Goal: Transaction & Acquisition: Book appointment/travel/reservation

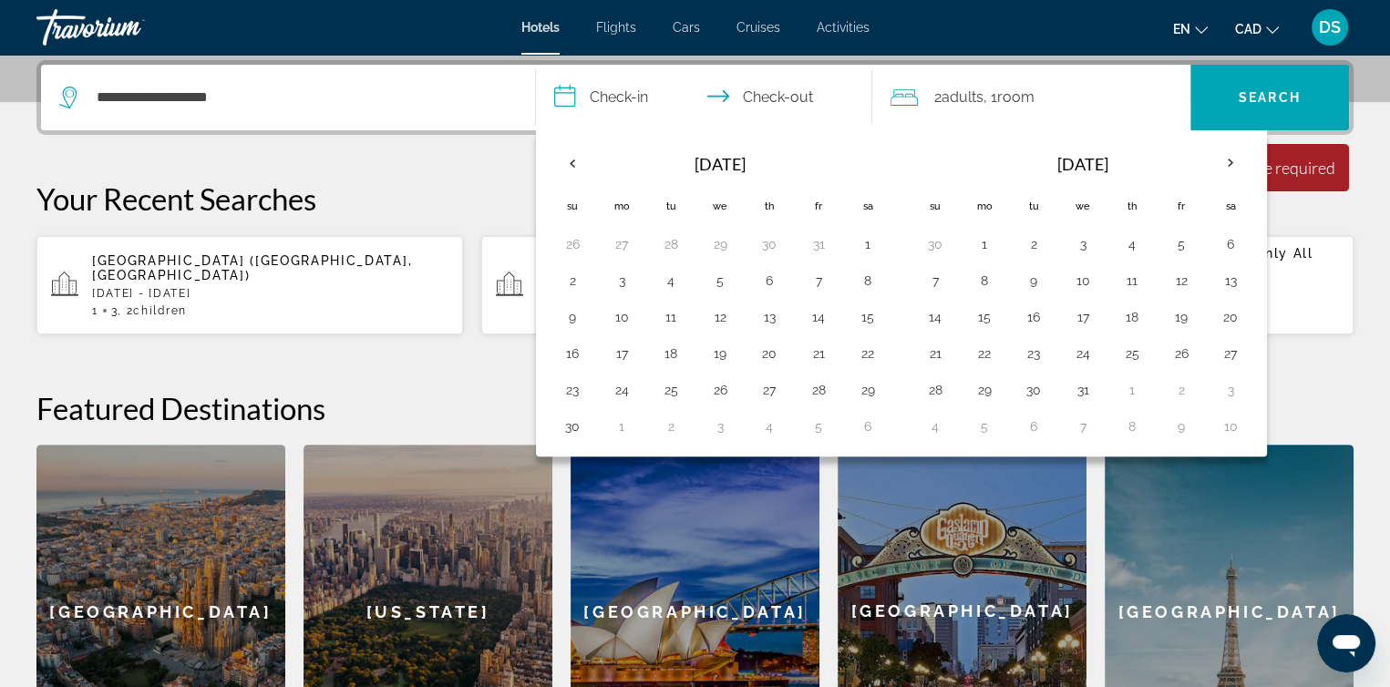
click at [1346, 356] on div "**********" at bounding box center [695, 419] width 1390 height 719
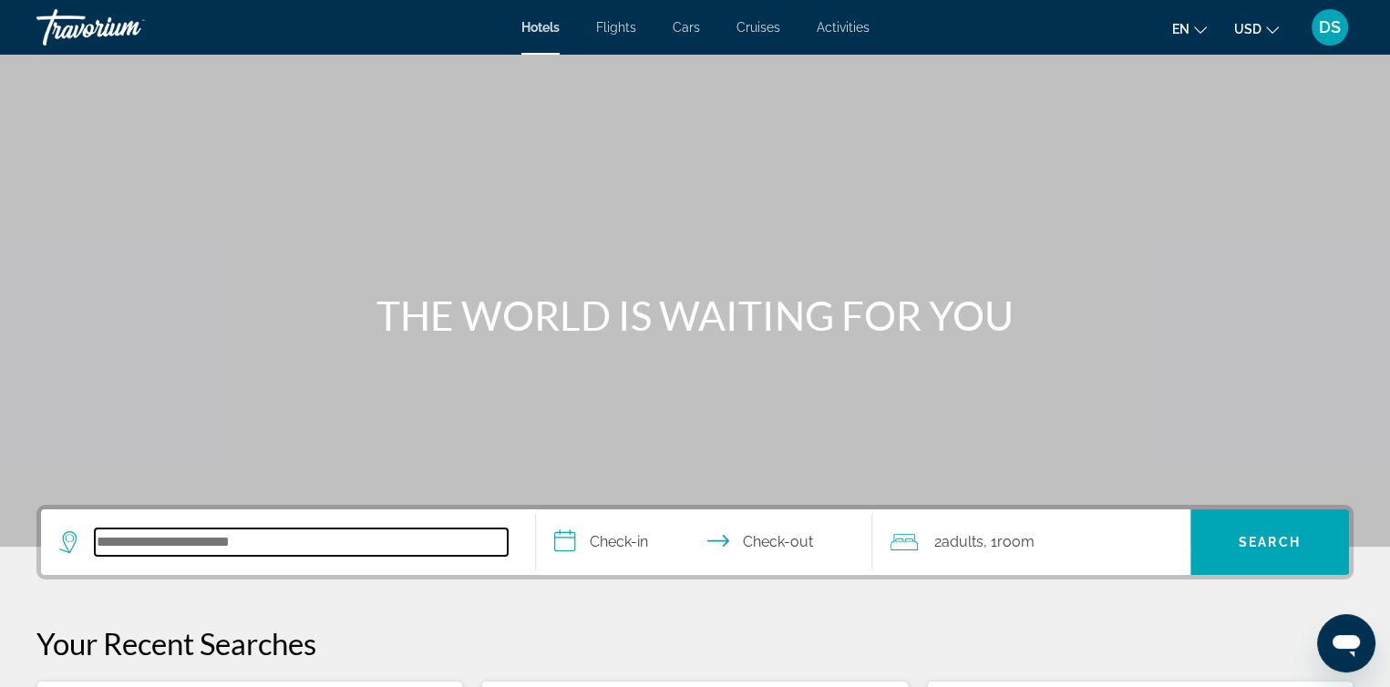
click at [233, 543] on input "Search hotel destination" at bounding box center [301, 542] width 413 height 27
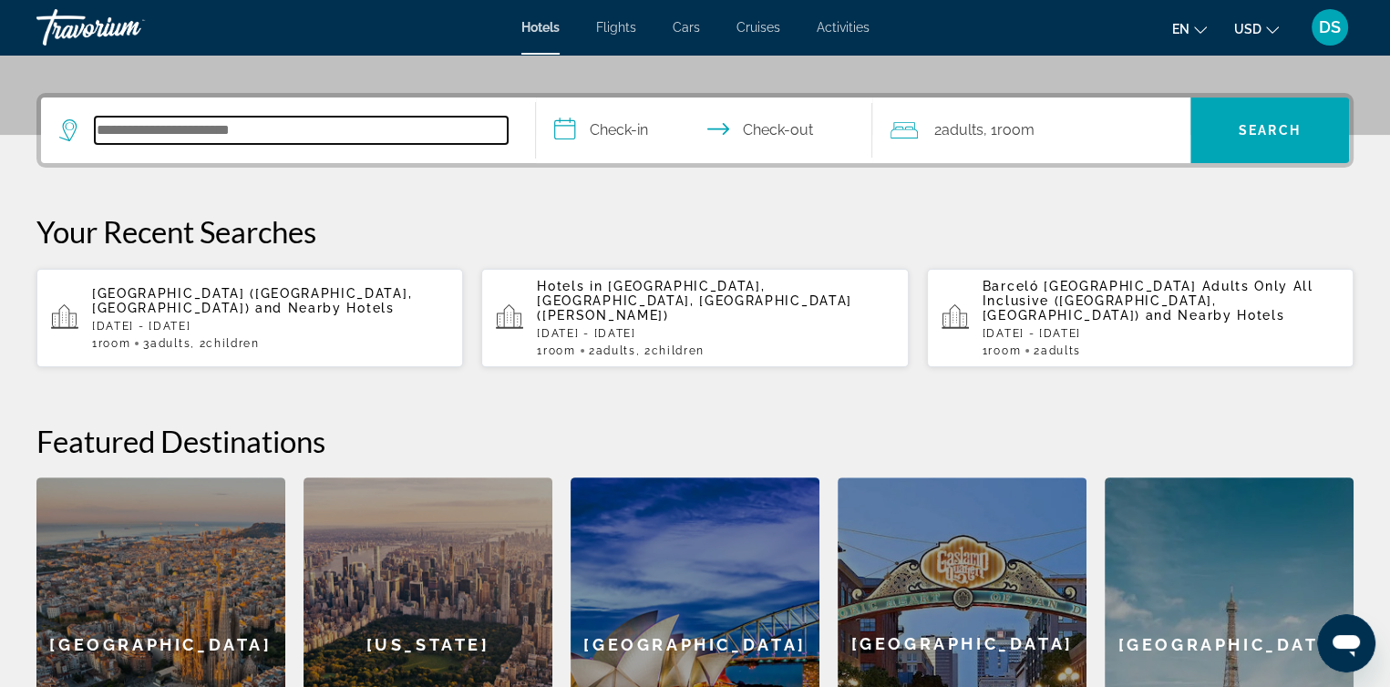
scroll to position [445, 0]
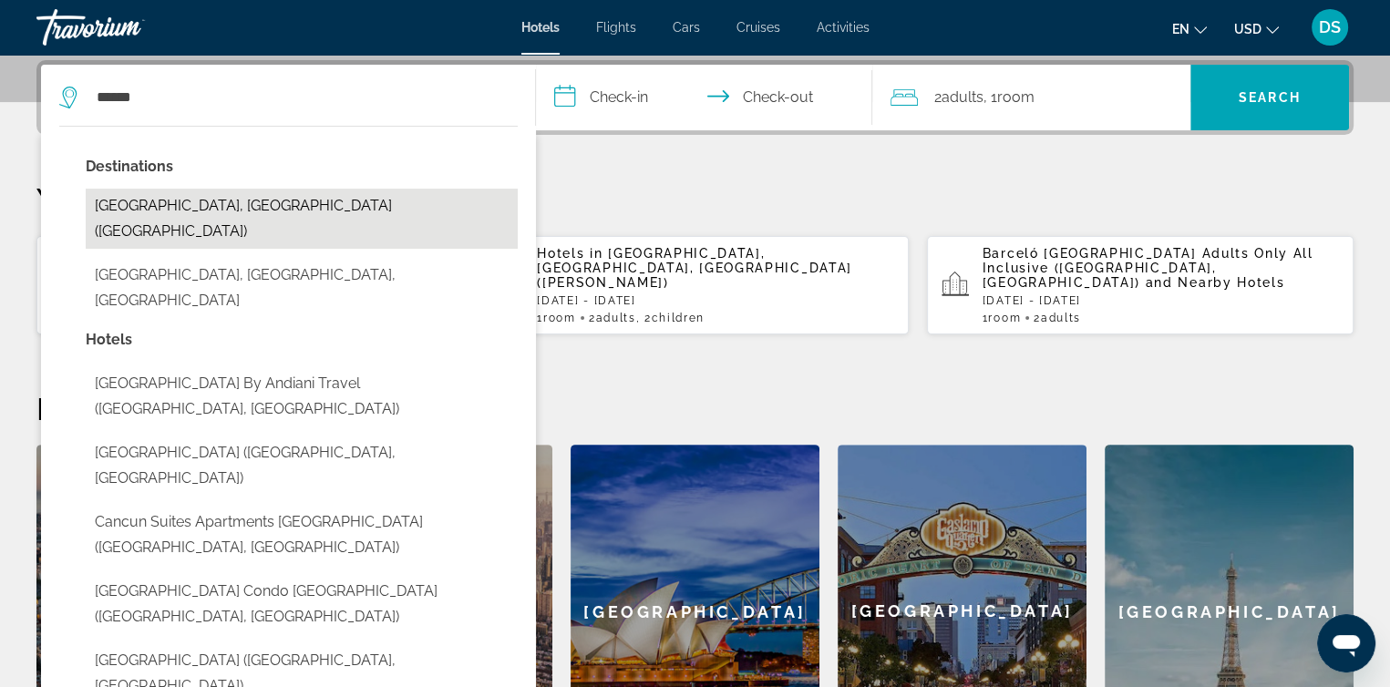
click at [299, 203] on button "[GEOGRAPHIC_DATA], [GEOGRAPHIC_DATA] ([GEOGRAPHIC_DATA])" at bounding box center [302, 219] width 432 height 60
type input "**********"
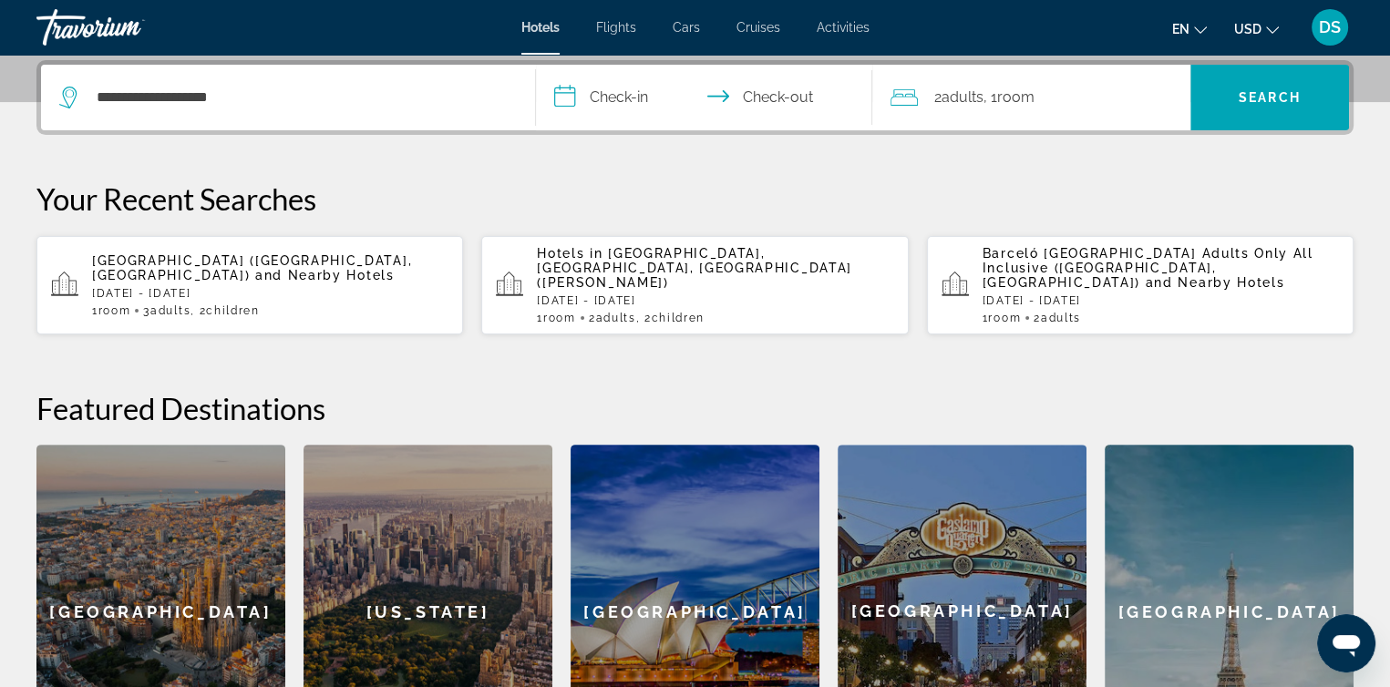
click at [642, 94] on input "**********" at bounding box center [708, 100] width 344 height 71
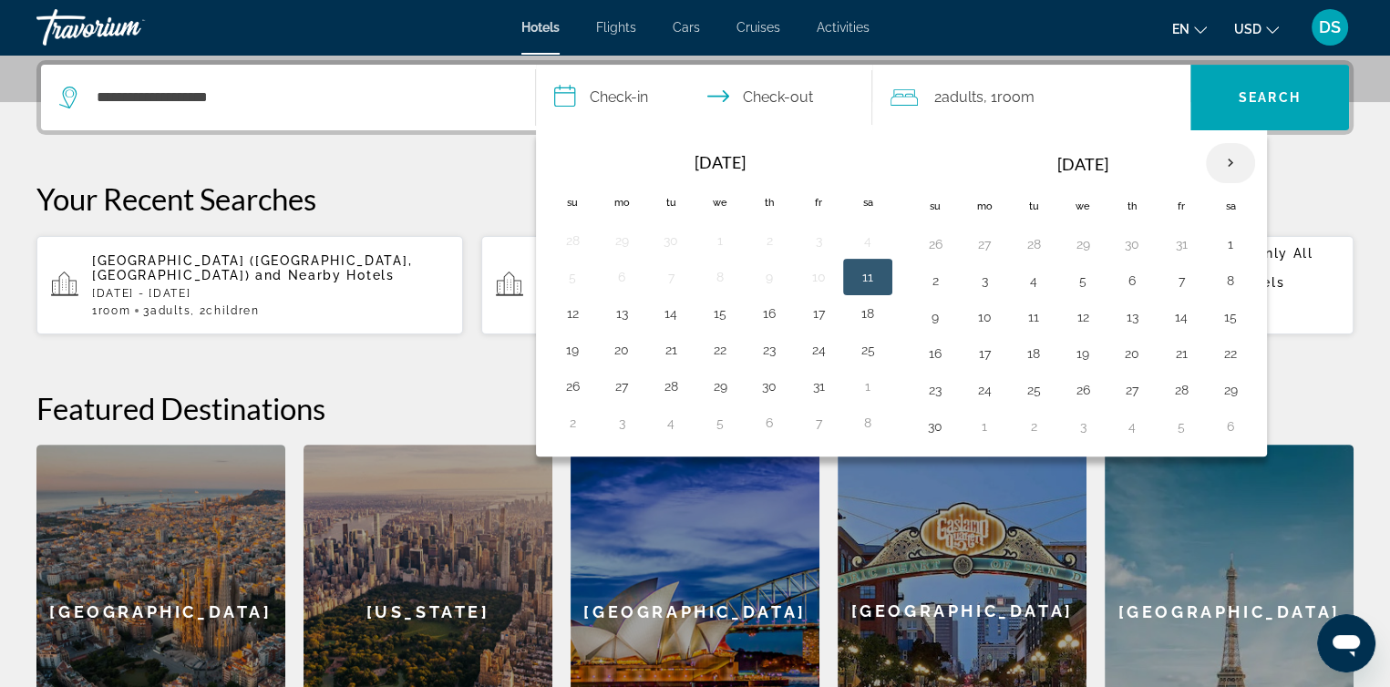
click at [1229, 160] on th "Next month" at bounding box center [1230, 163] width 49 height 40
click at [1031, 313] on button "16" at bounding box center [1033, 317] width 29 height 26
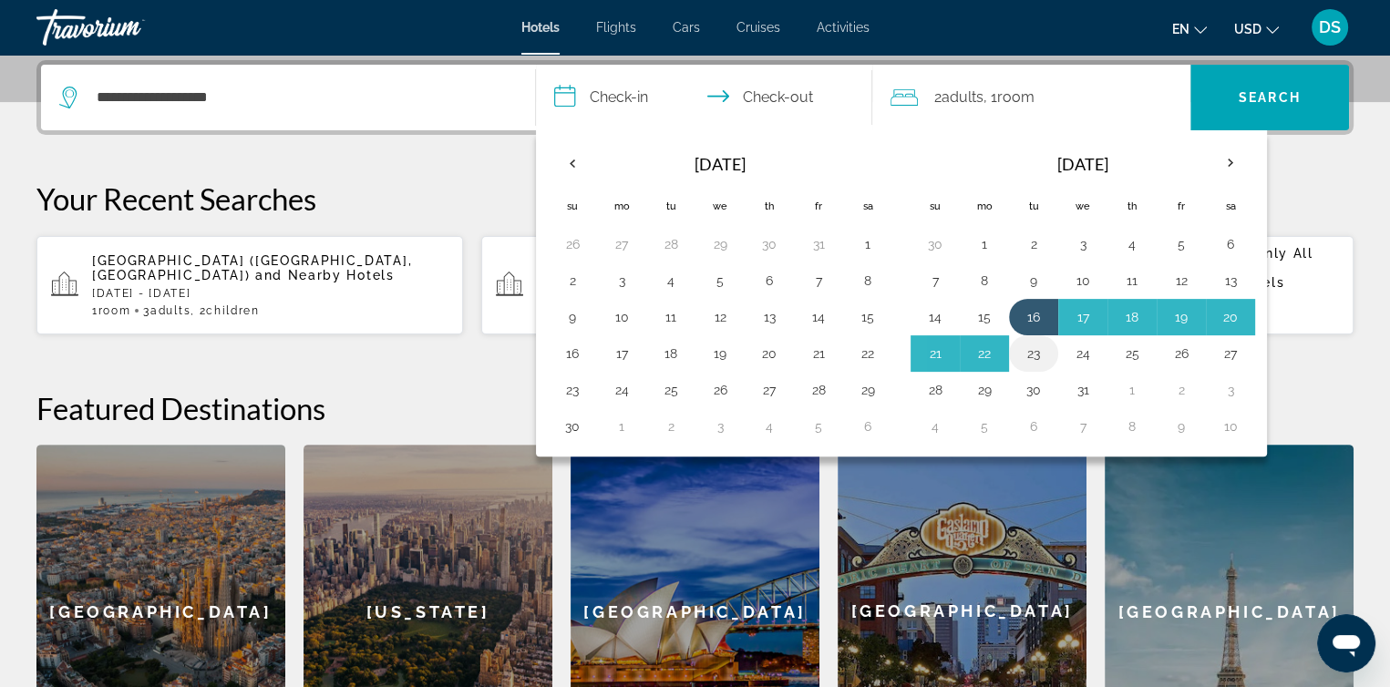
click at [1034, 353] on button "23" at bounding box center [1033, 354] width 29 height 26
type input "**********"
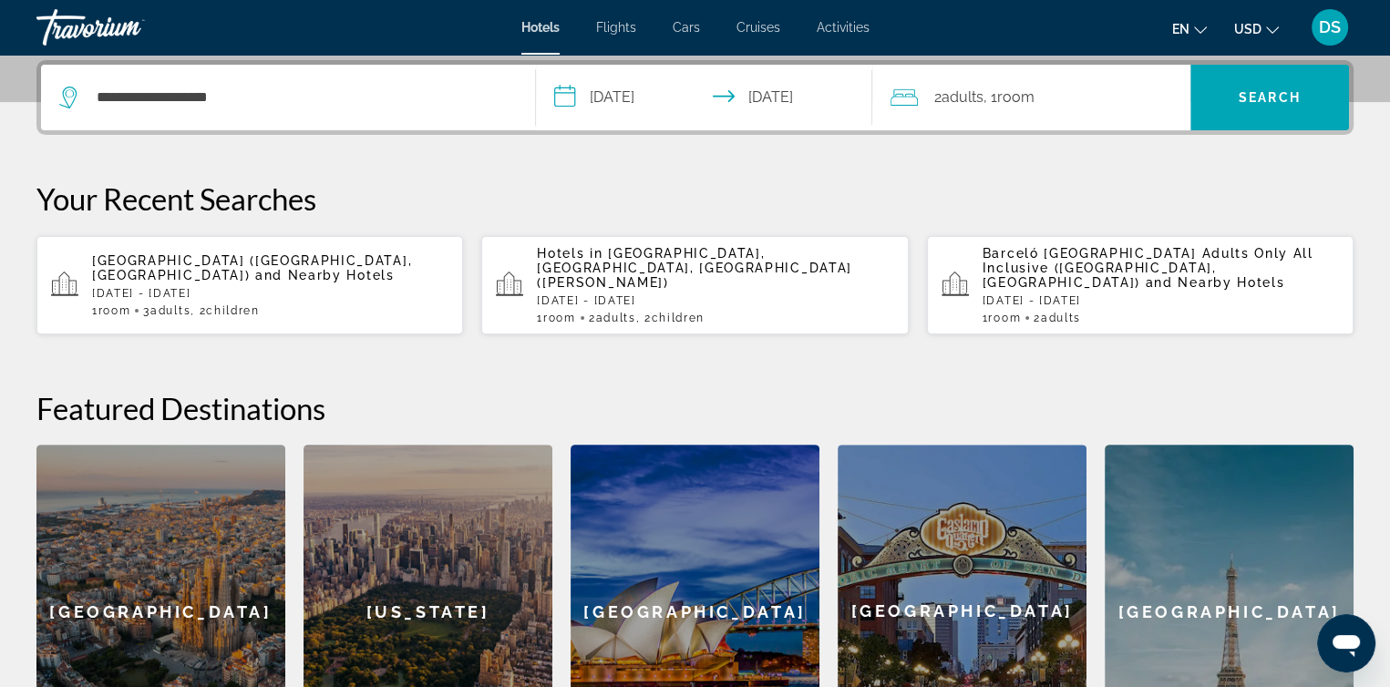
click at [1013, 91] on span "Room" at bounding box center [1015, 96] width 37 height 17
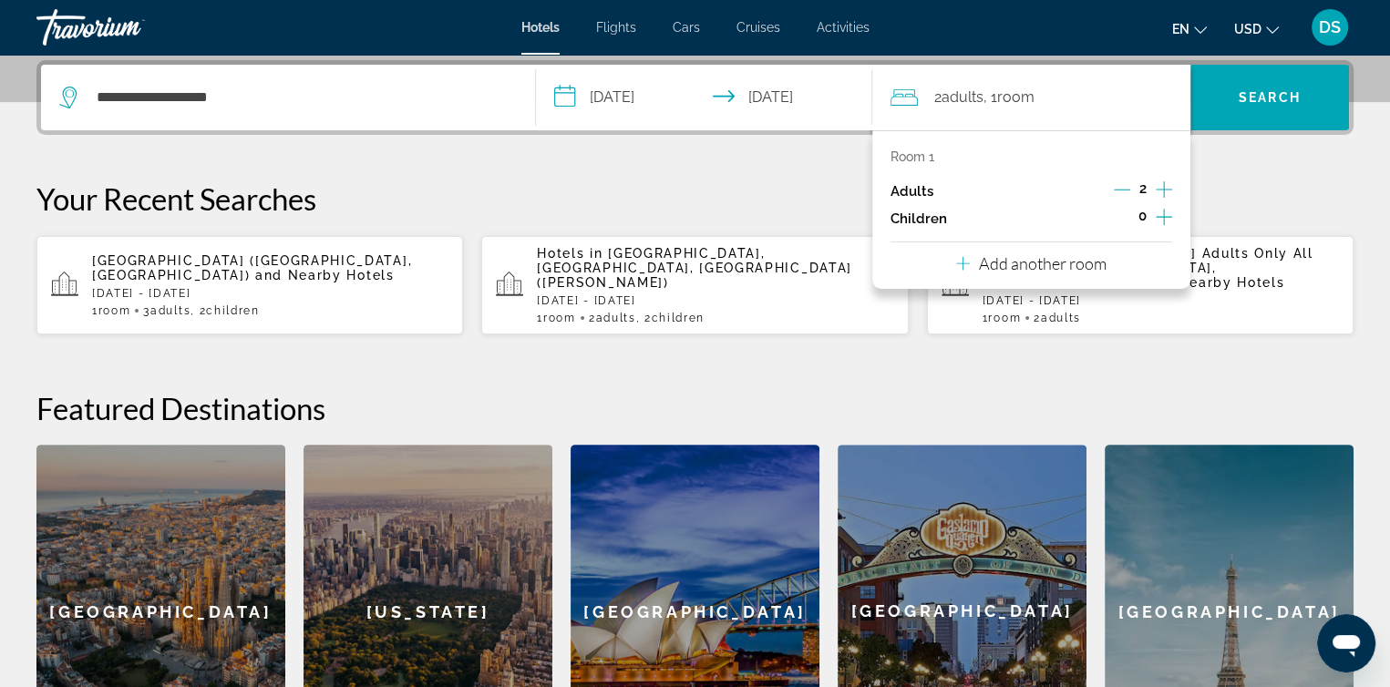
click at [1162, 211] on icon "Increment children" at bounding box center [1164, 217] width 16 height 22
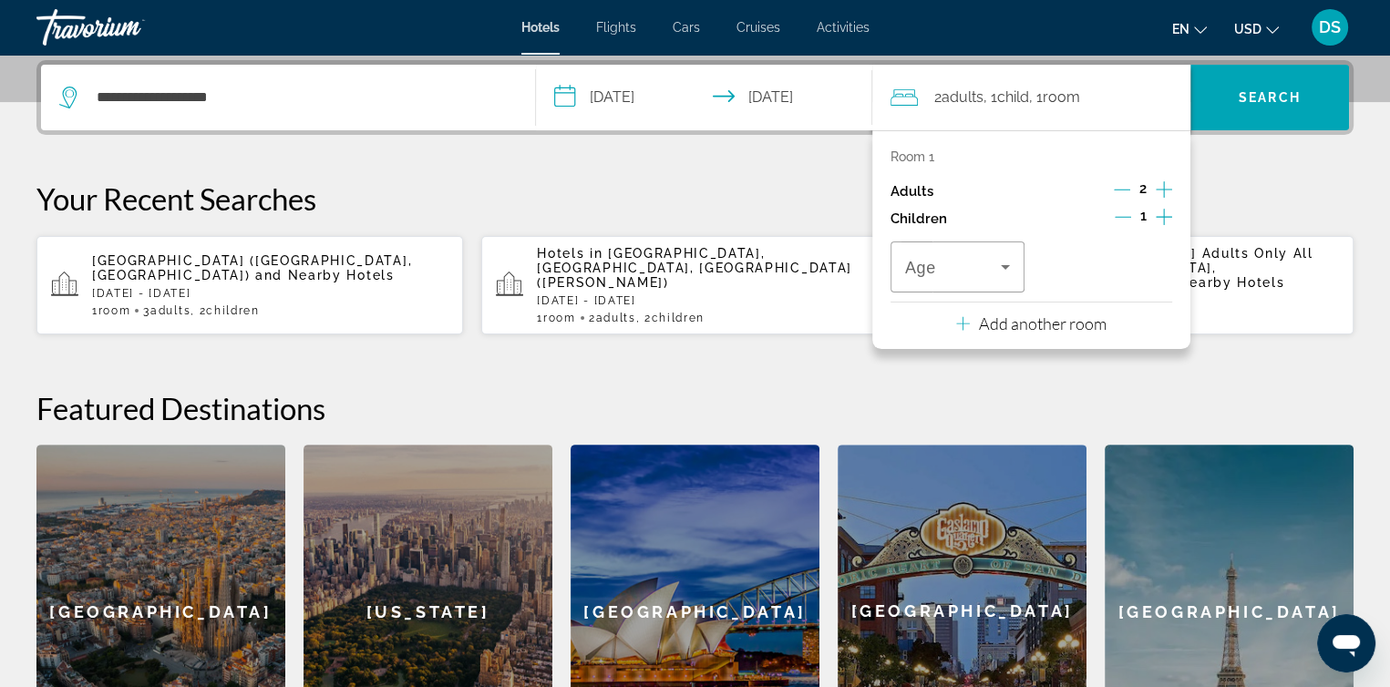
click at [1162, 211] on icon "Increment children" at bounding box center [1164, 217] width 16 height 22
click at [1119, 186] on icon "Decrement adults" at bounding box center [1122, 189] width 16 height 16
click at [1005, 265] on icon "Travelers: 1 adult, 2 children" at bounding box center [1005, 267] width 9 height 5
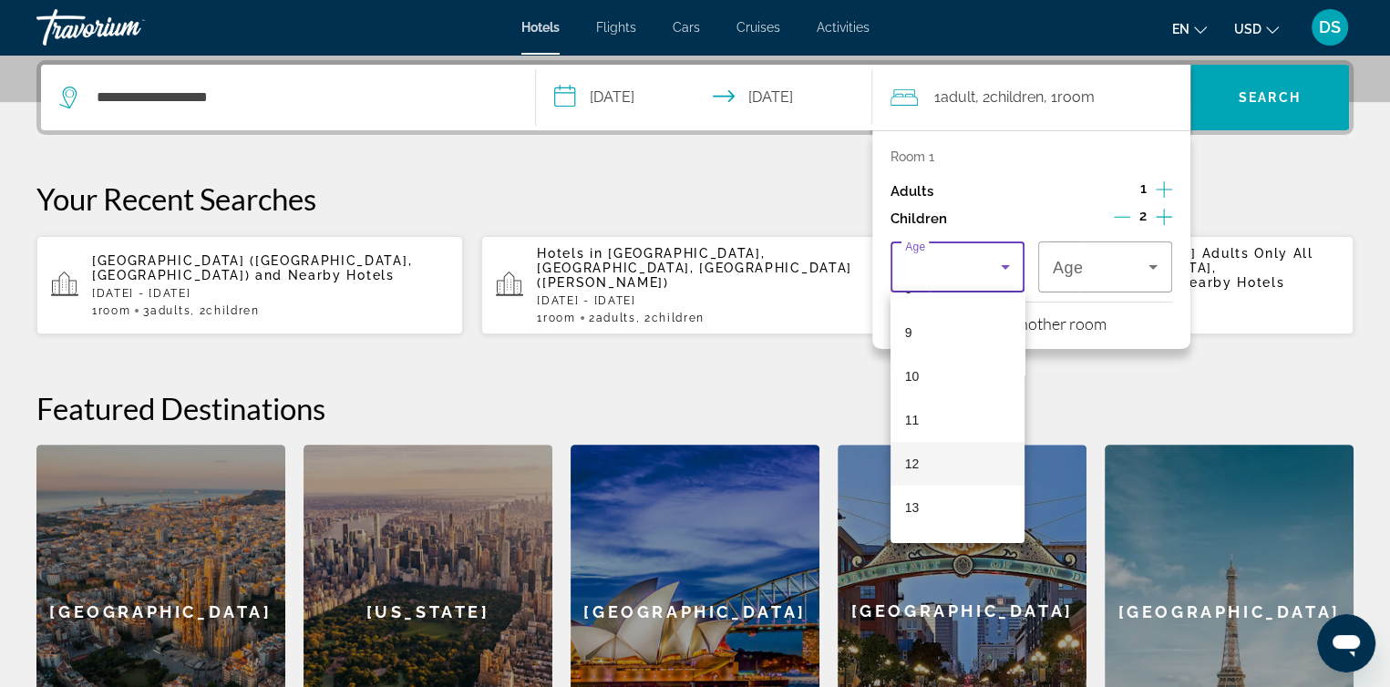
scroll to position [396, 0]
click at [947, 414] on mat-option "11" at bounding box center [958, 408] width 134 height 44
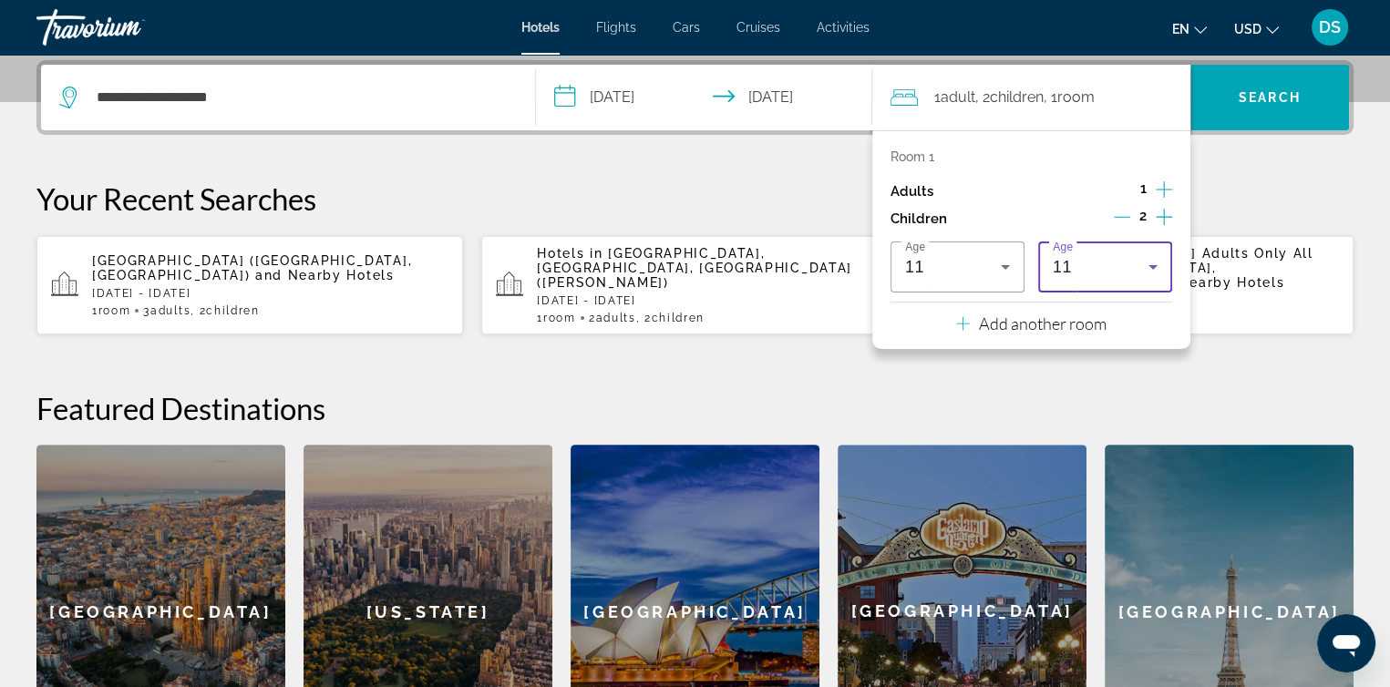
click at [1153, 269] on icon "Travelers: 1 adult, 2 children" at bounding box center [1153, 267] width 22 height 22
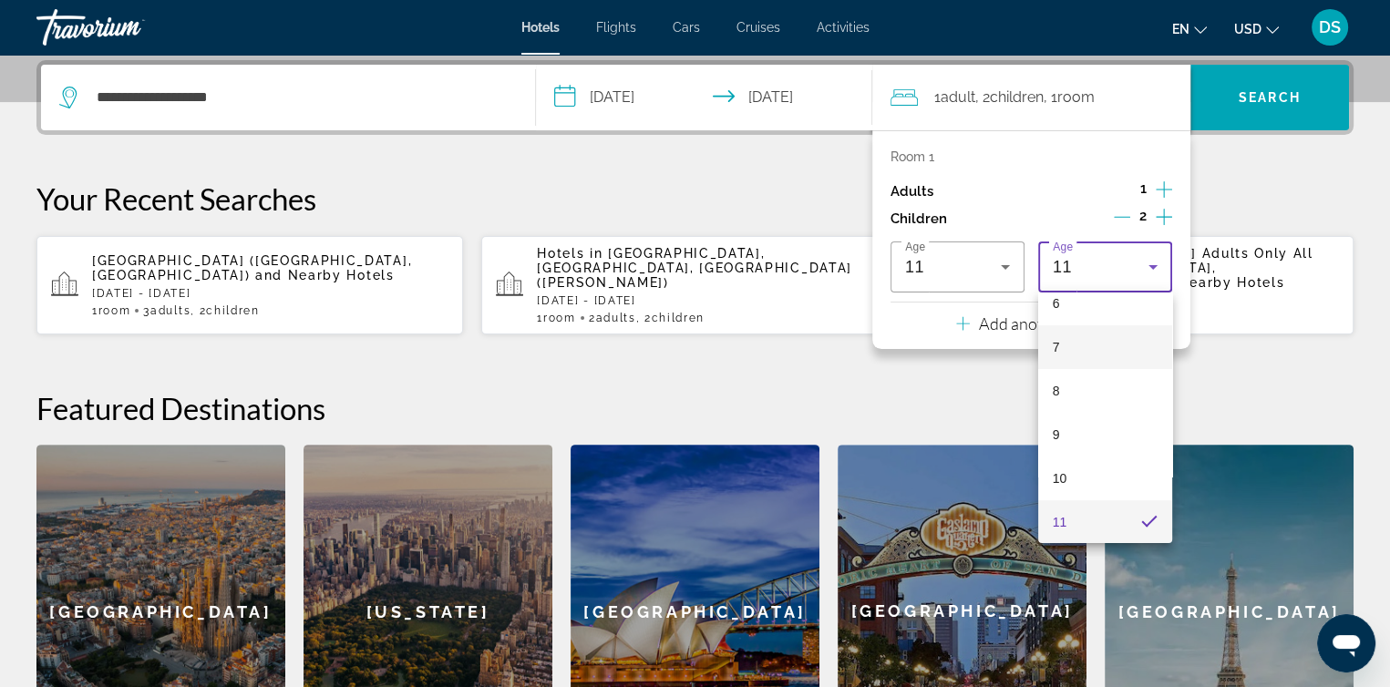
scroll to position [551, 0]
click at [1089, 512] on mat-option "17" at bounding box center [1105, 515] width 134 height 44
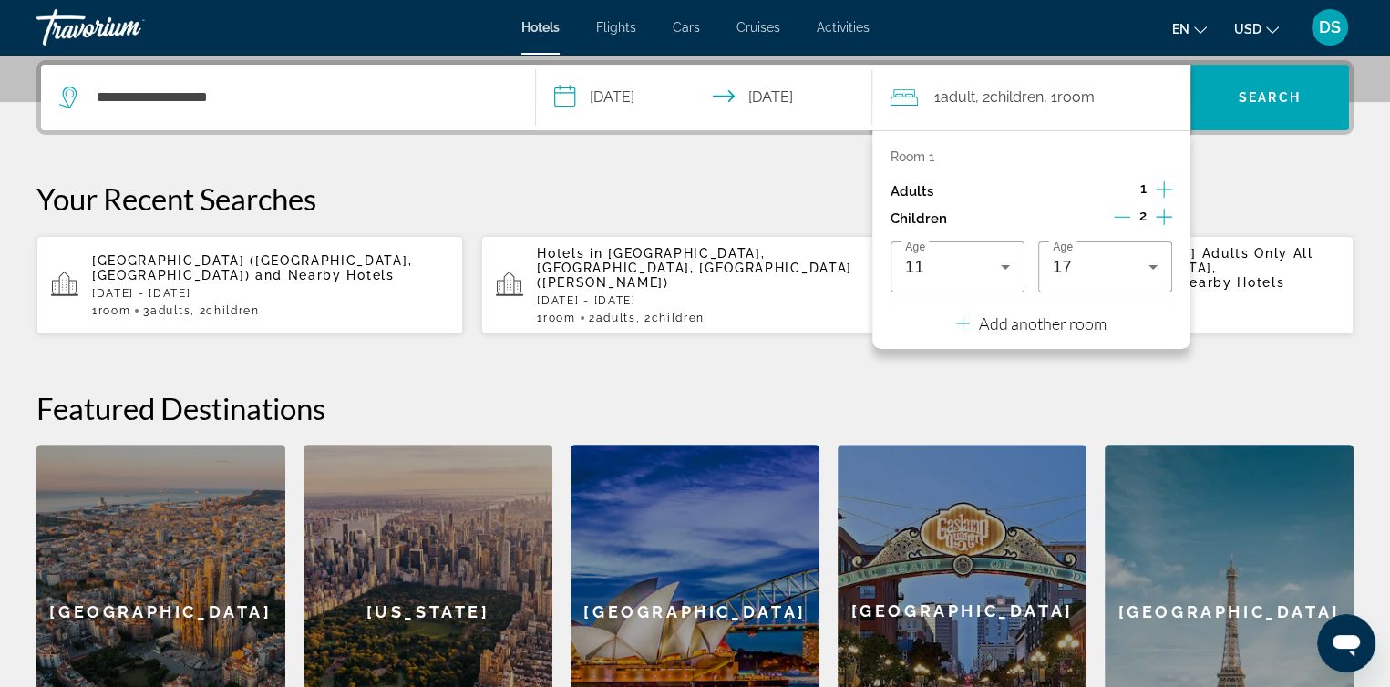
click at [1267, 344] on div "**********" at bounding box center [695, 419] width 1390 height 719
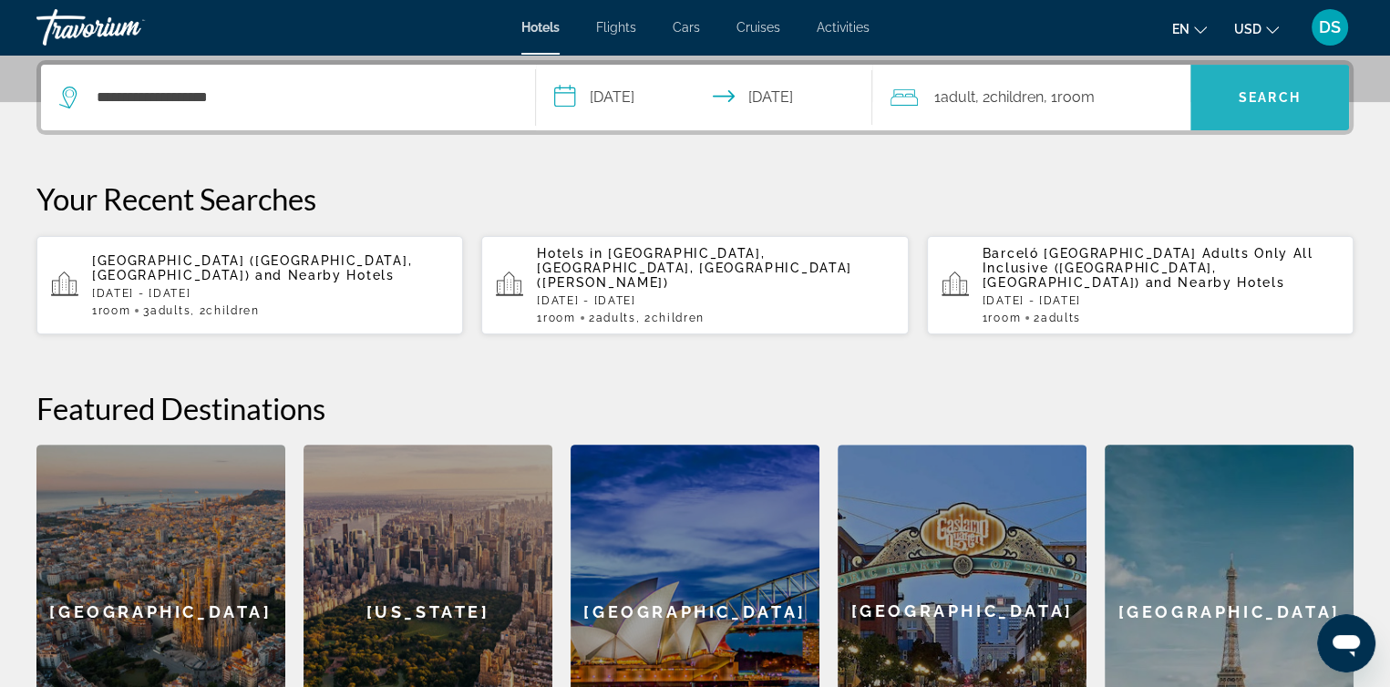
click at [1274, 98] on span "Search" at bounding box center [1270, 97] width 62 height 15
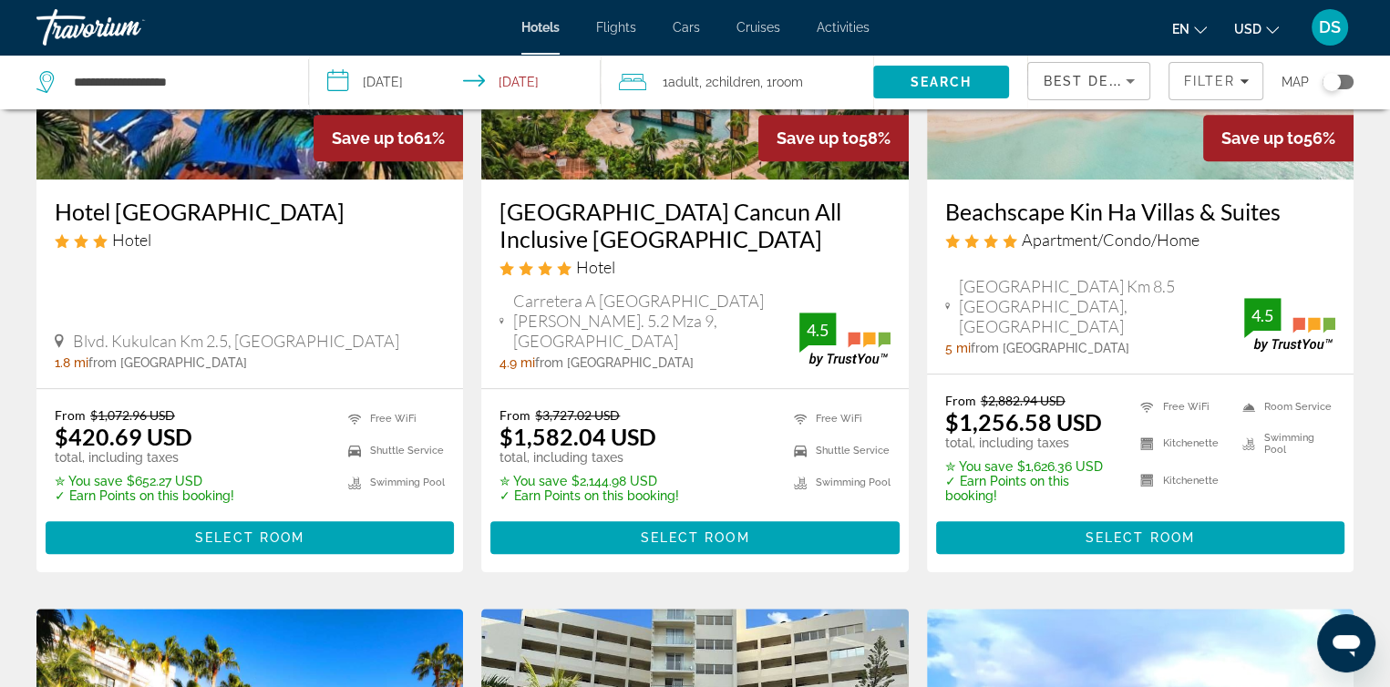
scroll to position [1003, 0]
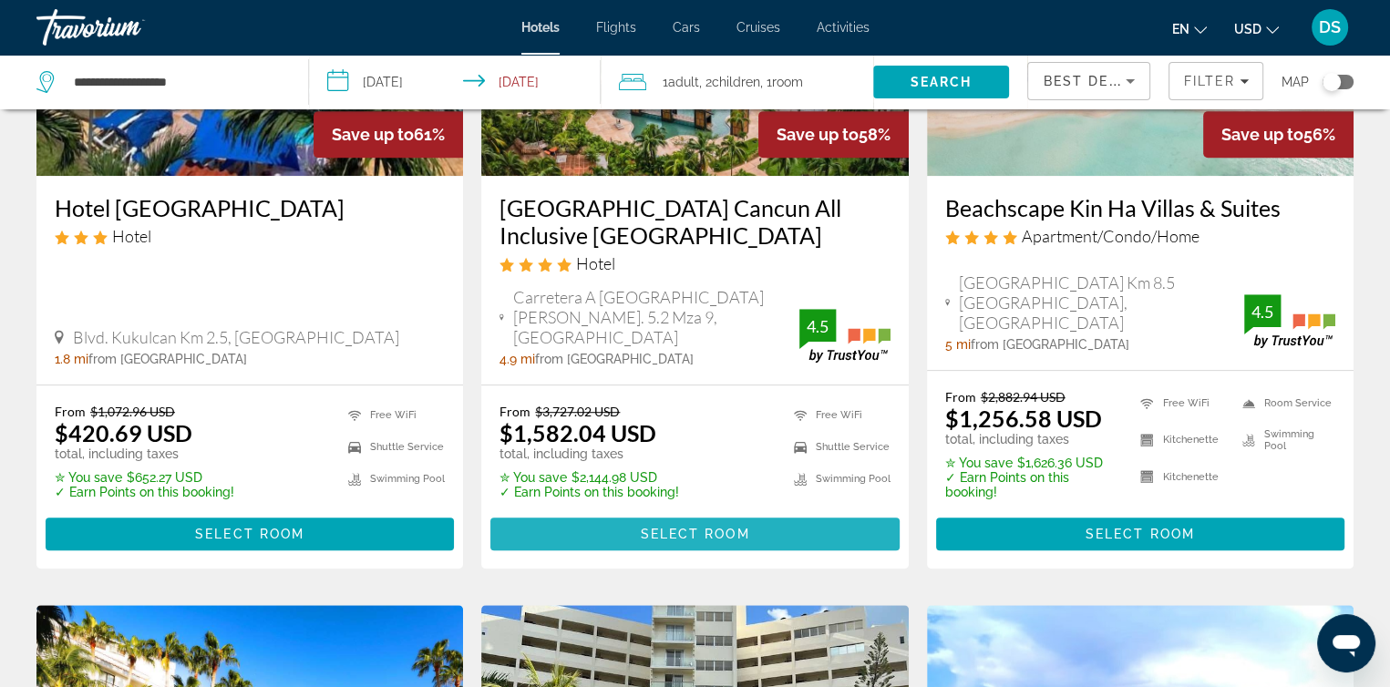
click at [687, 527] on span "Select Room" at bounding box center [694, 534] width 109 height 15
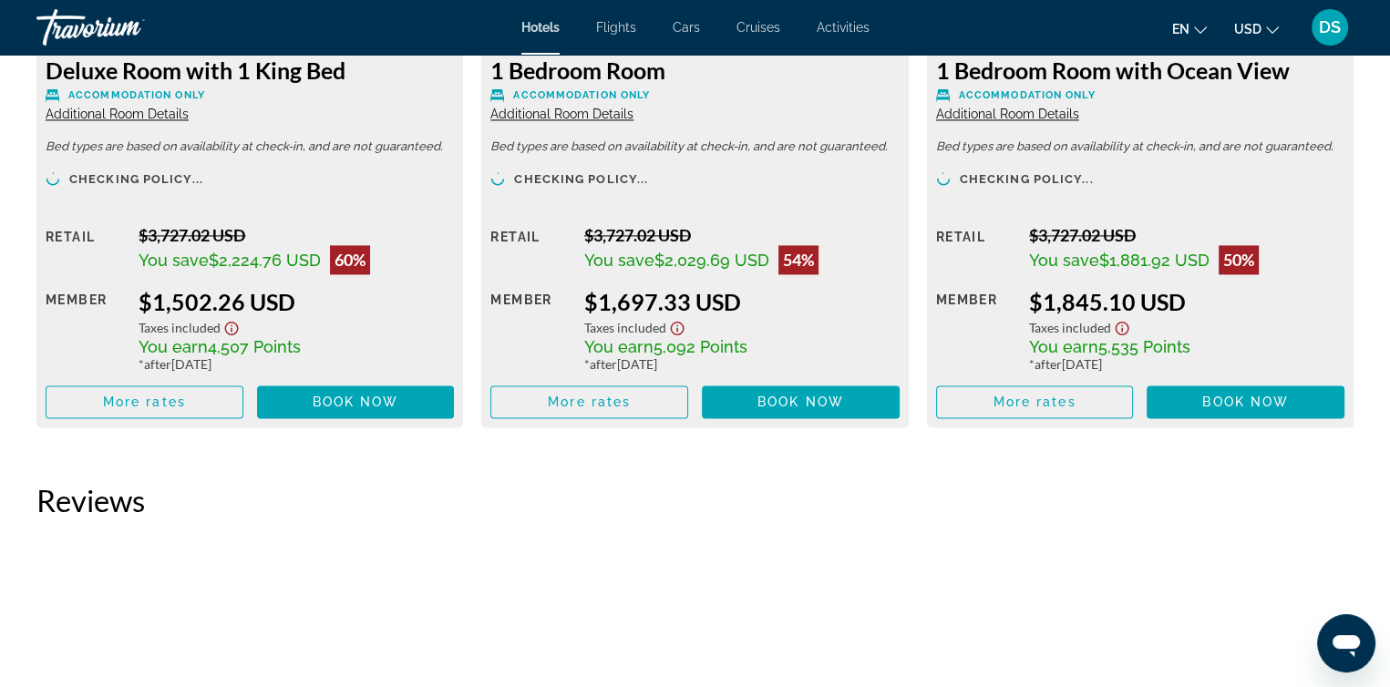
scroll to position [2826, 0]
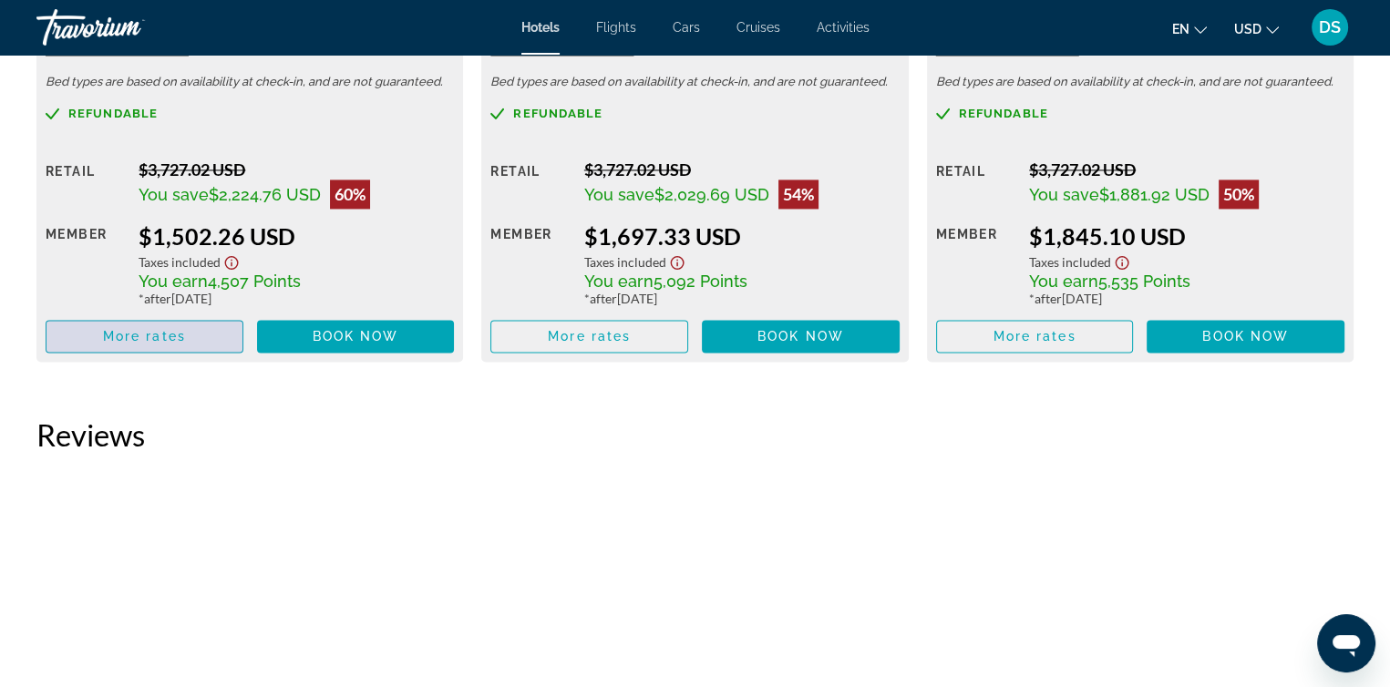
click at [170, 338] on span "More rates" at bounding box center [144, 336] width 83 height 15
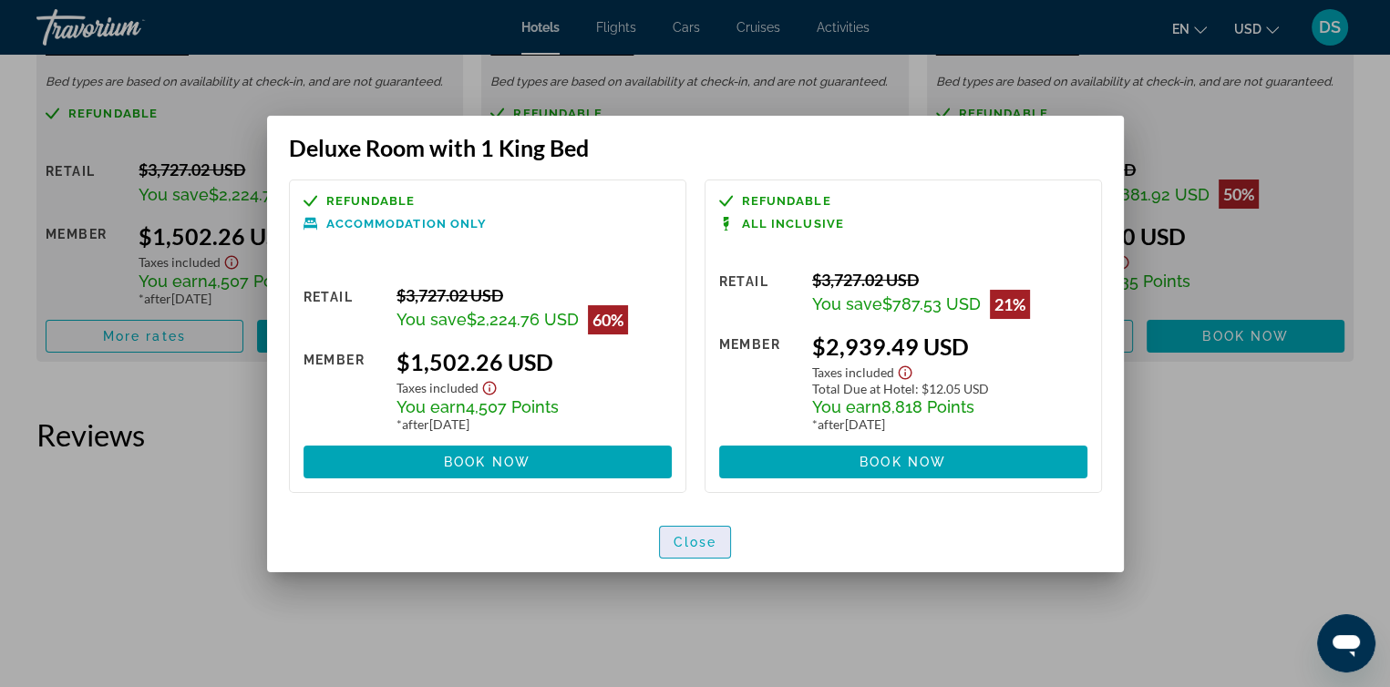
click at [698, 543] on span "Close" at bounding box center [696, 542] width 44 height 15
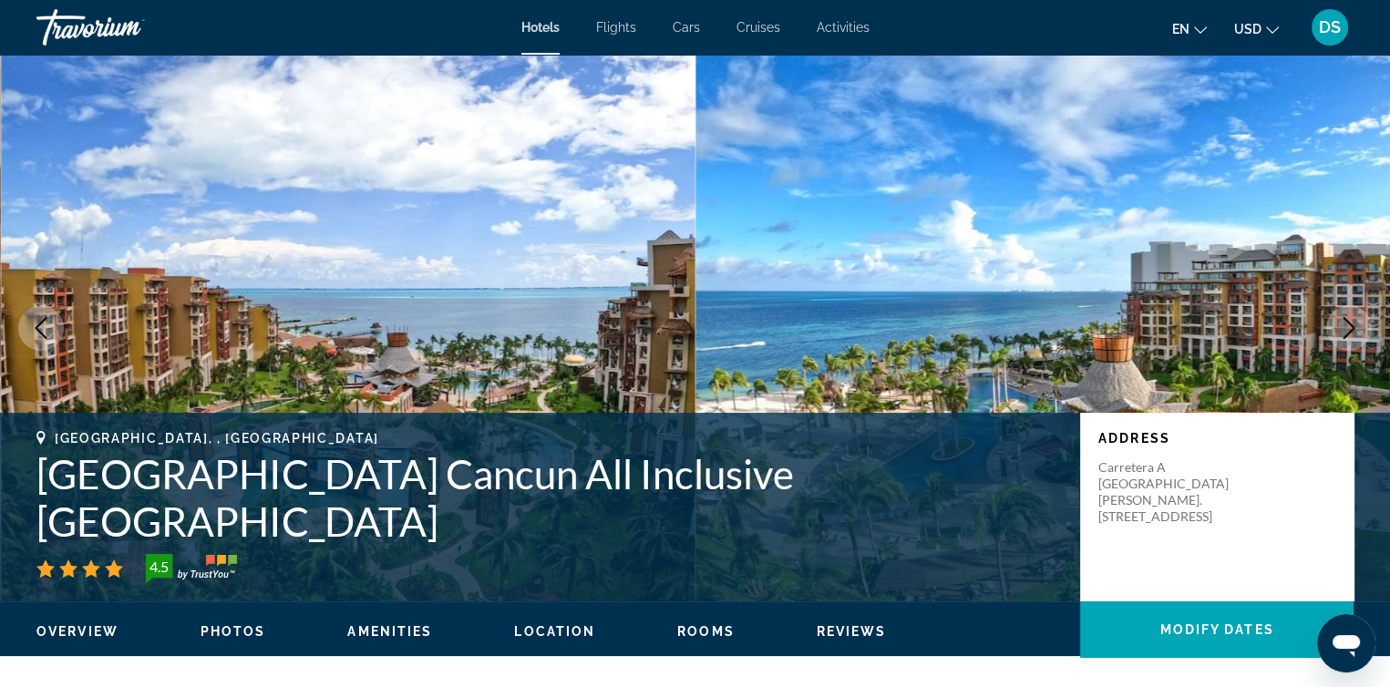
scroll to position [2826, 0]
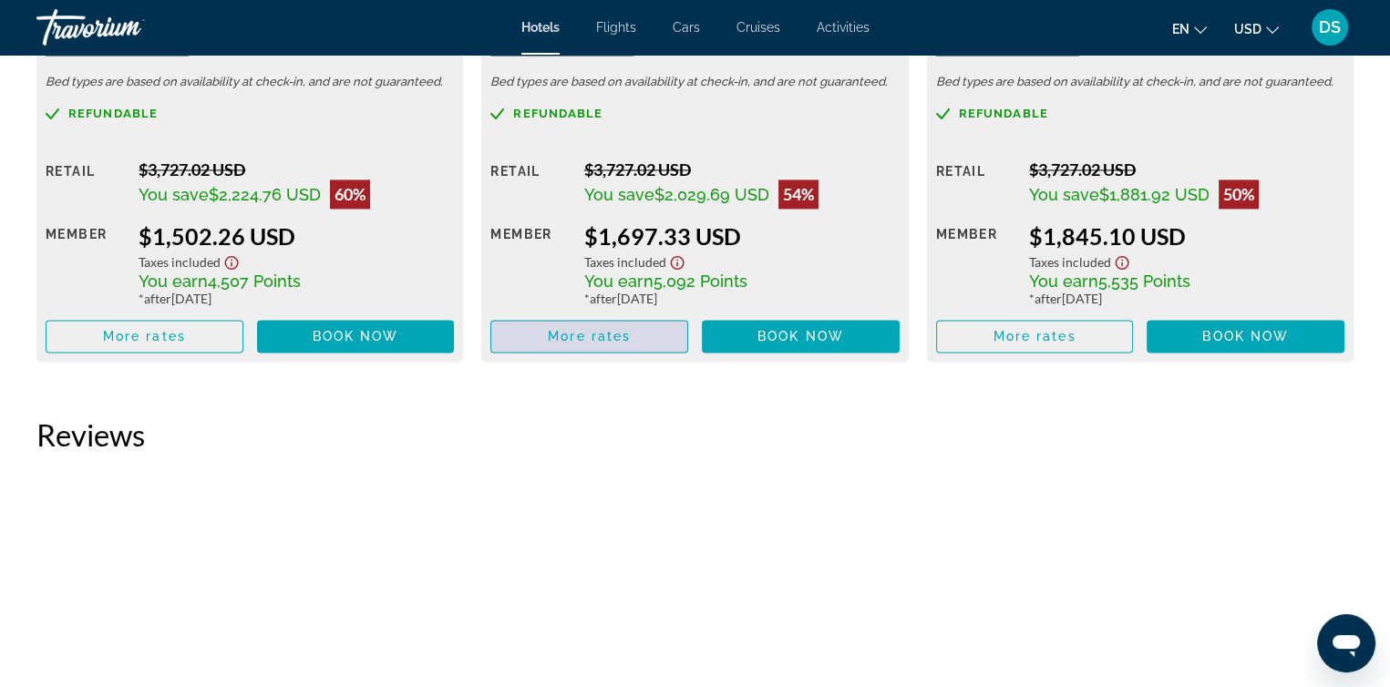
click at [613, 339] on span "More rates" at bounding box center [589, 336] width 83 height 15
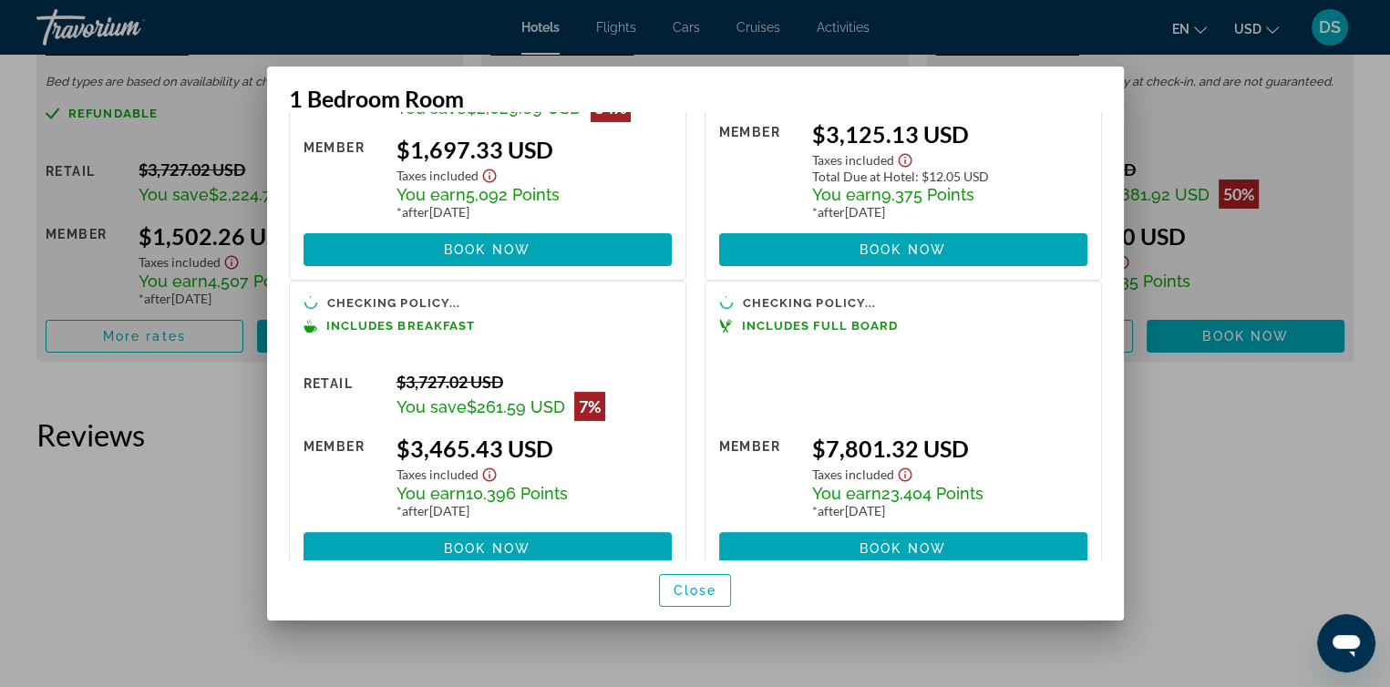
scroll to position [221, 0]
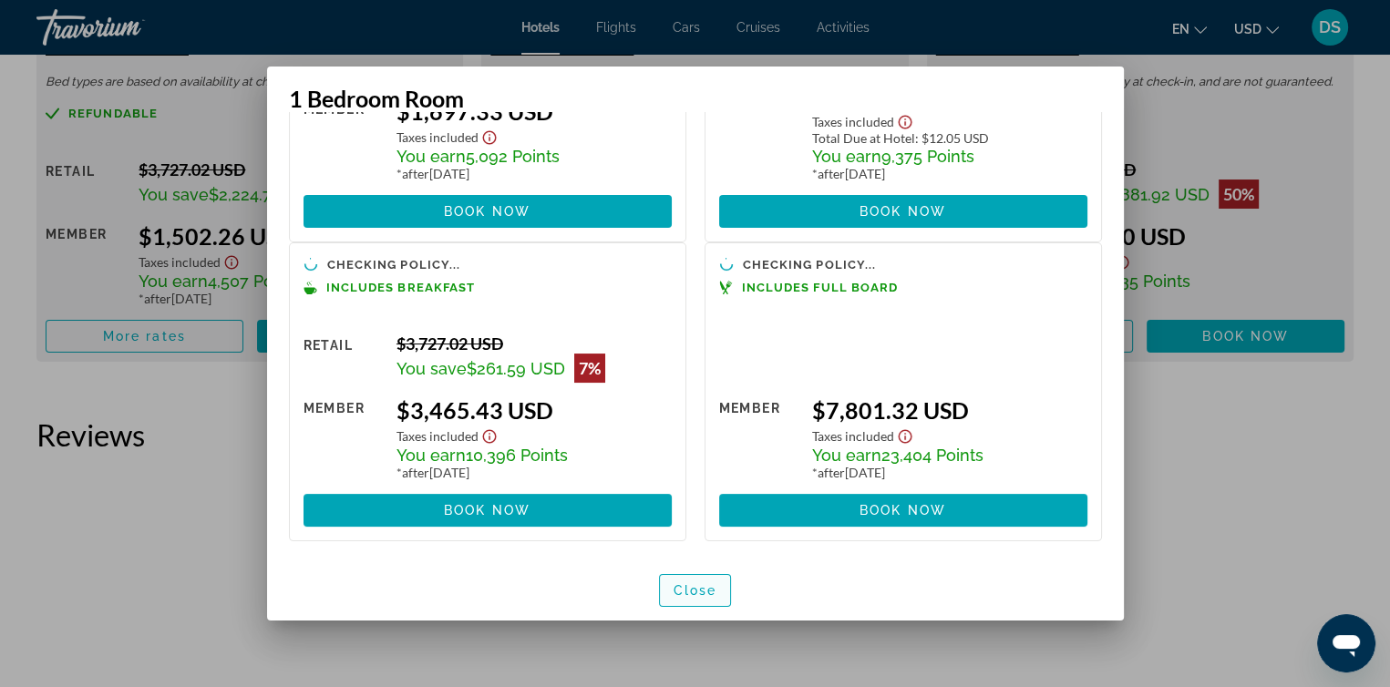
click at [686, 588] on span "Close" at bounding box center [696, 590] width 44 height 15
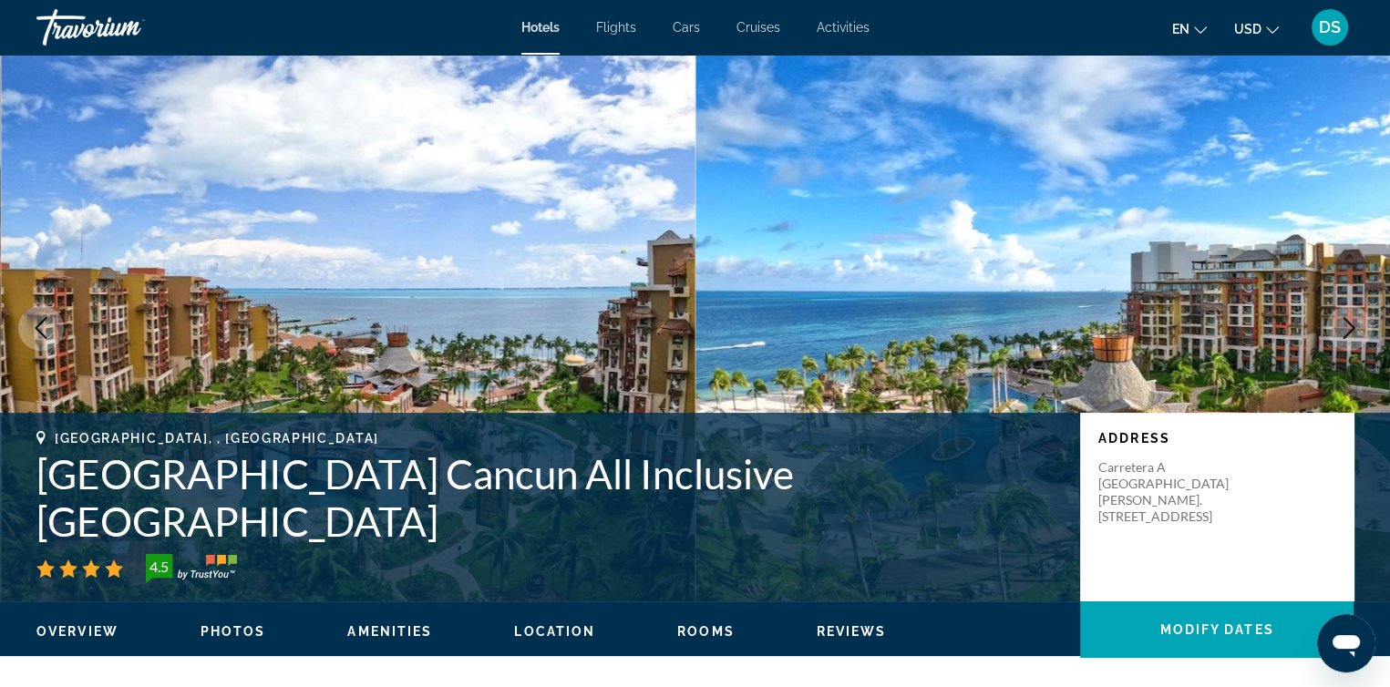
scroll to position [2826, 0]
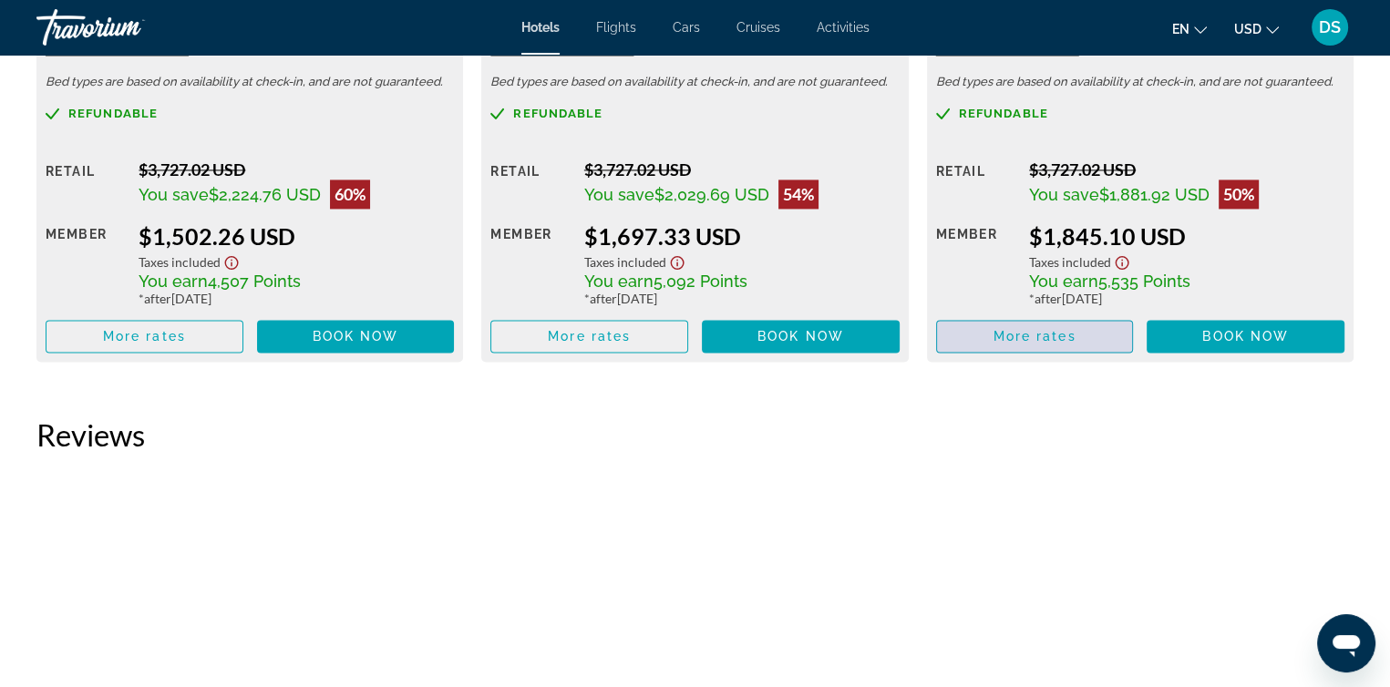
click at [1028, 335] on span "More rates" at bounding box center [1034, 336] width 83 height 15
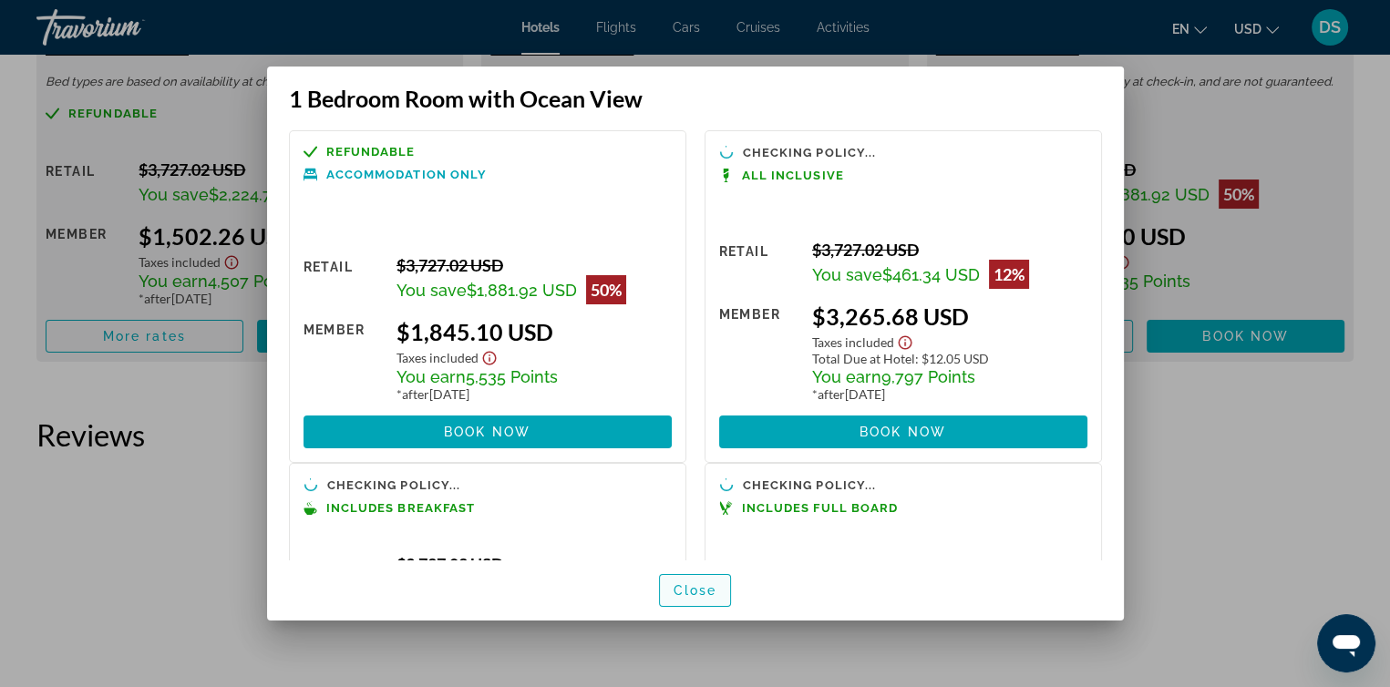
click at [698, 592] on span "Close" at bounding box center [696, 590] width 44 height 15
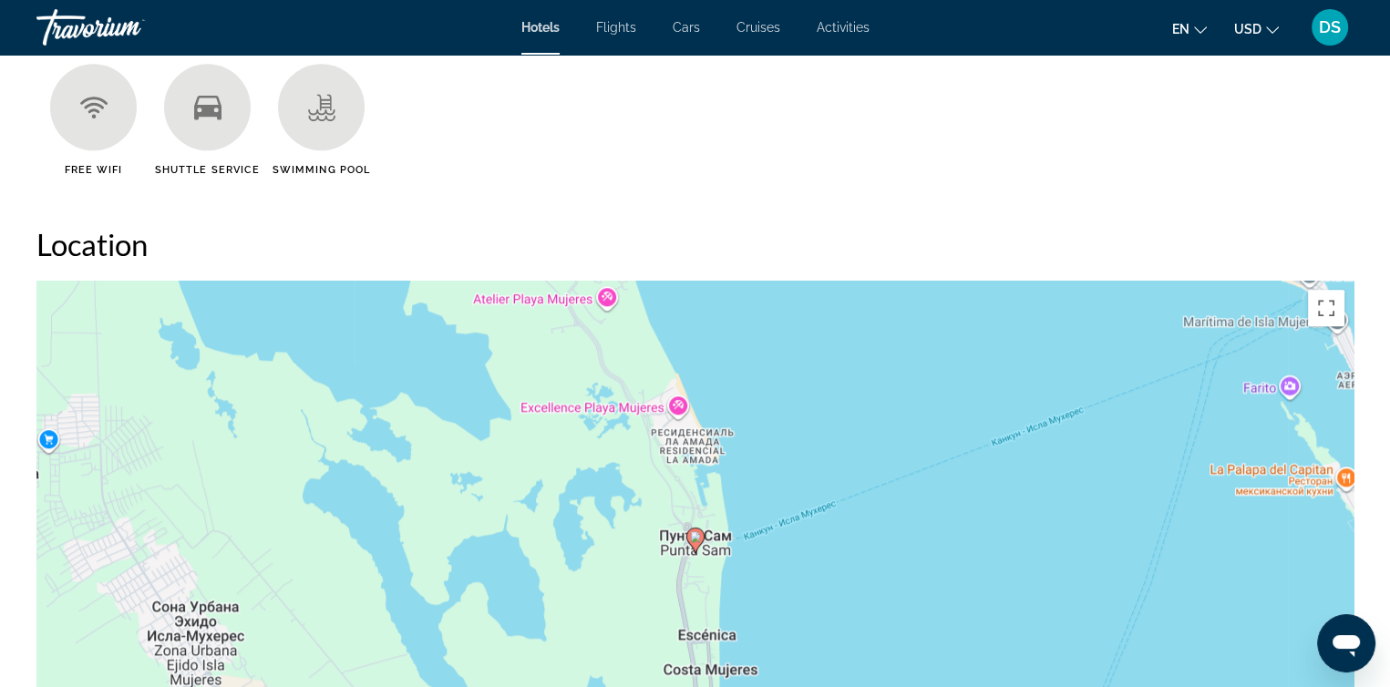
scroll to position [1367, 0]
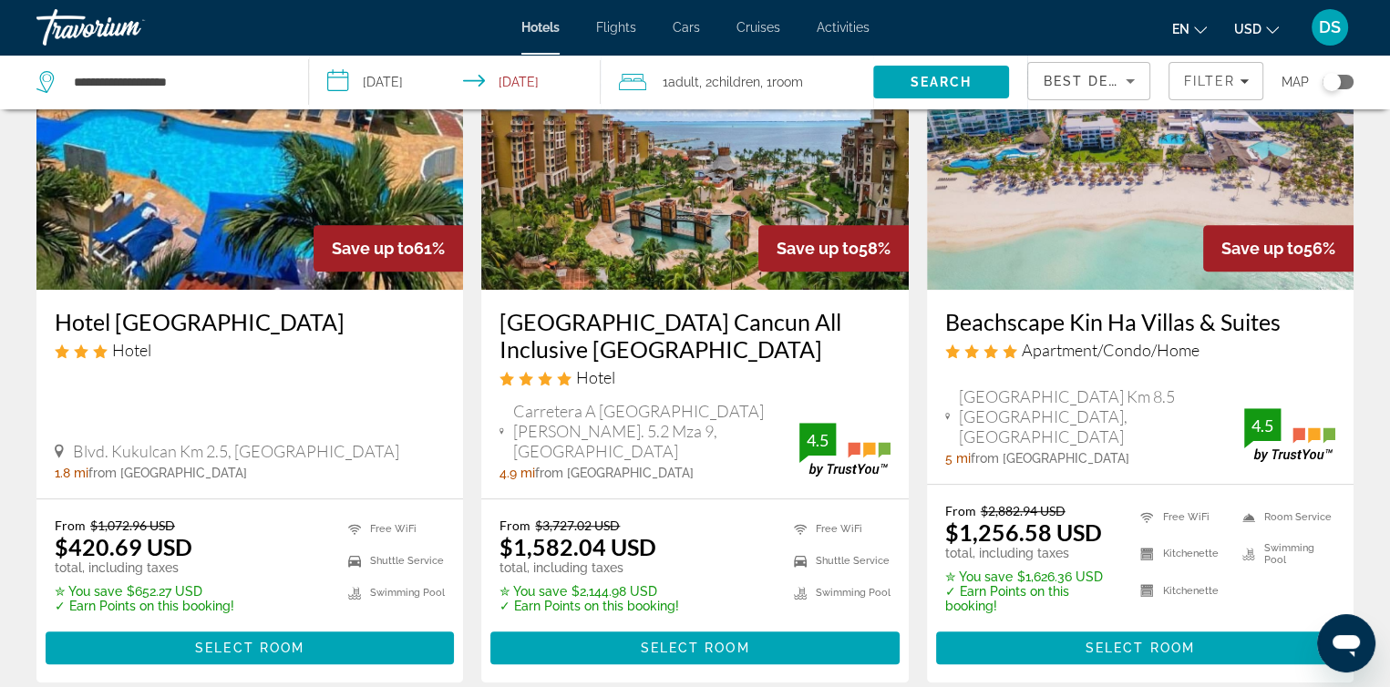
scroll to position [912, 0]
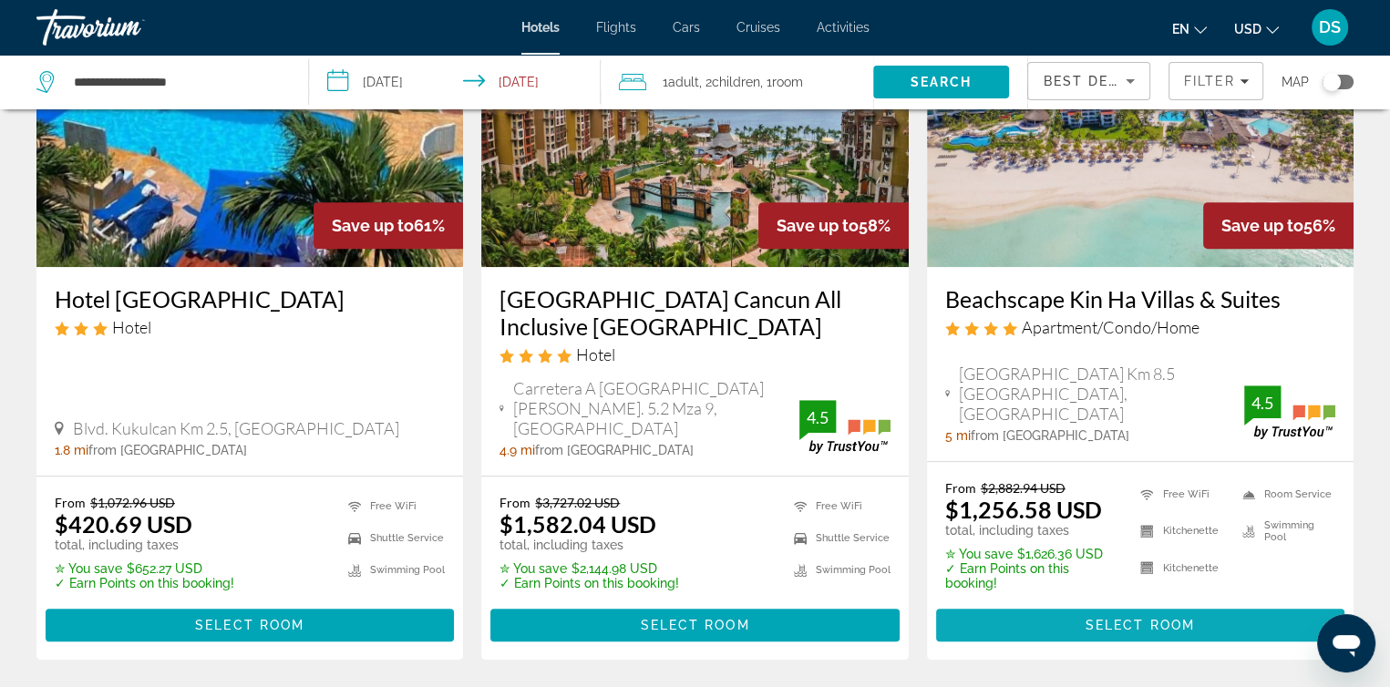
click at [1149, 618] on span "Select Room" at bounding box center [1140, 625] width 109 height 15
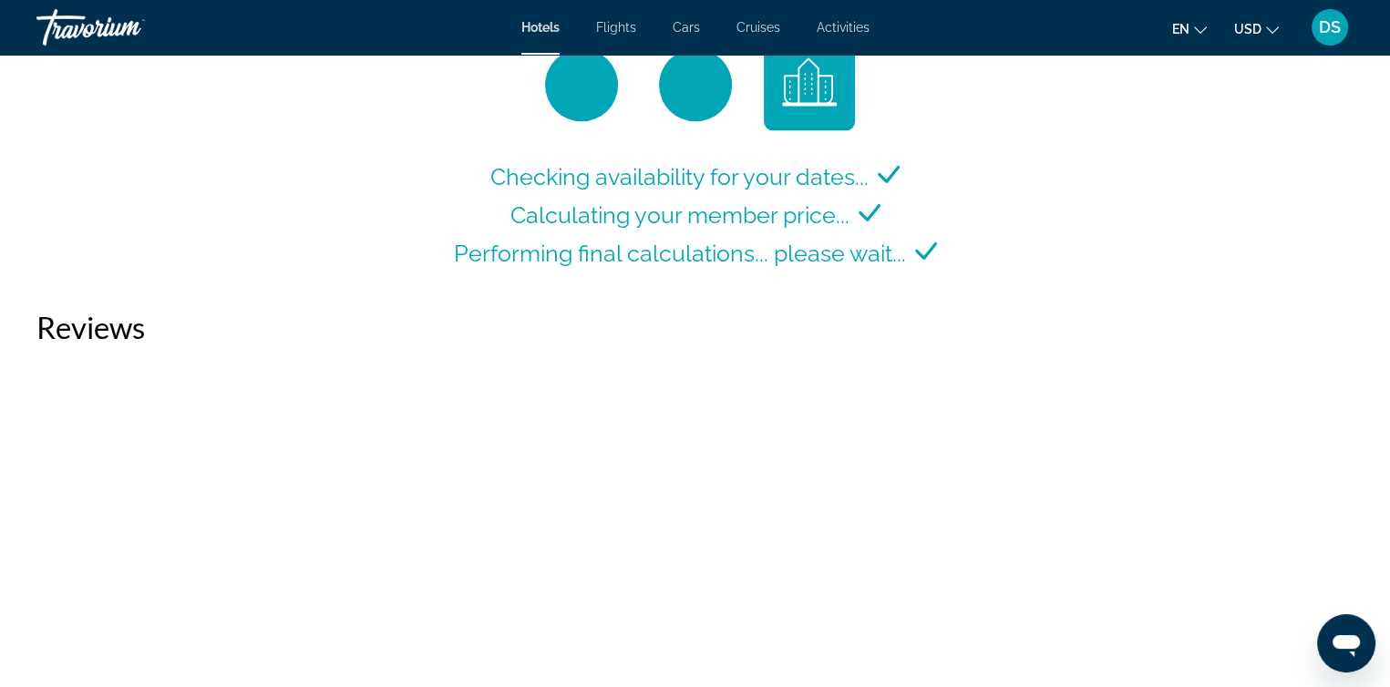
scroll to position [2644, 0]
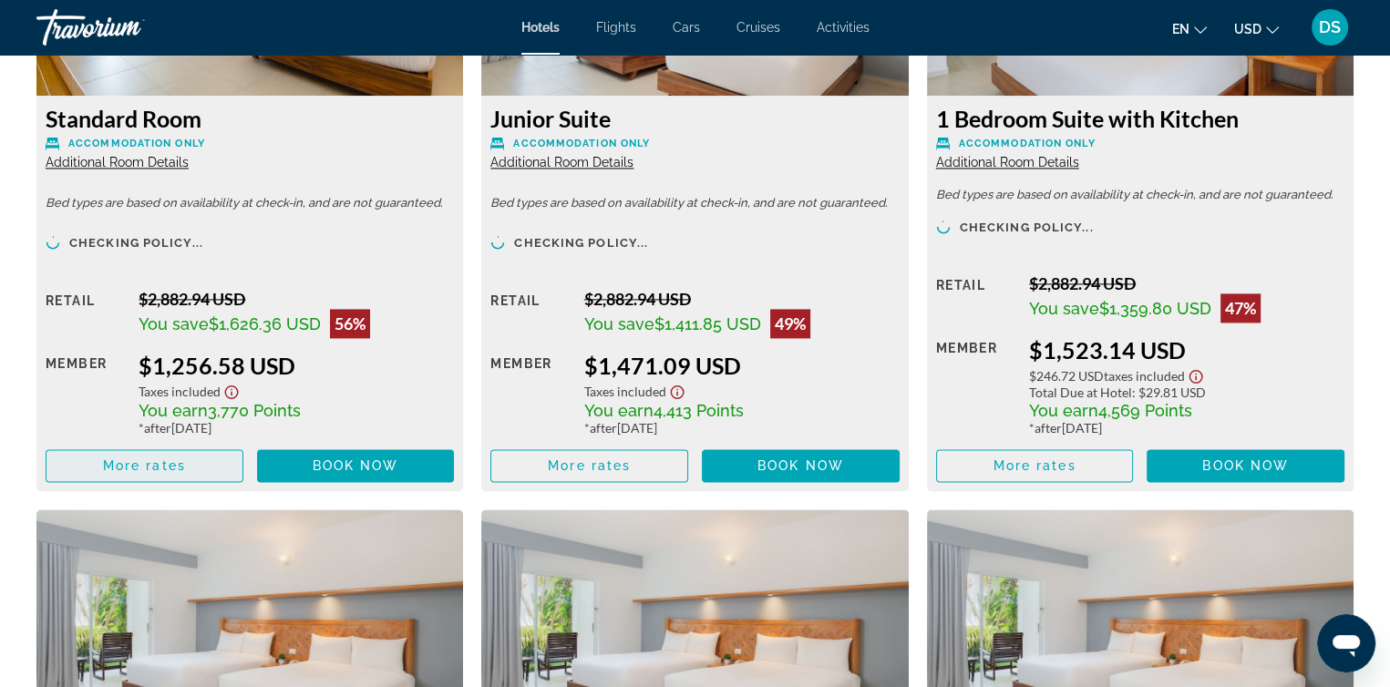
click at [177, 466] on span "More rates" at bounding box center [144, 466] width 83 height 15
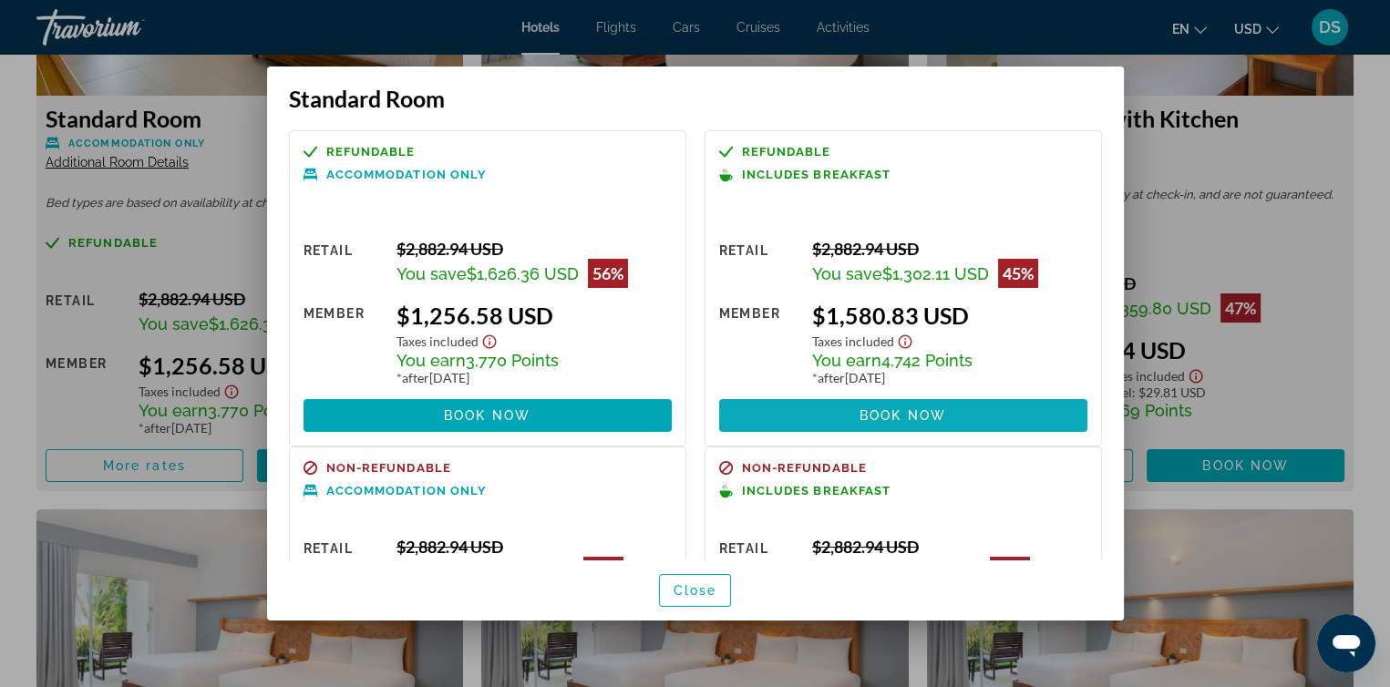
scroll to position [0, 0]
click at [675, 593] on span "Close" at bounding box center [696, 590] width 44 height 15
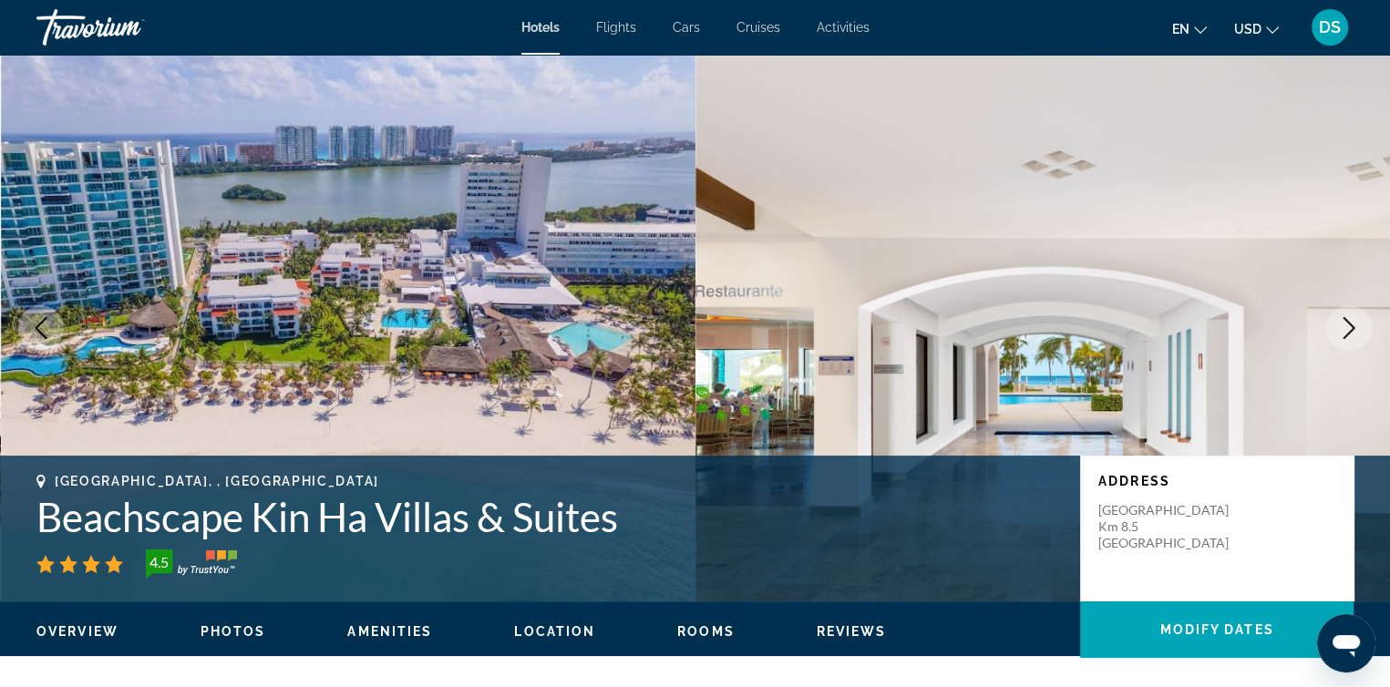
scroll to position [2644, 0]
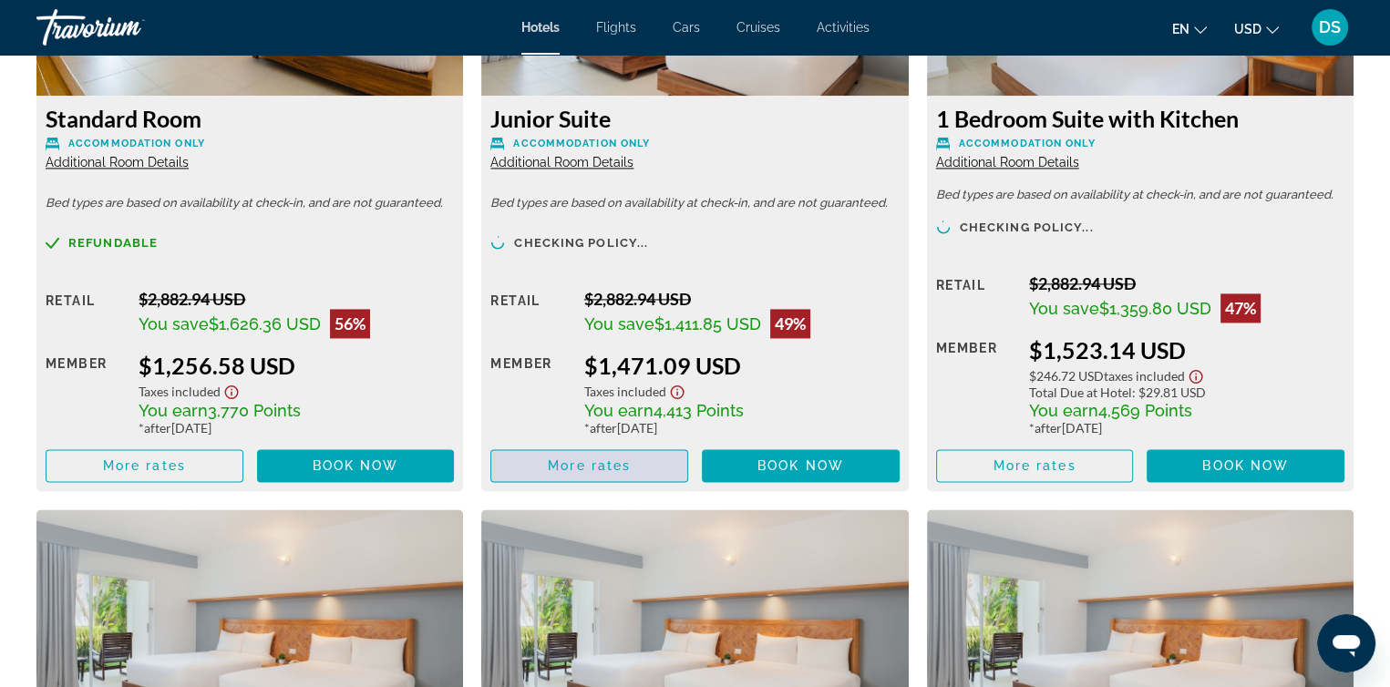
click at [608, 462] on span "More rates" at bounding box center [589, 466] width 83 height 15
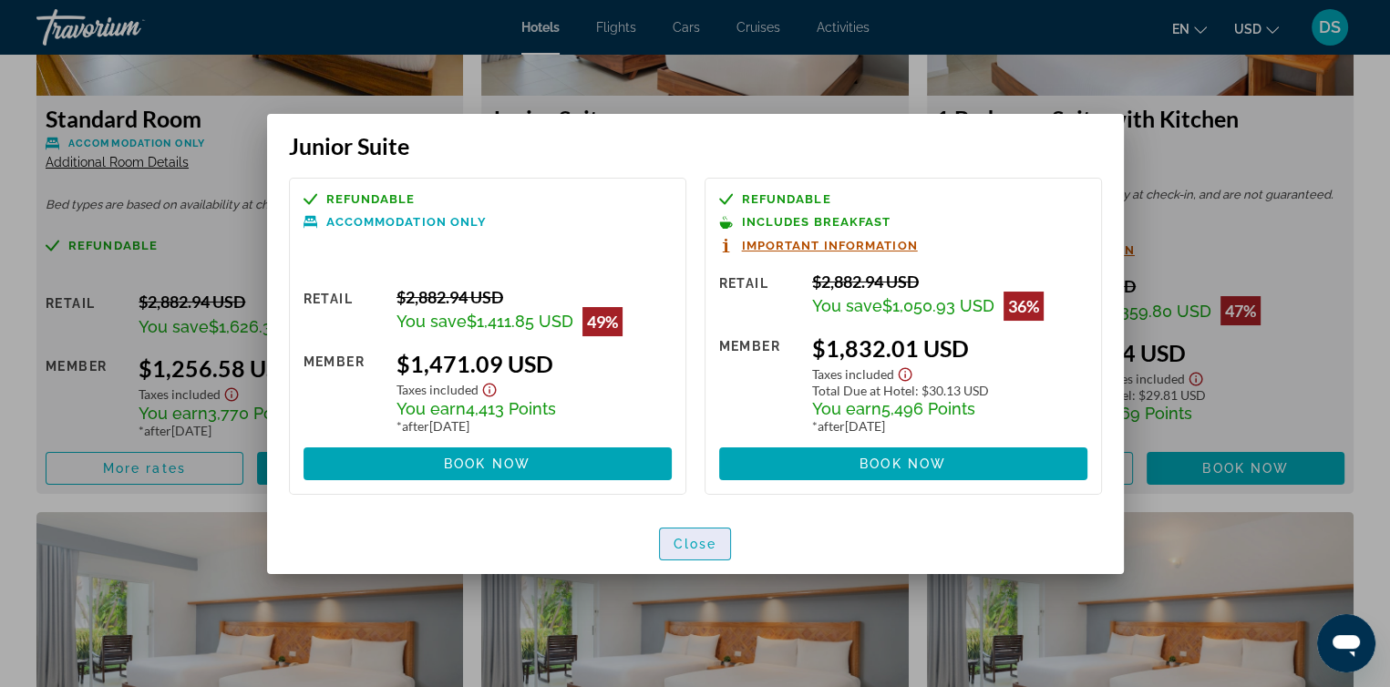
click at [710, 542] on span "Close" at bounding box center [696, 544] width 44 height 15
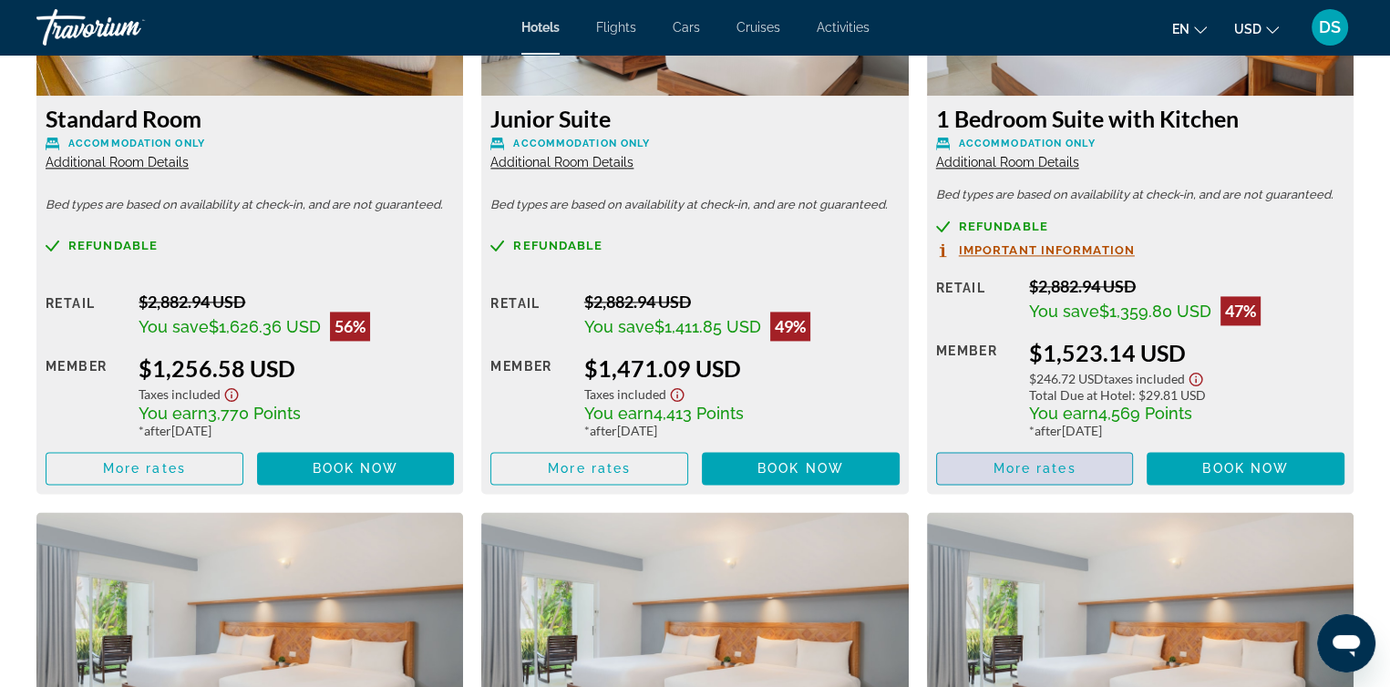
click at [1052, 472] on span "More rates" at bounding box center [1034, 468] width 83 height 15
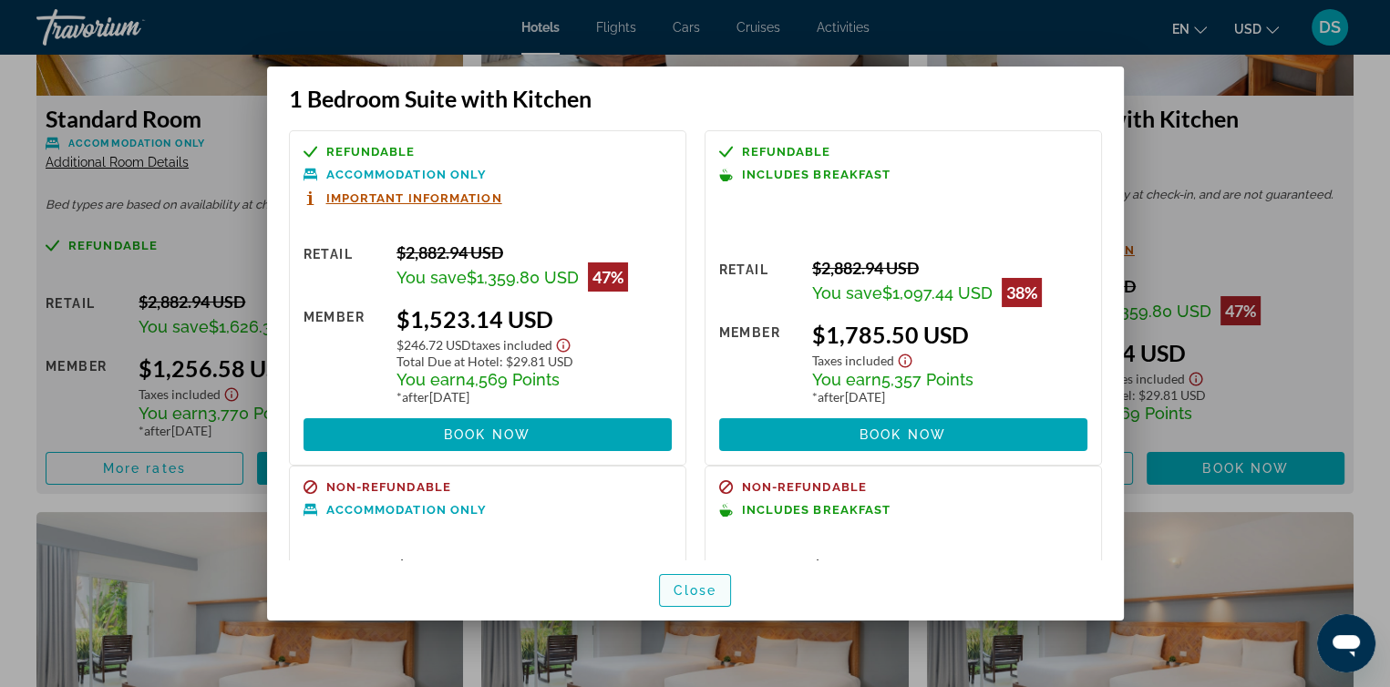
click at [686, 593] on span "Close" at bounding box center [696, 590] width 44 height 15
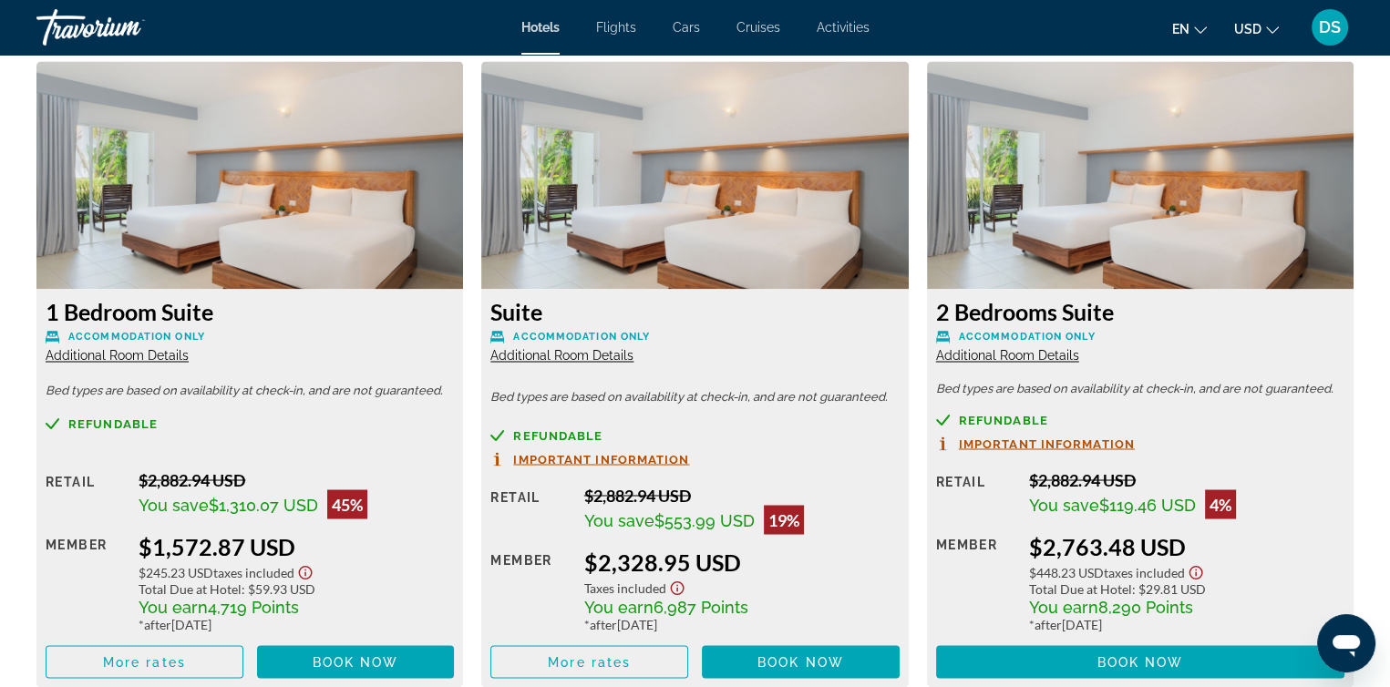
scroll to position [3191, 0]
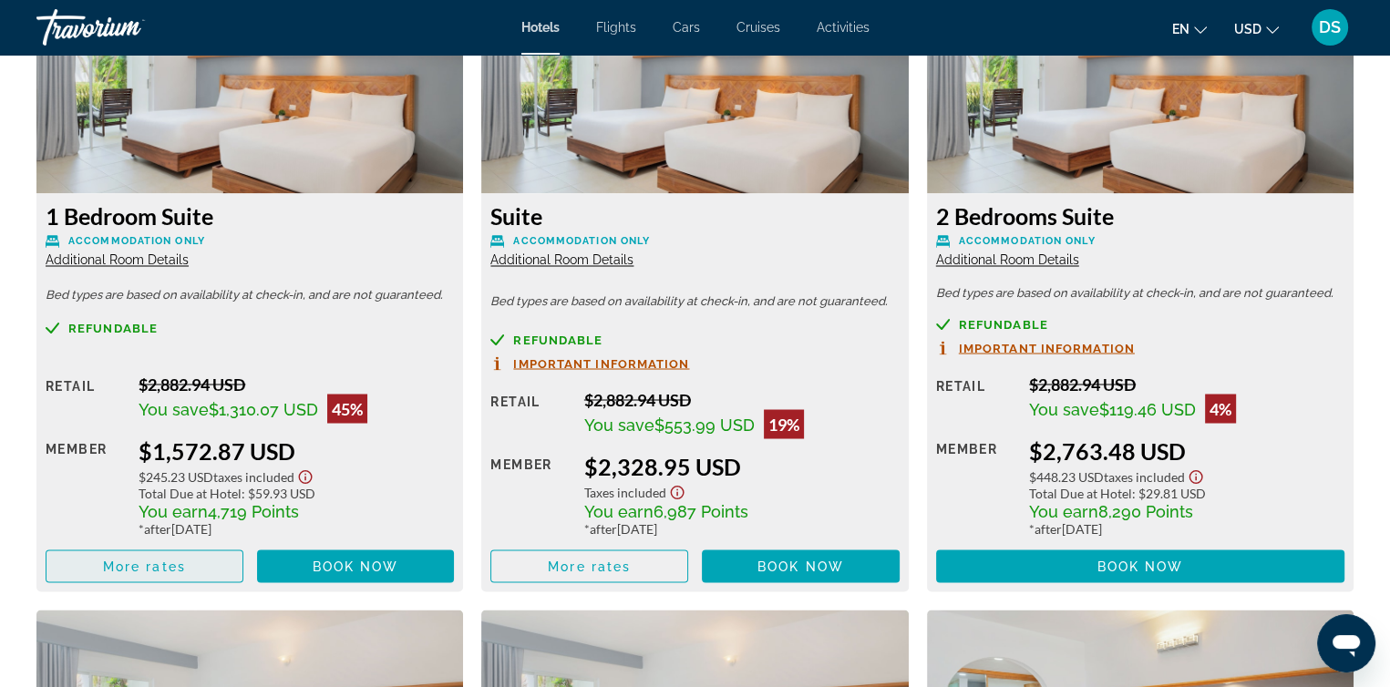
click at [191, 562] on span "Main content" at bounding box center [144, 566] width 196 height 44
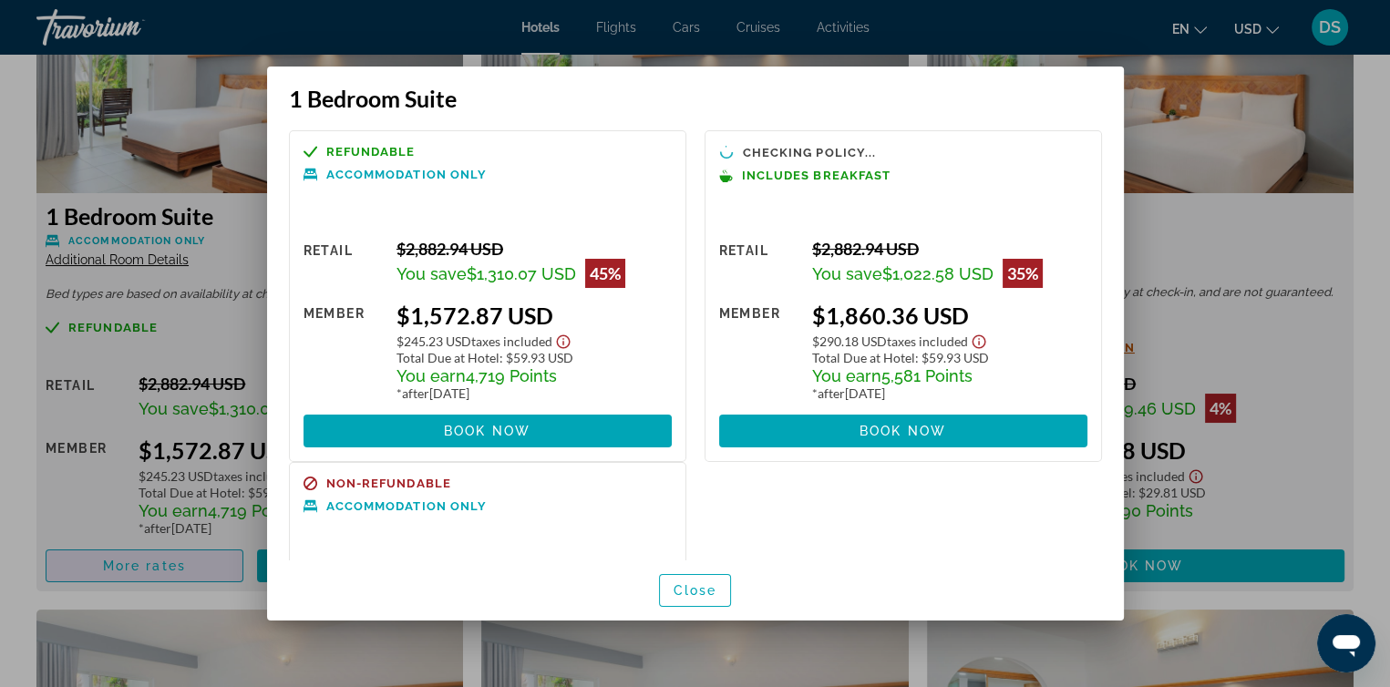
scroll to position [0, 0]
click at [706, 593] on span "Close" at bounding box center [696, 590] width 44 height 15
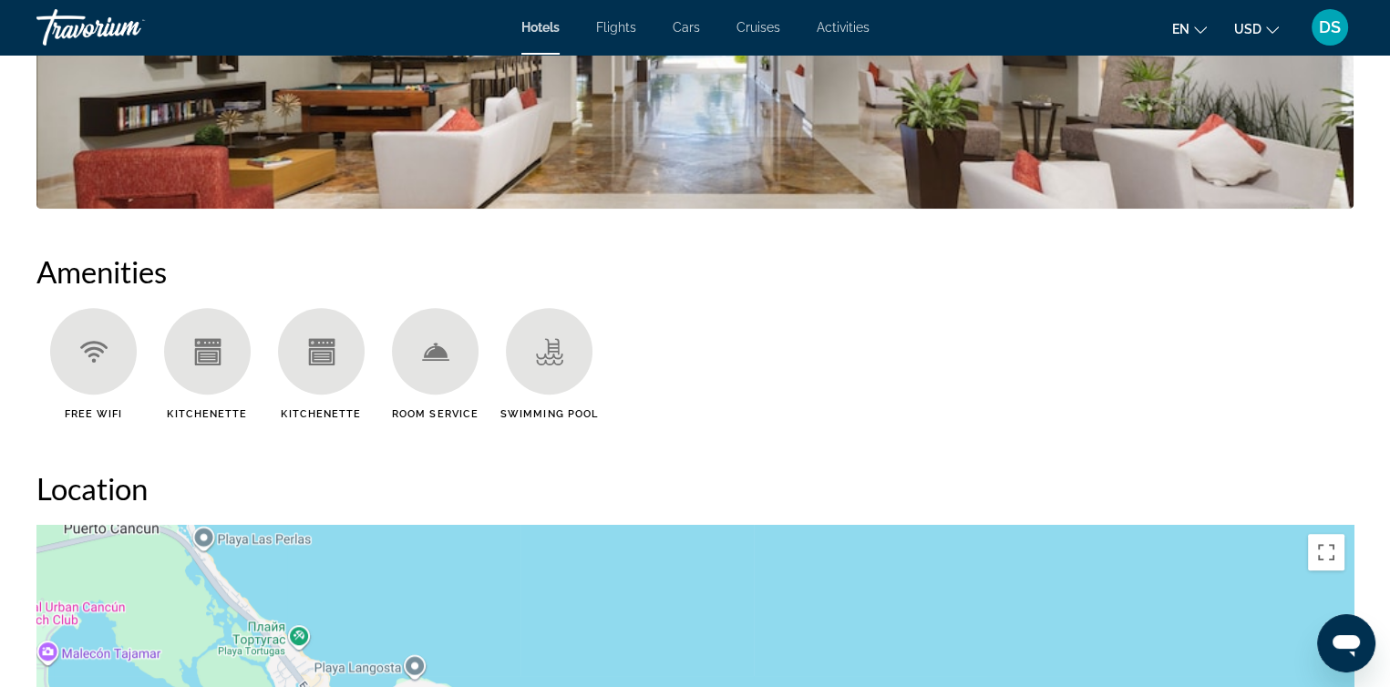
scroll to position [1003, 0]
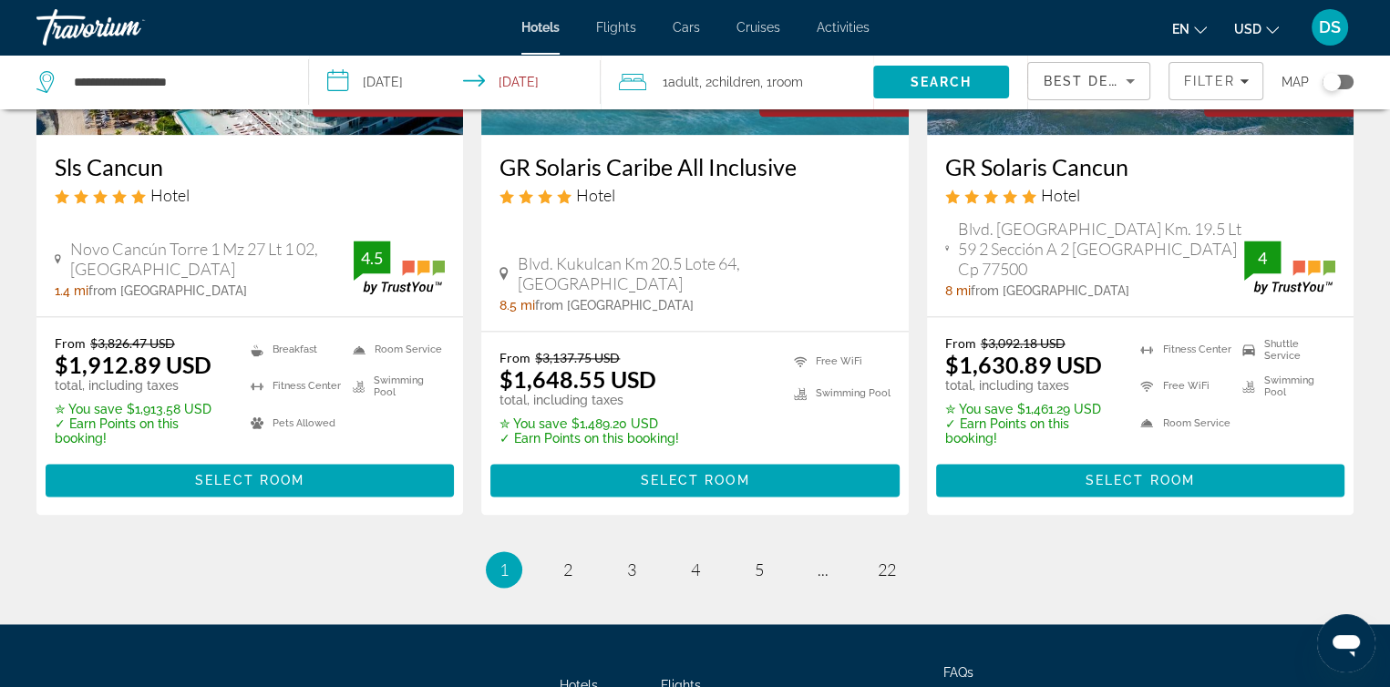
scroll to position [2461, 0]
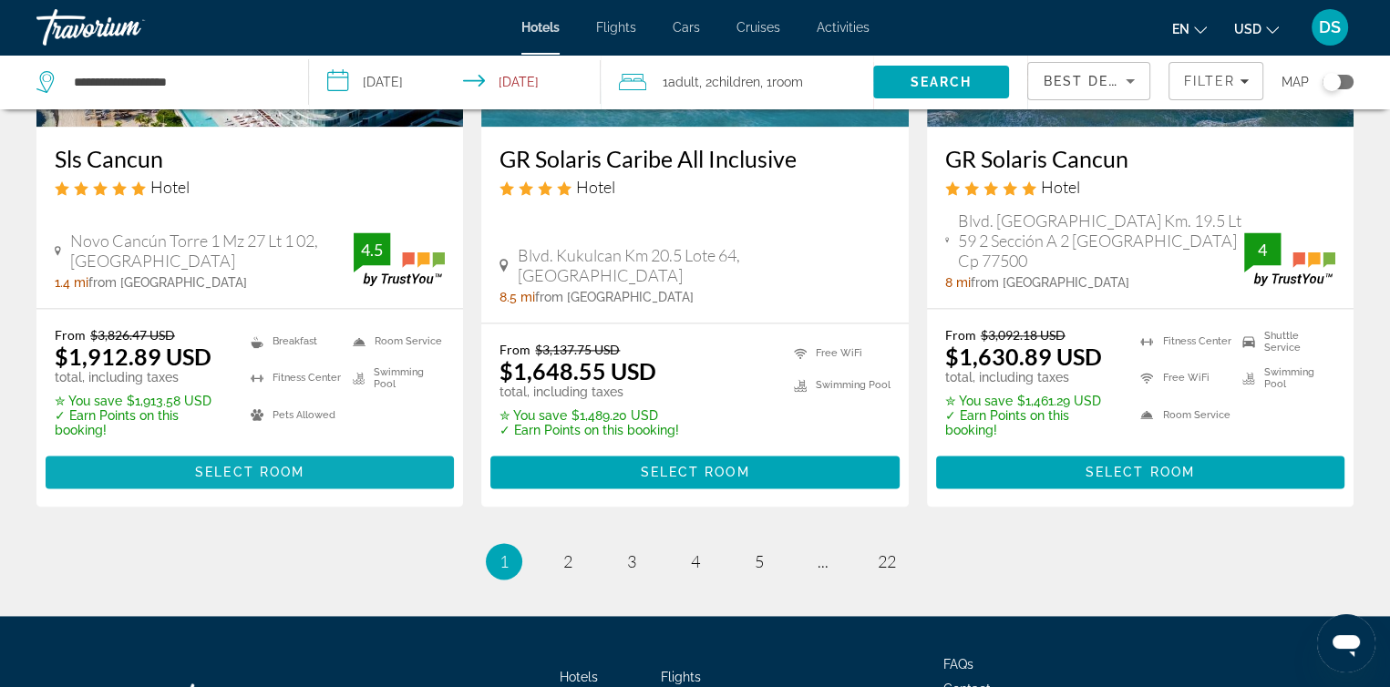
click at [226, 465] on span "Select Room" at bounding box center [249, 472] width 109 height 15
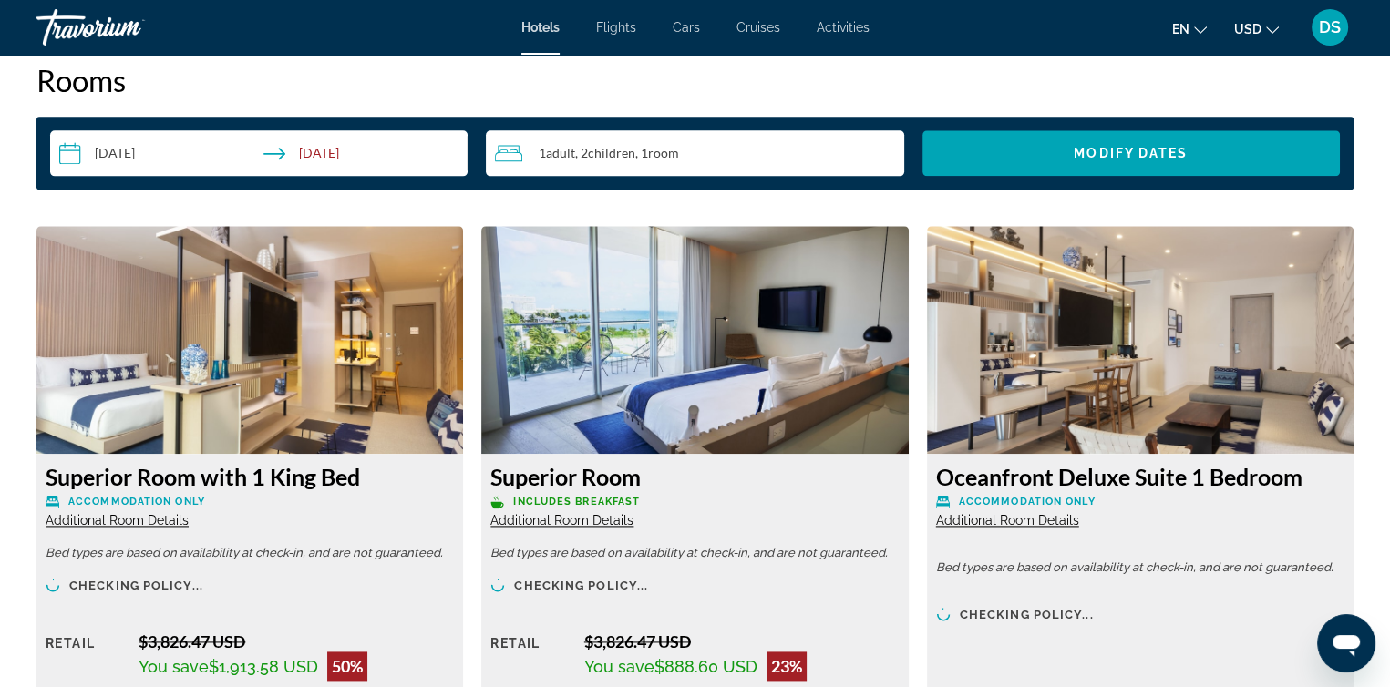
scroll to position [2497, 0]
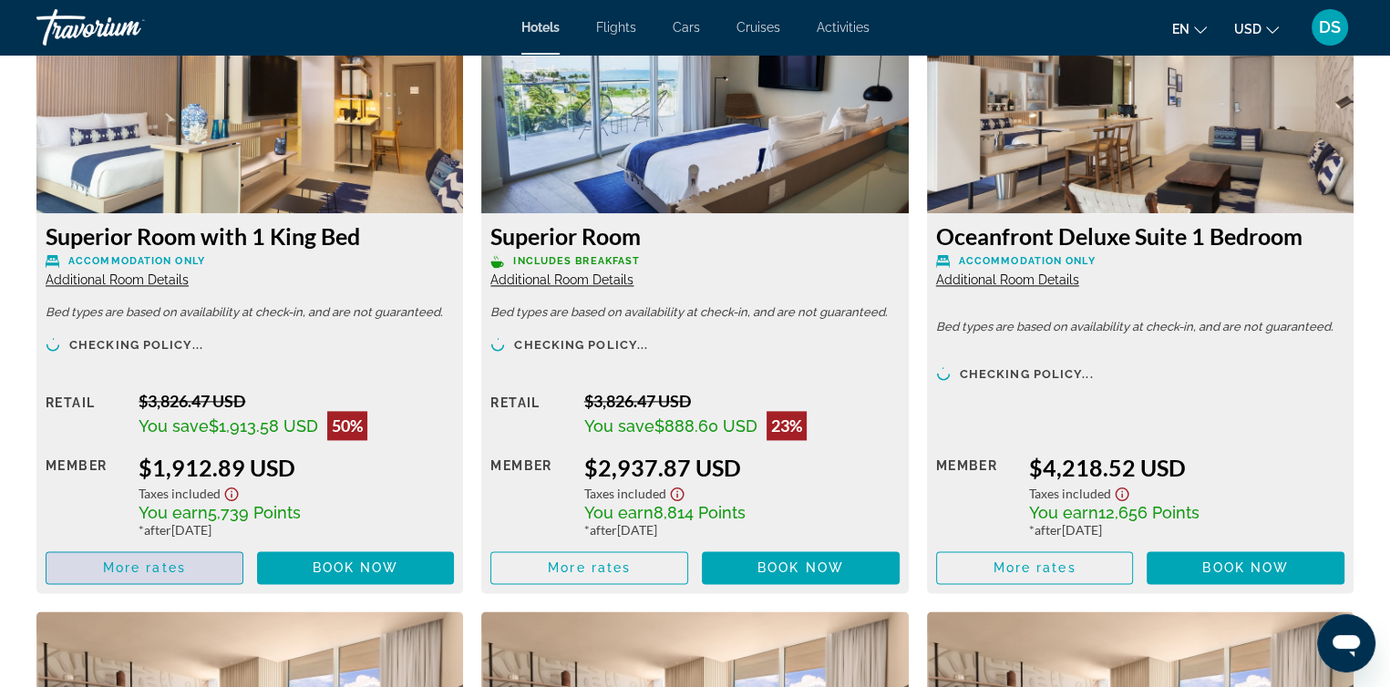
click at [128, 568] on span "More rates" at bounding box center [144, 568] width 83 height 15
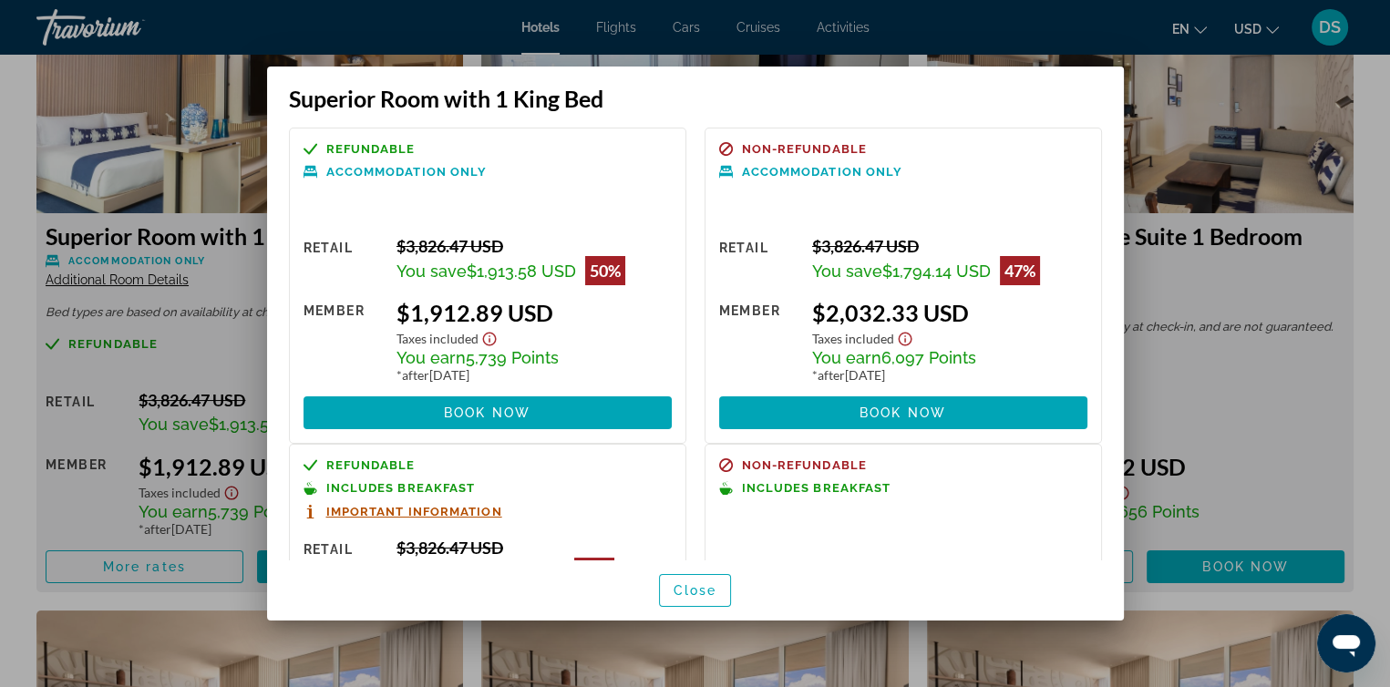
scroll to position [0, 0]
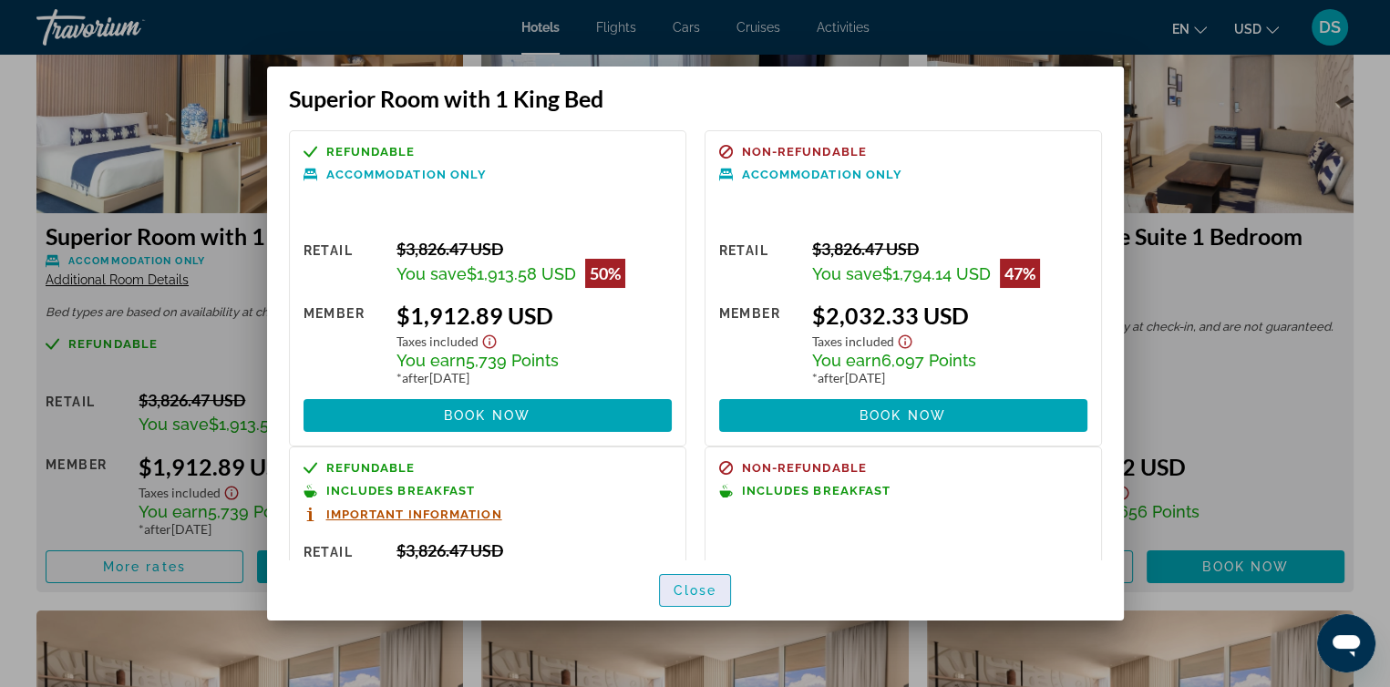
click at [717, 587] on span "button" at bounding box center [695, 591] width 71 height 44
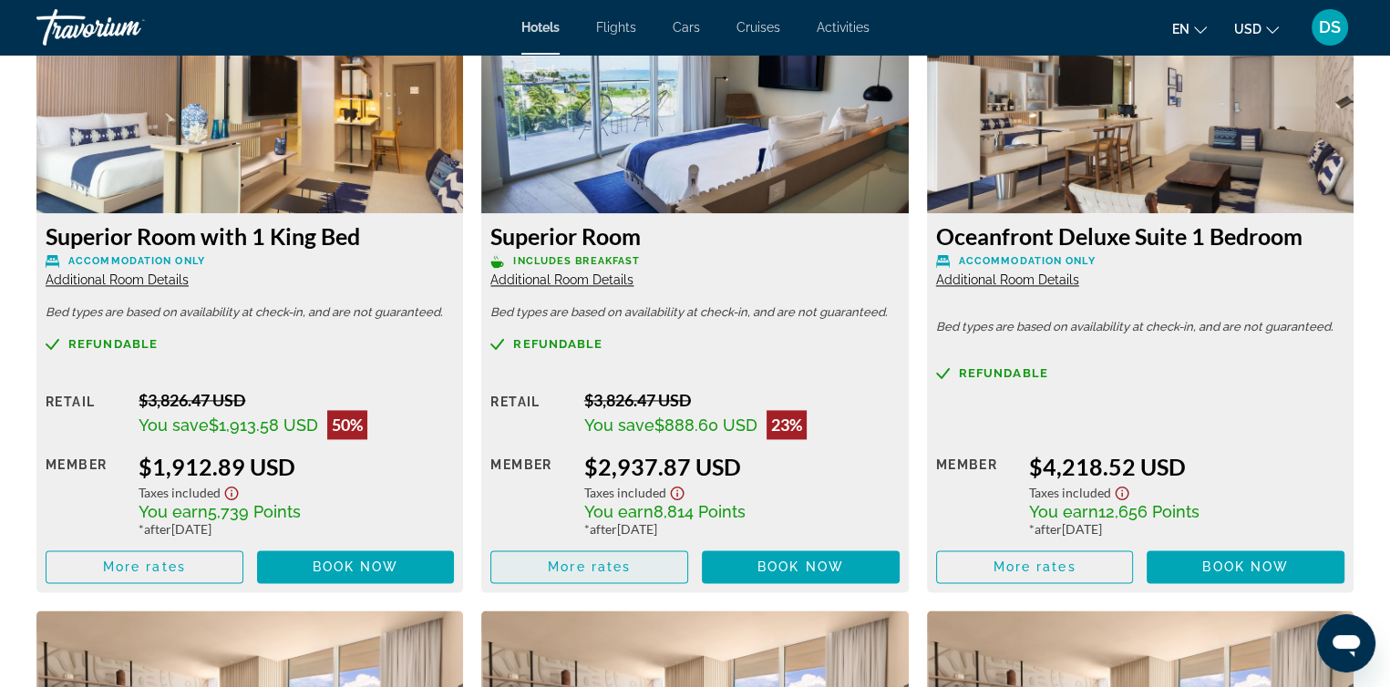
click at [617, 563] on span "More rates" at bounding box center [589, 567] width 83 height 15
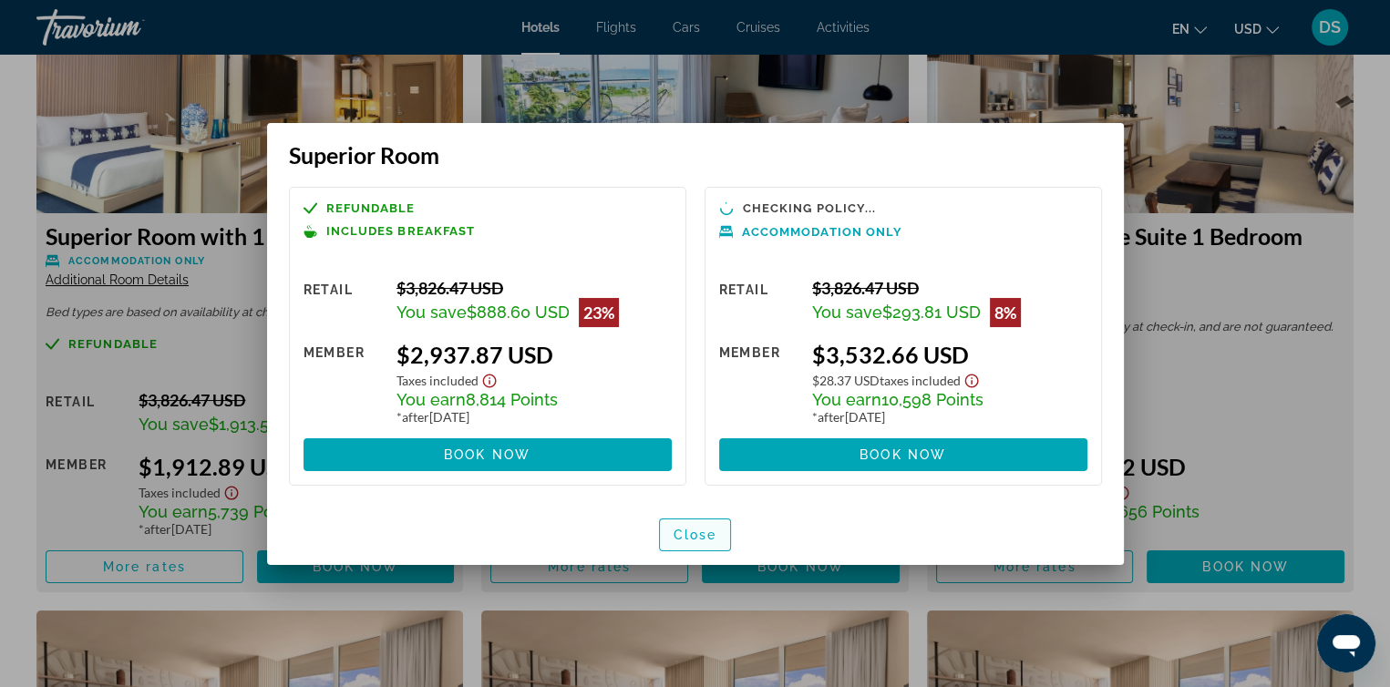
click at [686, 537] on span "Close" at bounding box center [696, 535] width 44 height 15
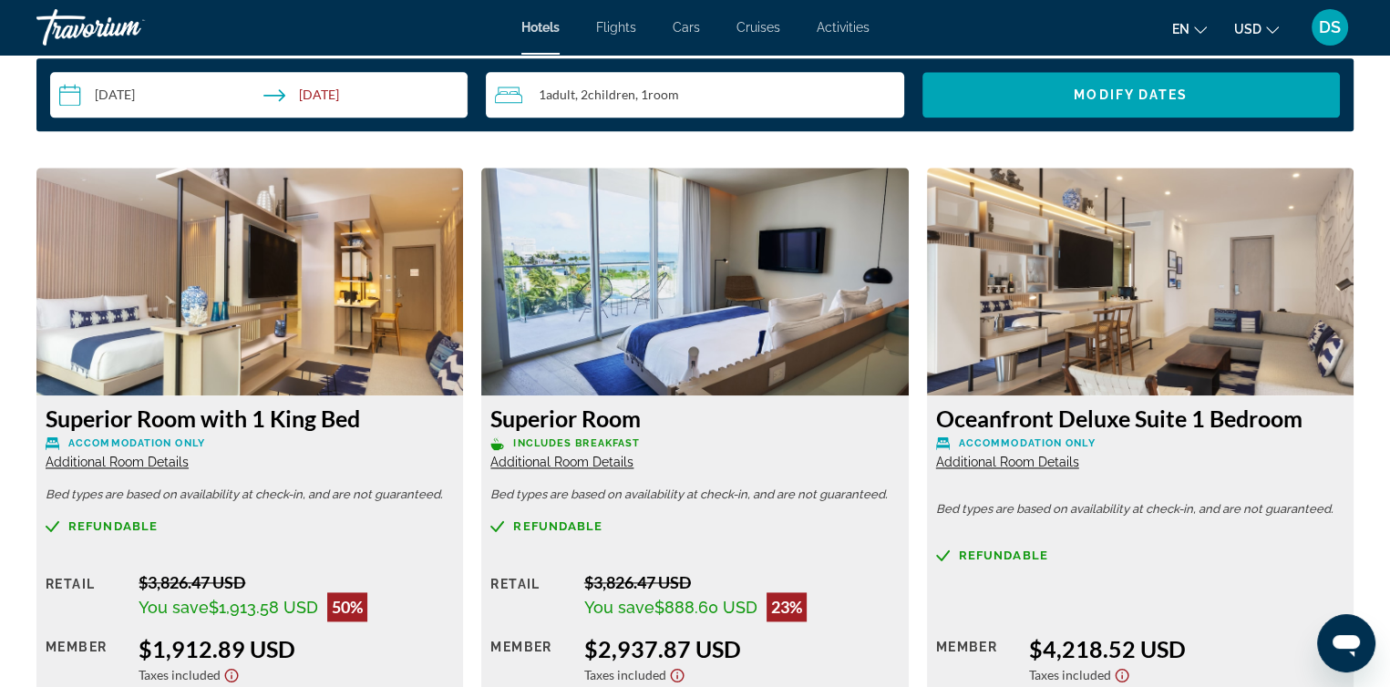
scroll to position [1950, 0]
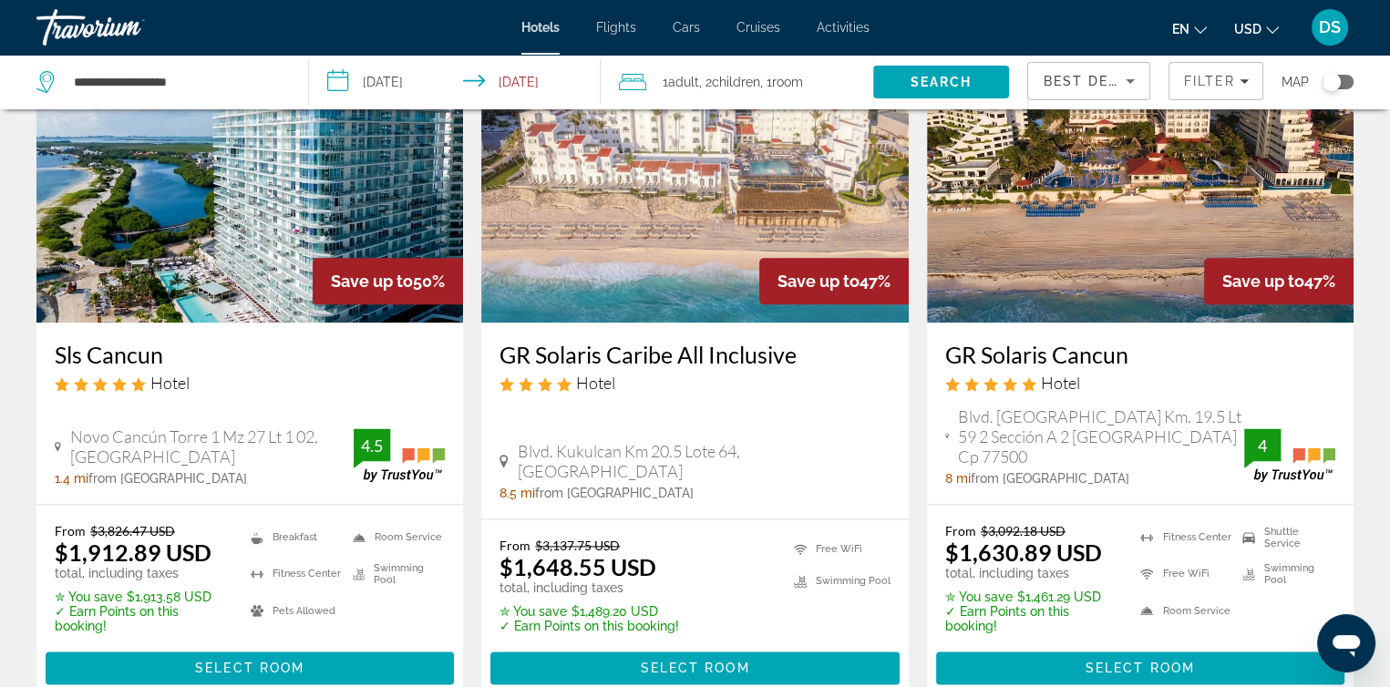
scroll to position [2370, 0]
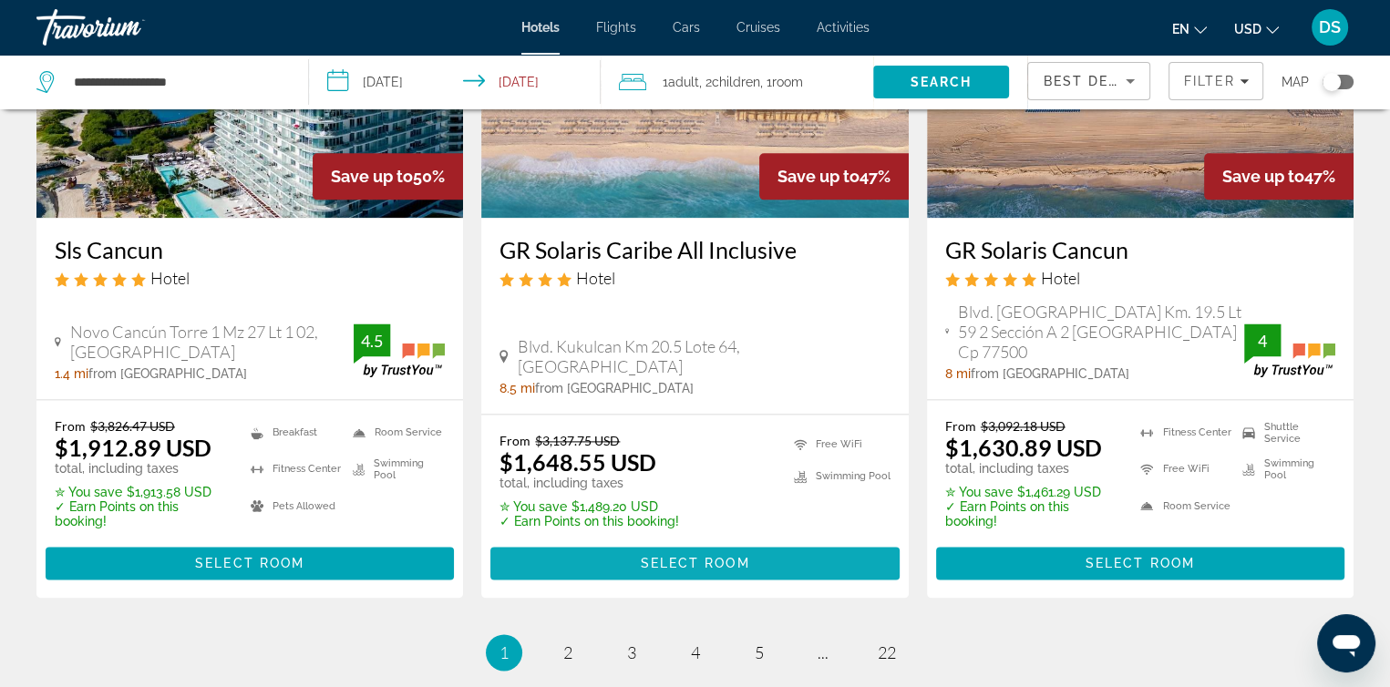
click at [717, 556] on span "Select Room" at bounding box center [694, 563] width 109 height 15
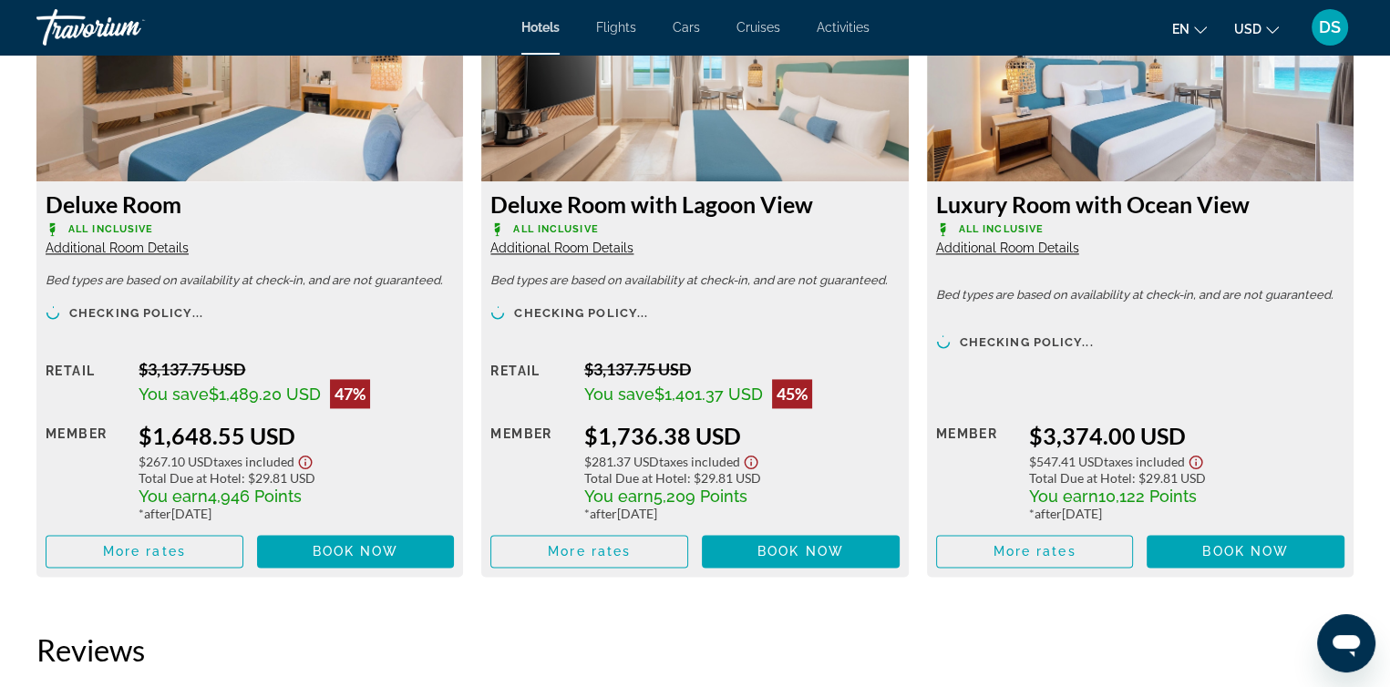
scroll to position [2735, 0]
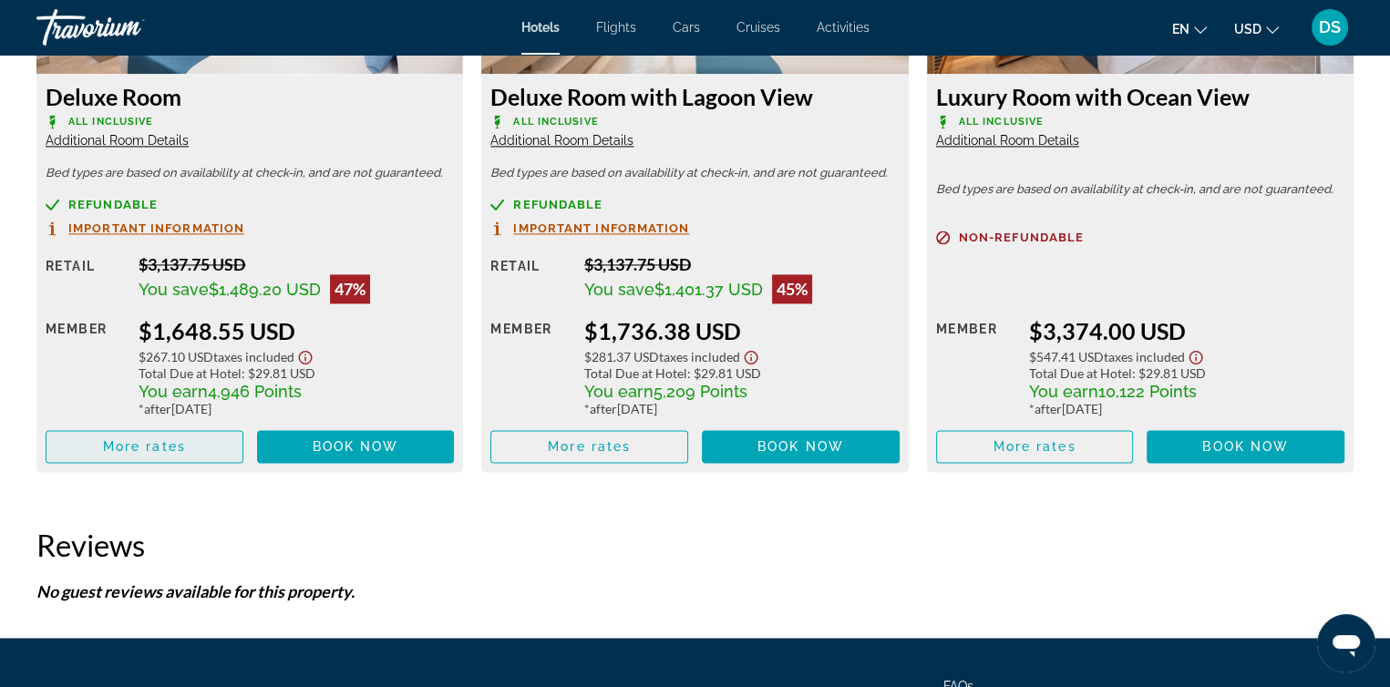
click at [202, 448] on span "Main content" at bounding box center [144, 447] width 196 height 44
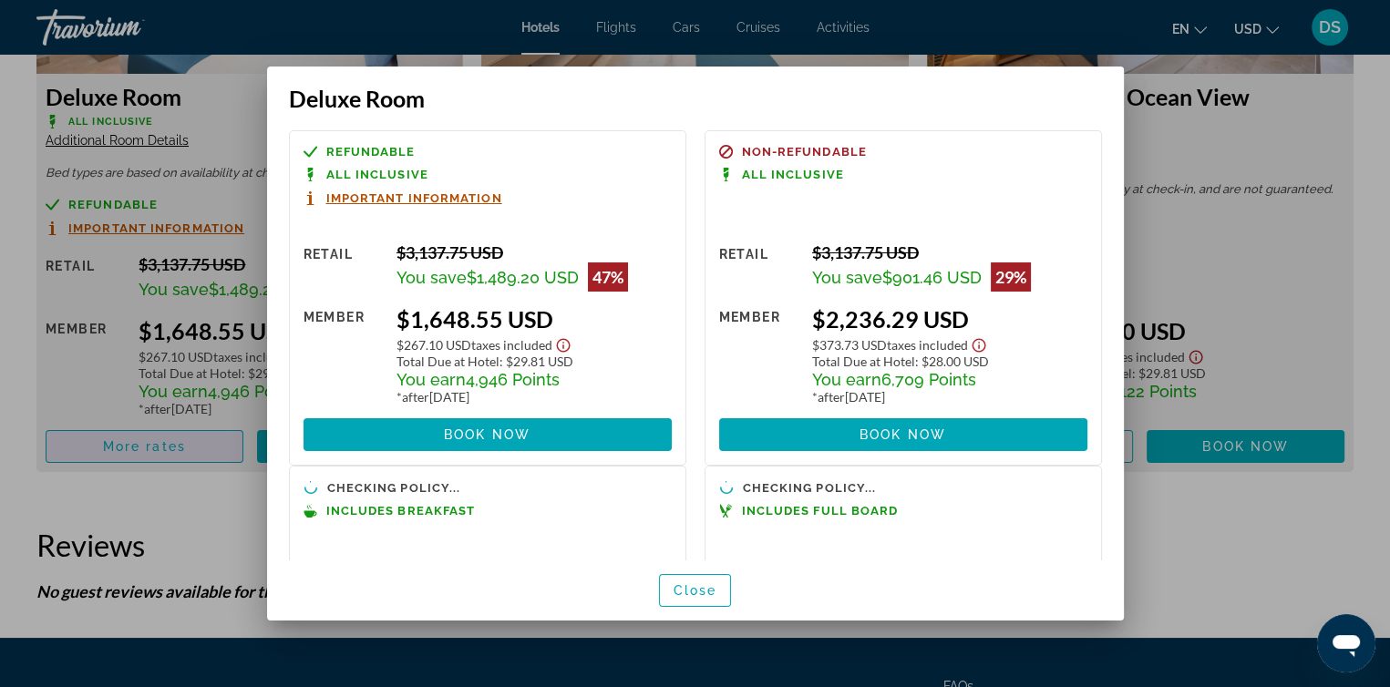
scroll to position [0, 0]
click at [696, 596] on span "Close" at bounding box center [696, 590] width 44 height 15
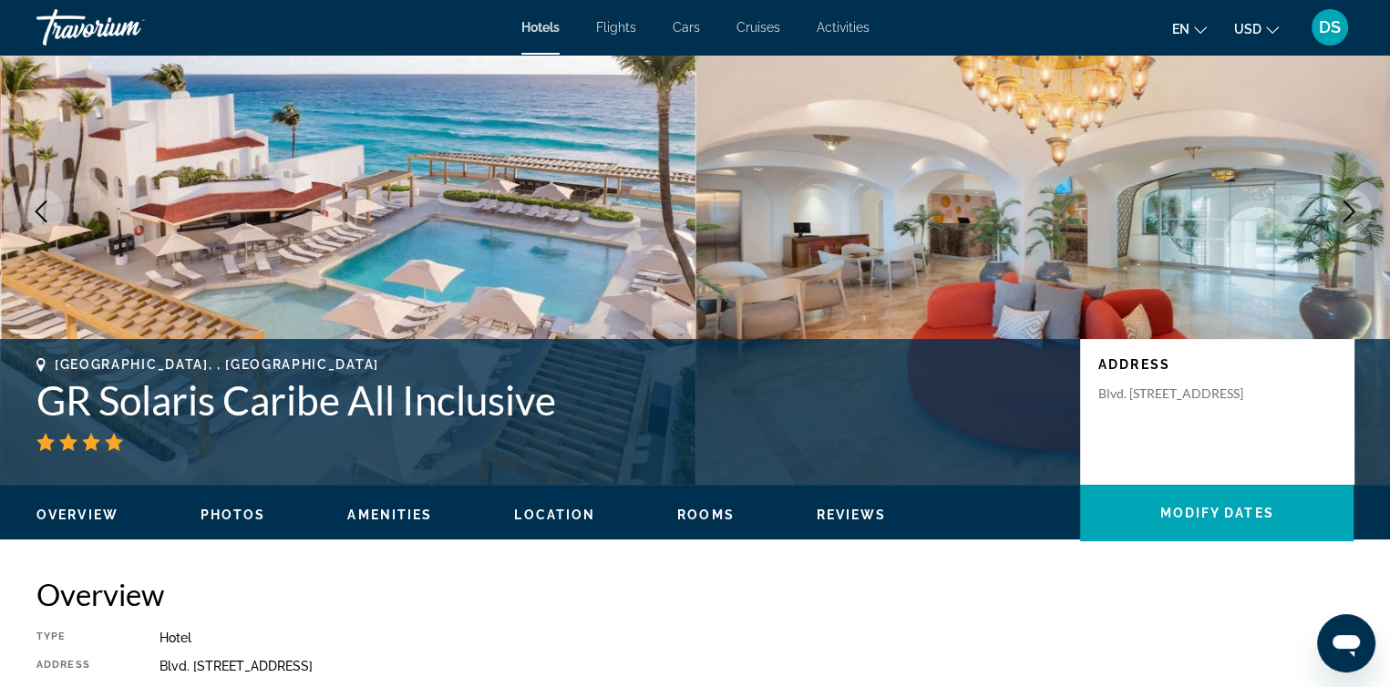
scroll to position [91, 0]
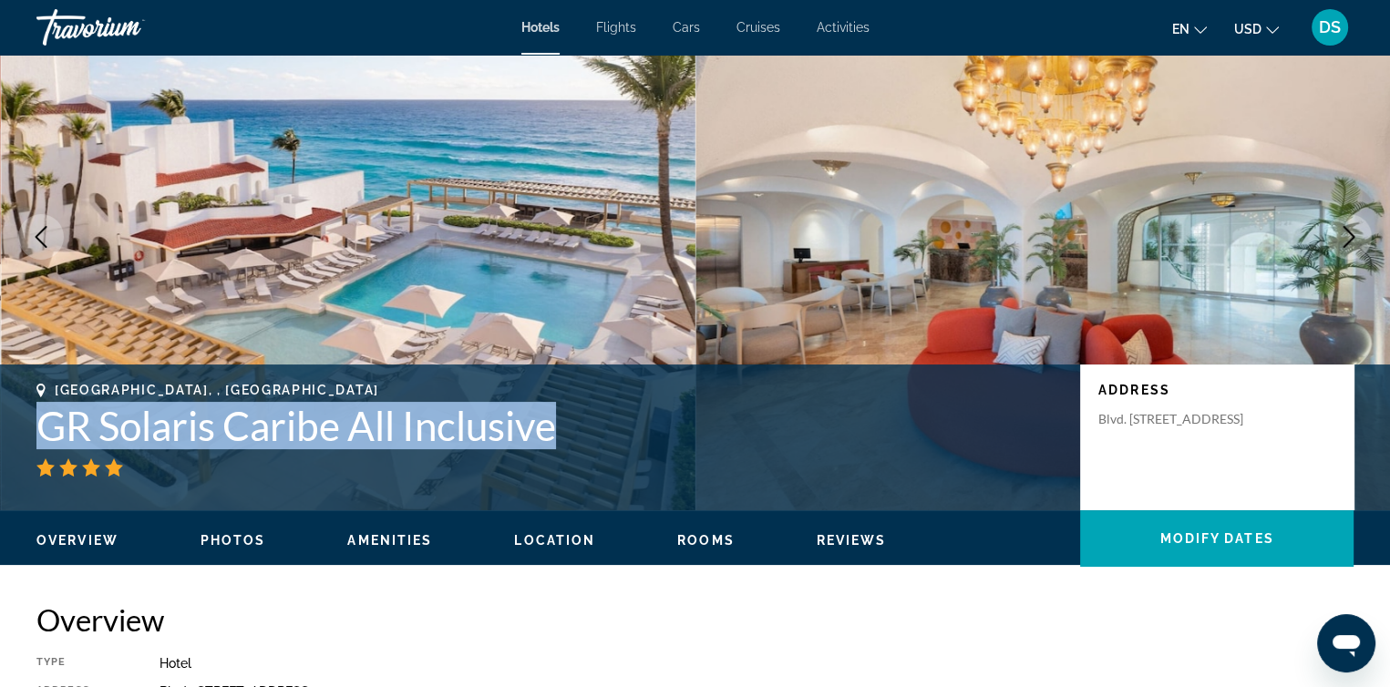
drag, startPoint x: 570, startPoint y: 428, endPoint x: 28, endPoint y: 409, distance: 541.8
click at [28, 409] on div "[GEOGRAPHIC_DATA], , [GEOGRAPHIC_DATA] GR Solaris Caribe All Inclusive [GEOGRAP…" at bounding box center [695, 437] width 1390 height 109
copy h1 "GR Solaris Caribe All Inclusive"
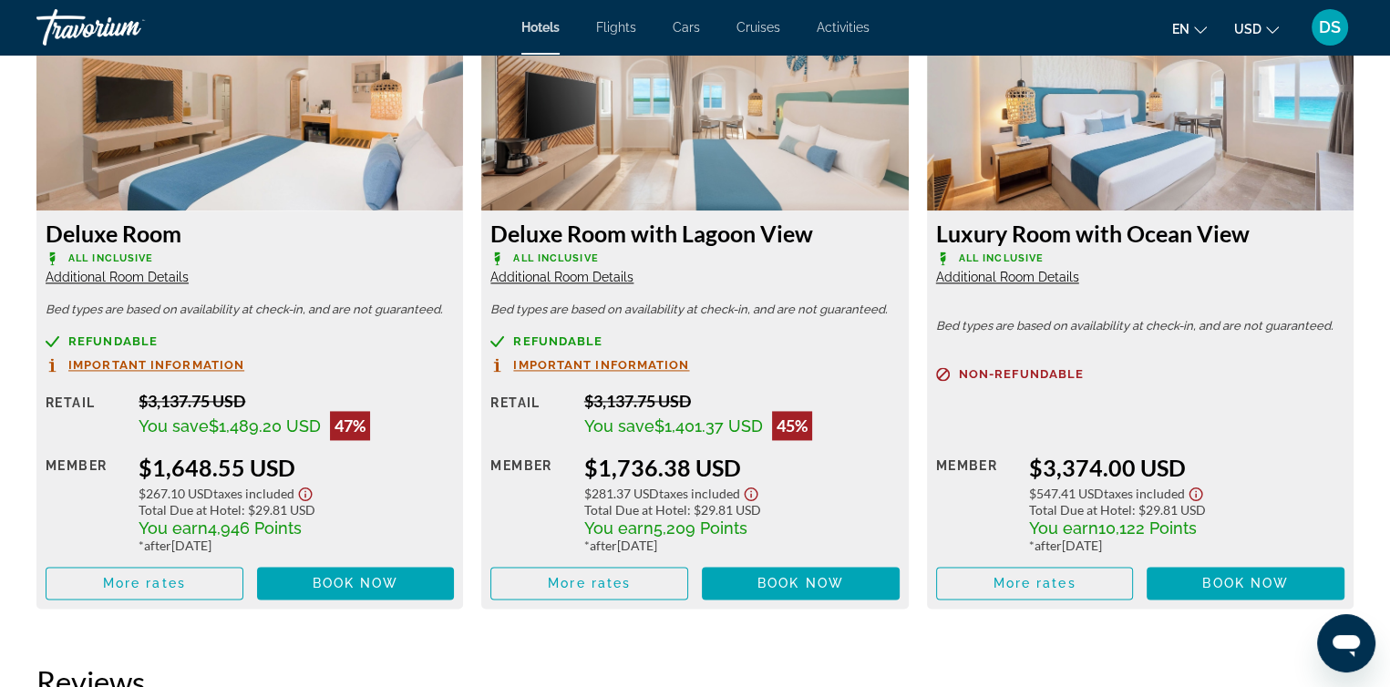
scroll to position [2735, 0]
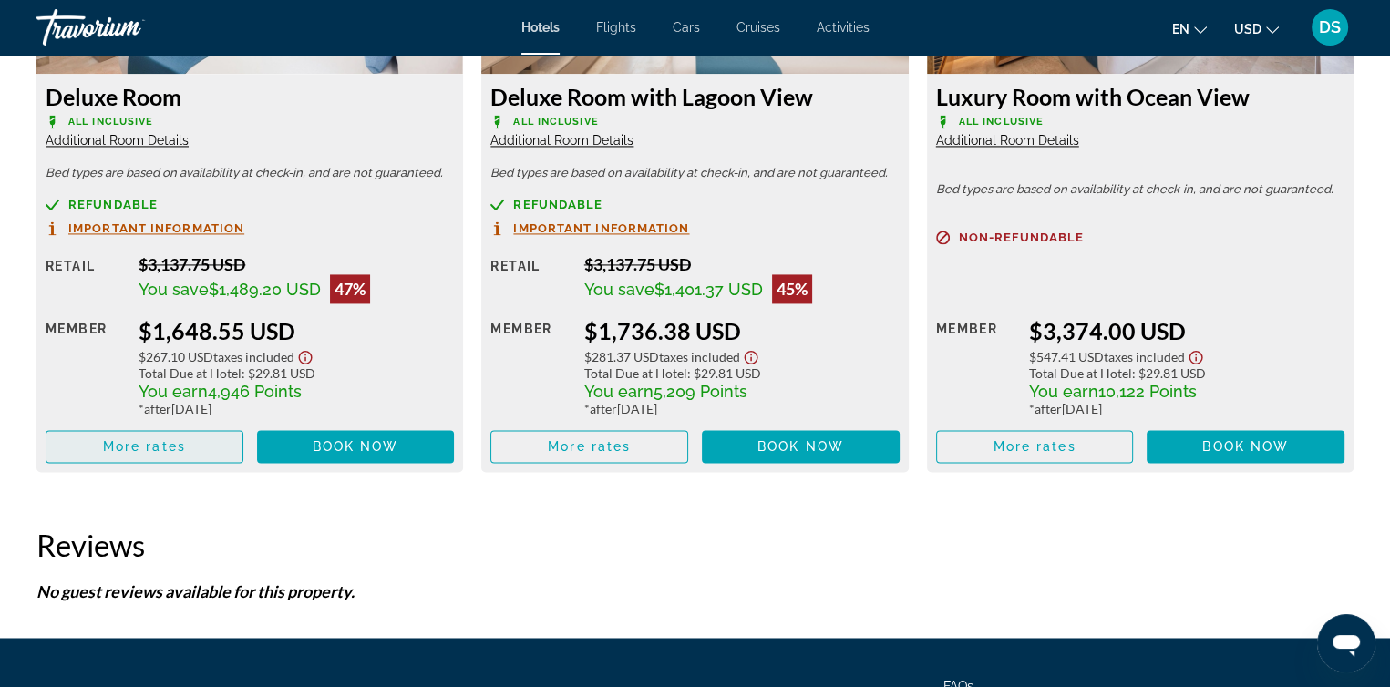
click at [133, 448] on span "More rates" at bounding box center [144, 446] width 83 height 15
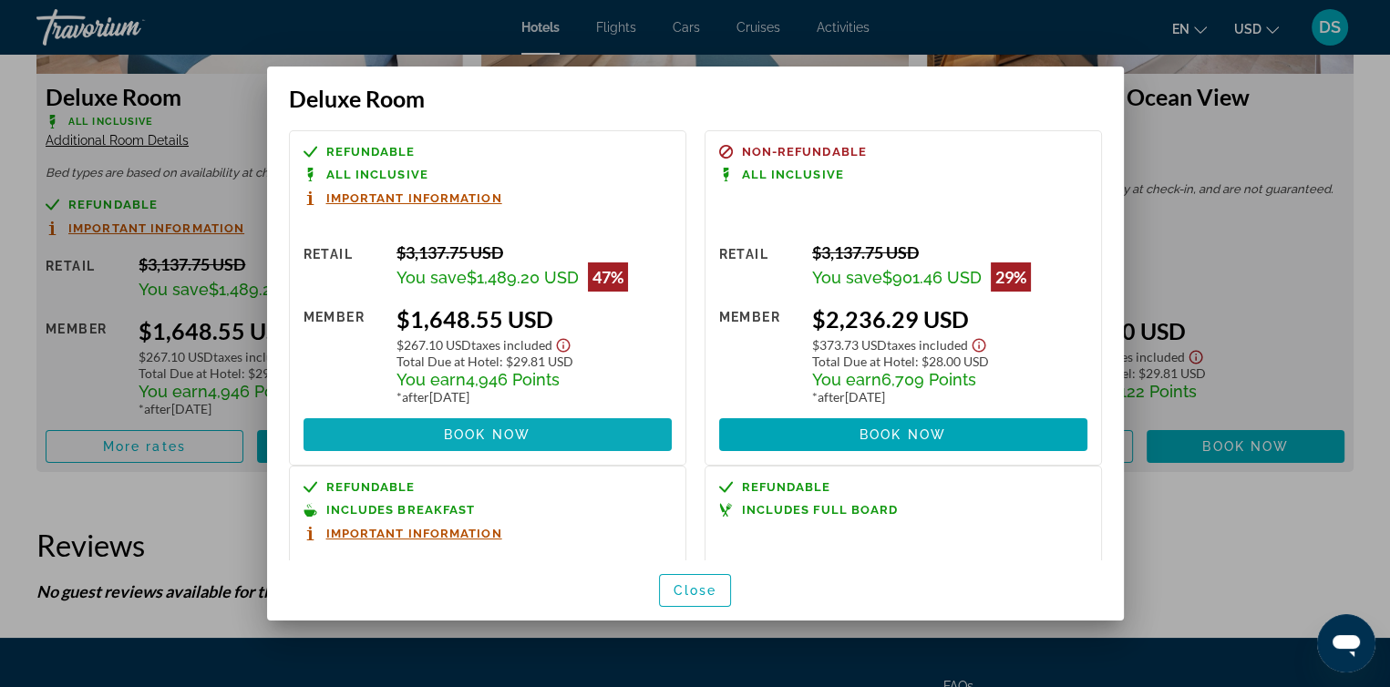
click at [521, 435] on span "Book now" at bounding box center [487, 435] width 87 height 15
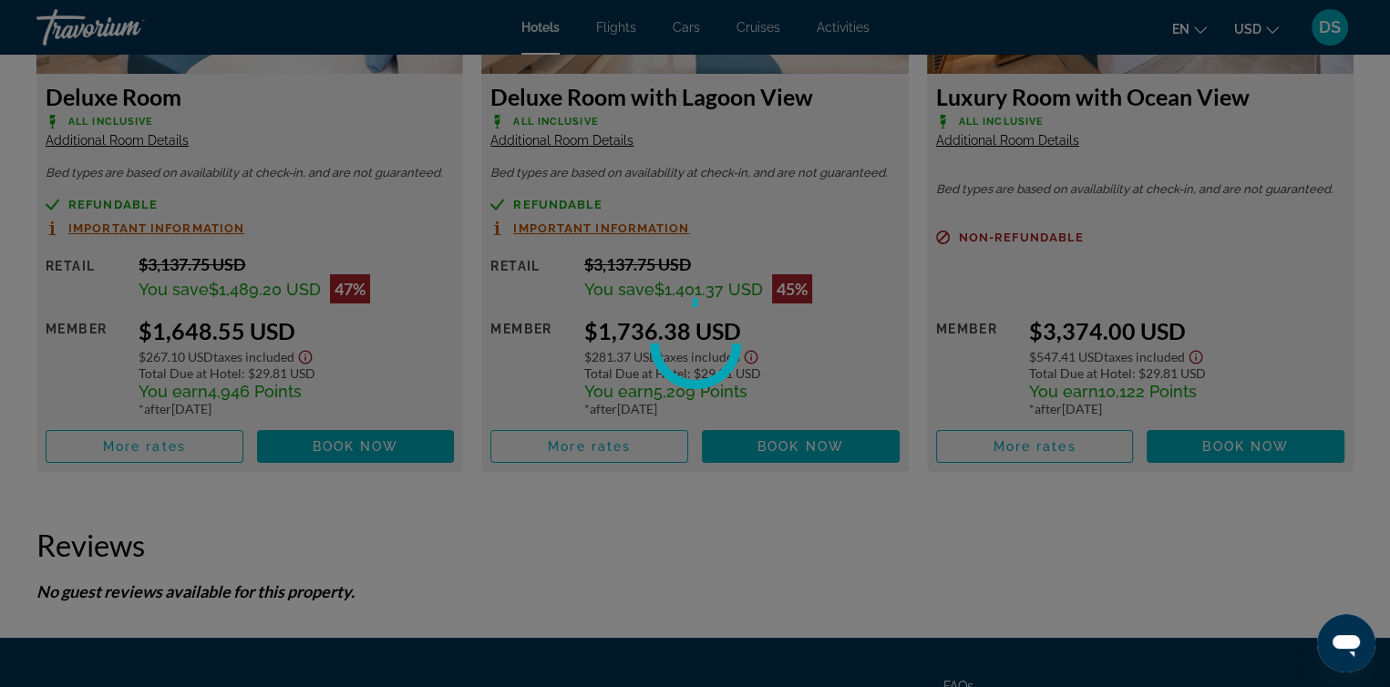
scroll to position [2735, 0]
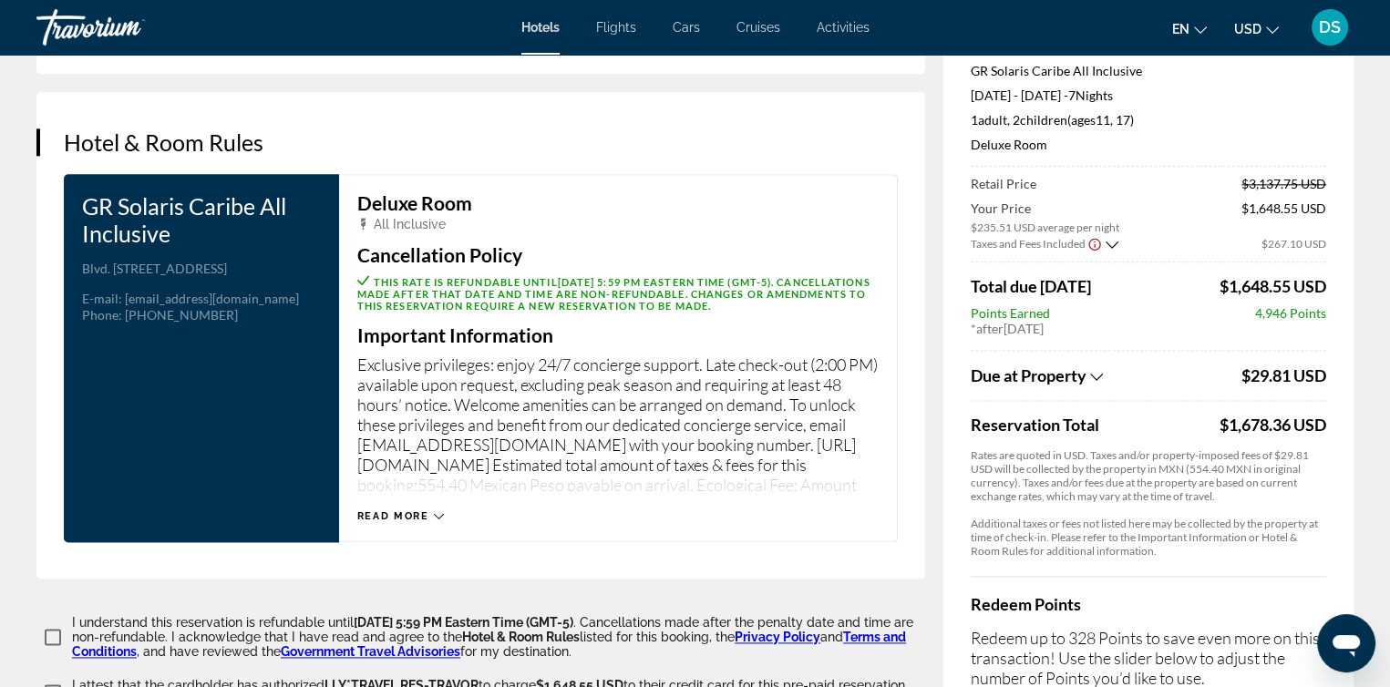
scroll to position [2279, 0]
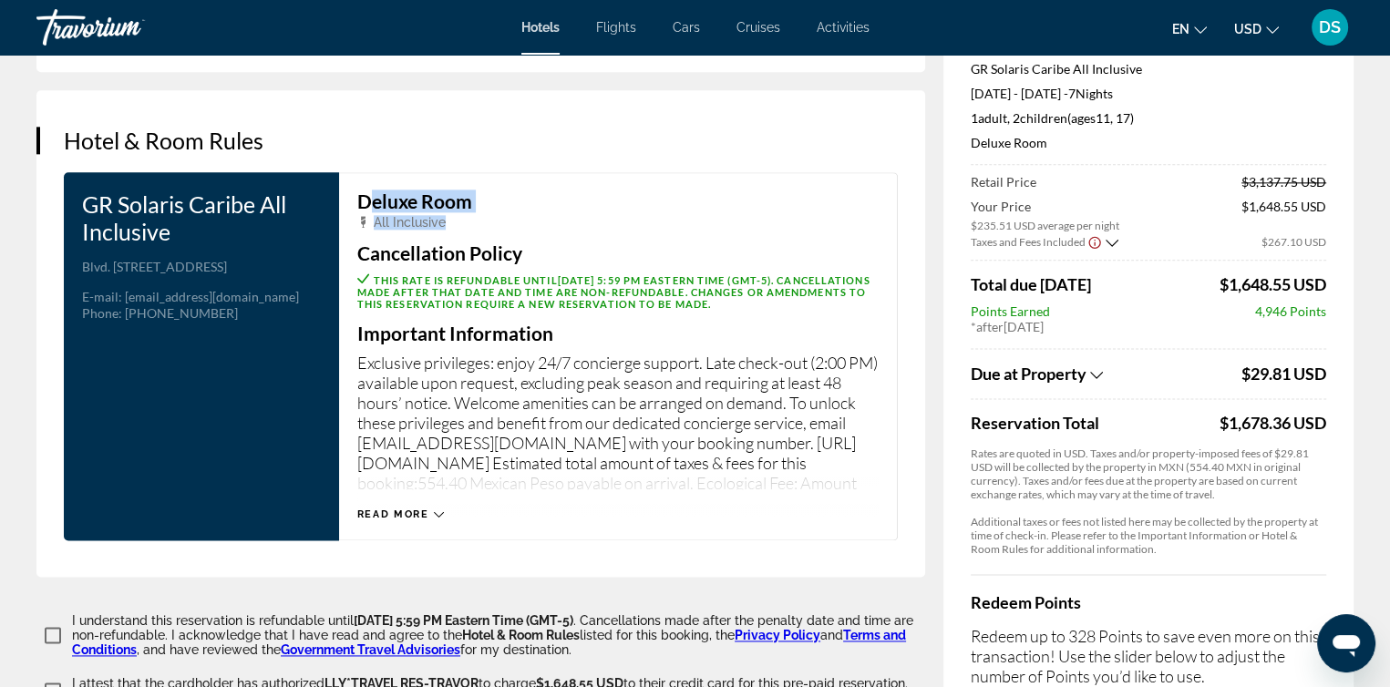
drag, startPoint x: 354, startPoint y: 176, endPoint x: 489, endPoint y: 200, distance: 137.0
click at [489, 200] on div "Deluxe Room All Inclusive Cancellation Policy This rate is refundable until [DA…" at bounding box center [618, 356] width 559 height 368
copy div "Deluxe Room All Inclusive"
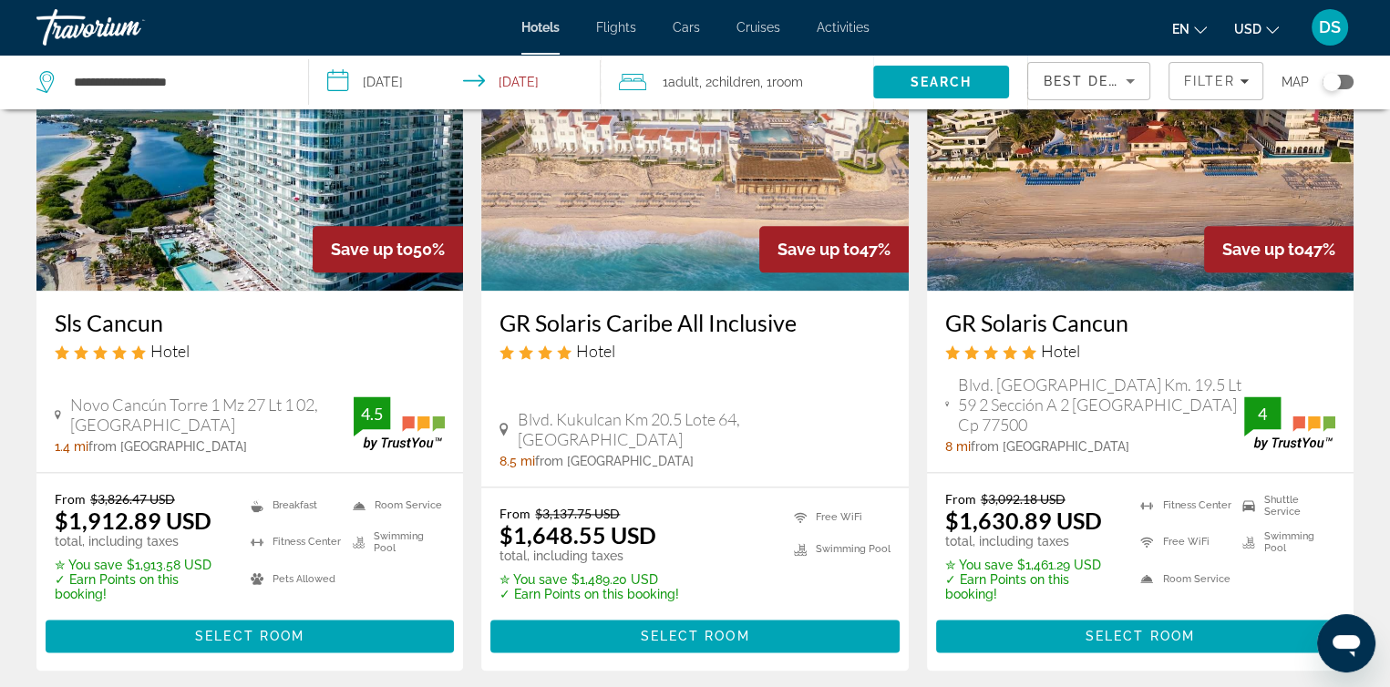
scroll to position [2461, 0]
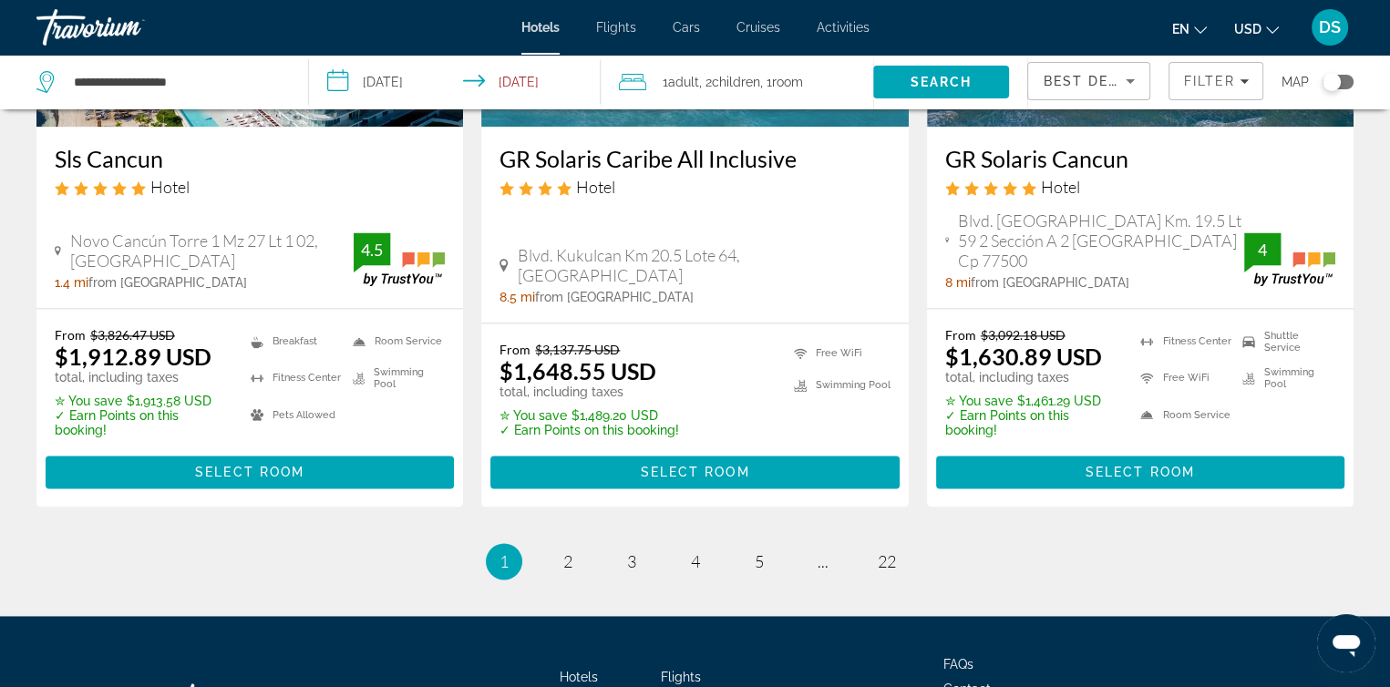
drag, startPoint x: 1140, startPoint y: 439, endPoint x: 1155, endPoint y: 437, distance: 14.8
click at [1140, 465] on span "Select Room" at bounding box center [1140, 472] width 109 height 15
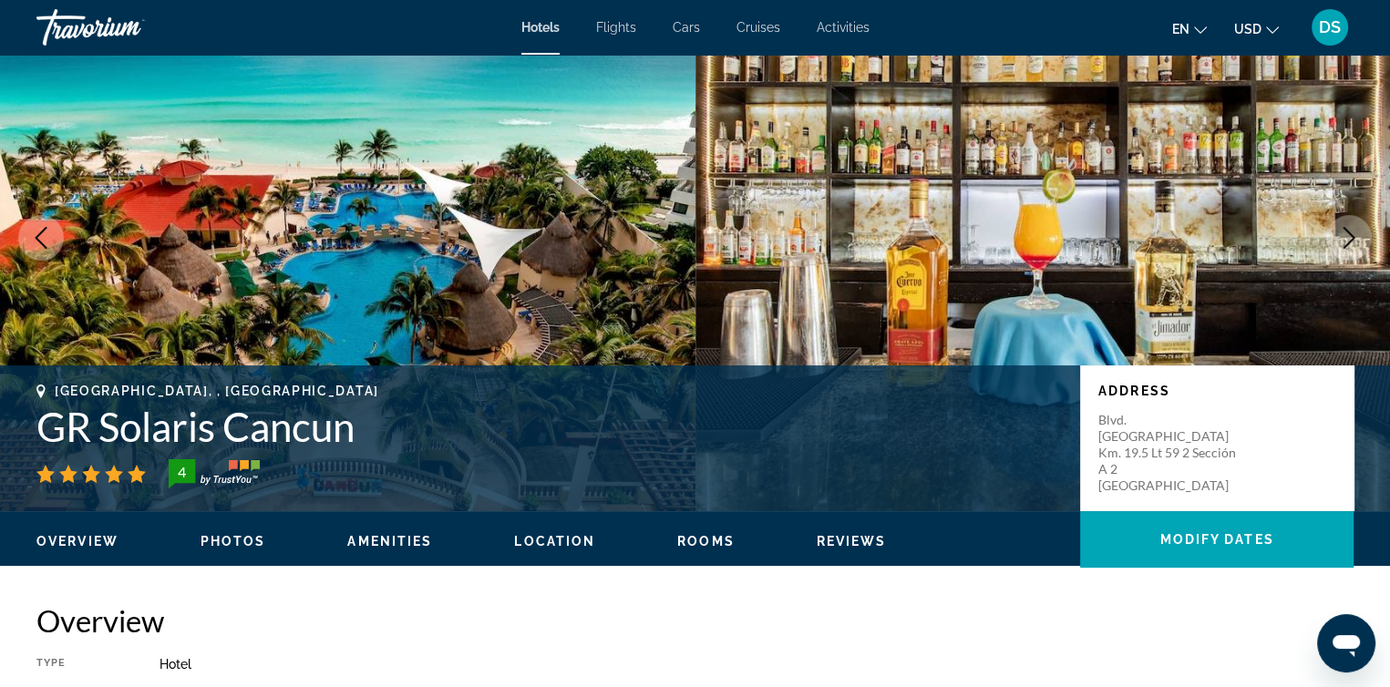
scroll to position [91, 0]
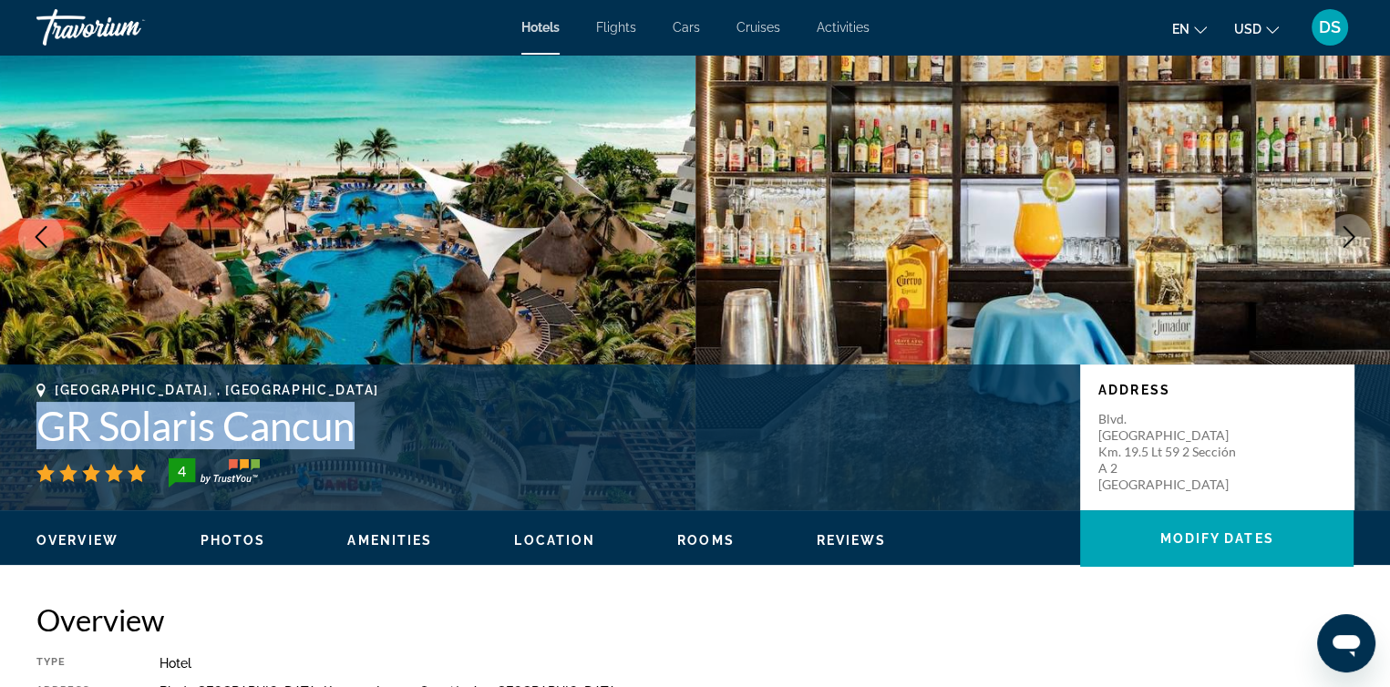
drag, startPoint x: 36, startPoint y: 423, endPoint x: 381, endPoint y: 419, distance: 345.5
click at [381, 419] on div "[GEOGRAPHIC_DATA], , [GEOGRAPHIC_DATA] GR Solaris Cancun 4 Address Blvd. [GEOGR…" at bounding box center [695, 437] width 1390 height 109
click at [402, 430] on h1 "GR Solaris Cancun" at bounding box center [549, 425] width 1026 height 47
drag, startPoint x: 42, startPoint y: 416, endPoint x: 146, endPoint y: 479, distance: 121.9
click at [146, 479] on div "[GEOGRAPHIC_DATA], , [GEOGRAPHIC_DATA] GR Solaris Cancun 4" at bounding box center [549, 435] width 1026 height 105
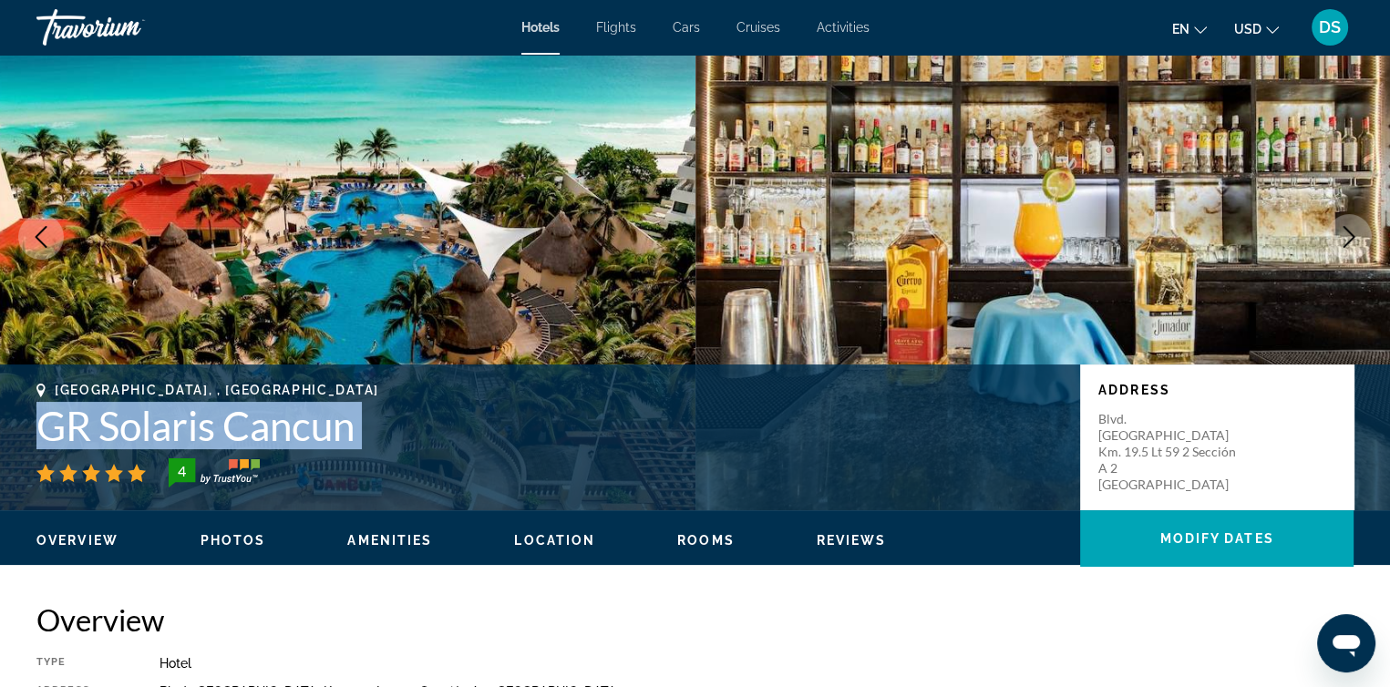
copy div "GR Solaris Cancun"
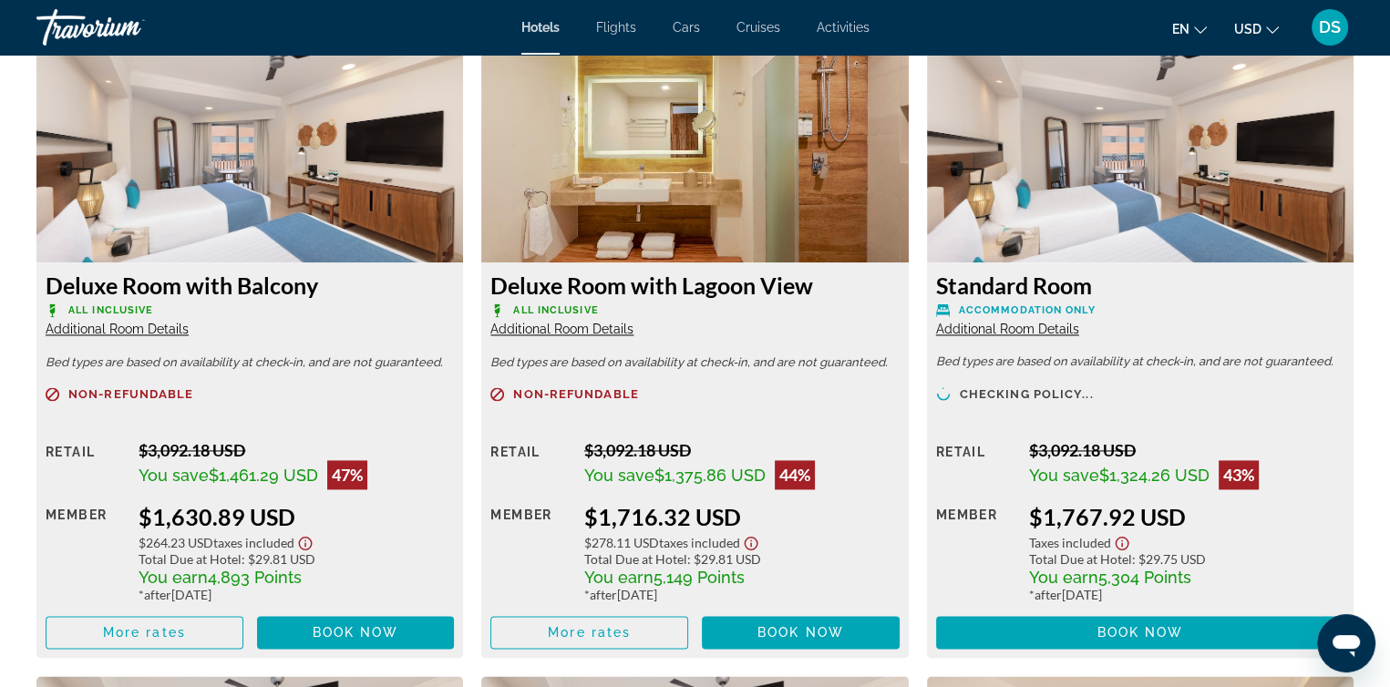
scroll to position [2644, 0]
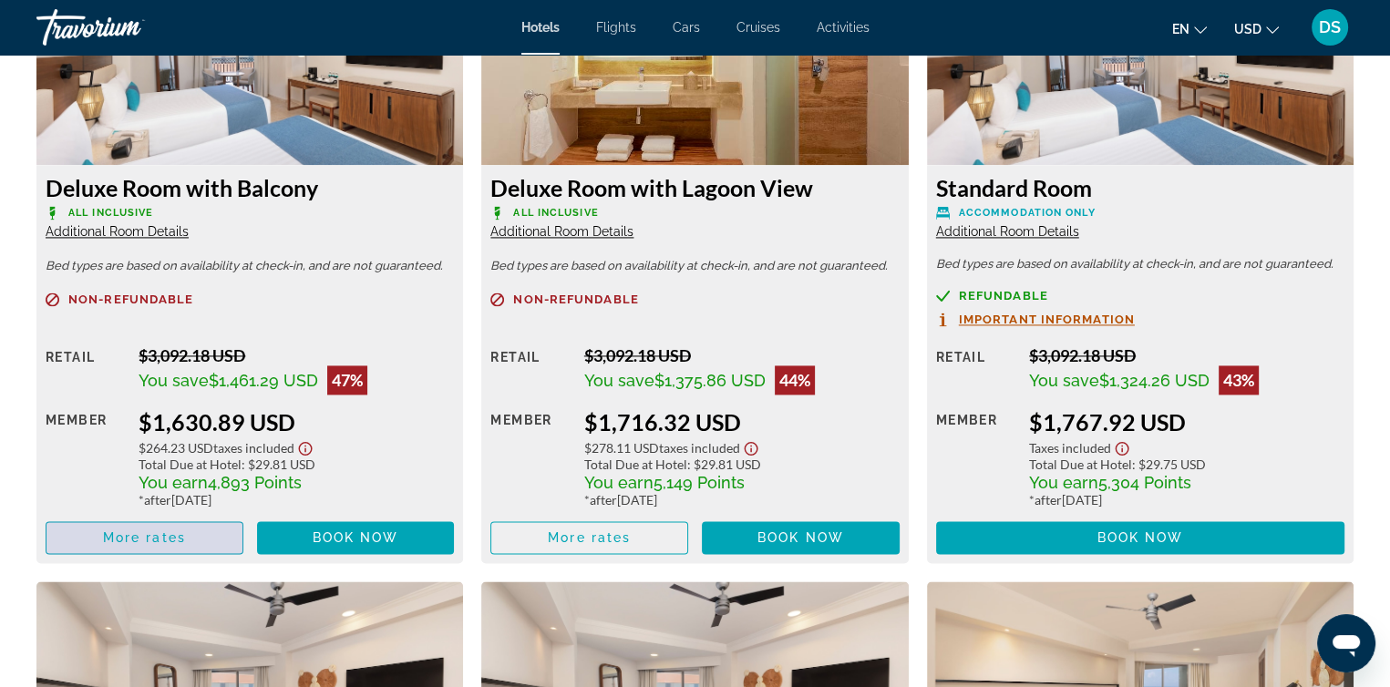
click at [156, 539] on span "More rates" at bounding box center [144, 538] width 83 height 15
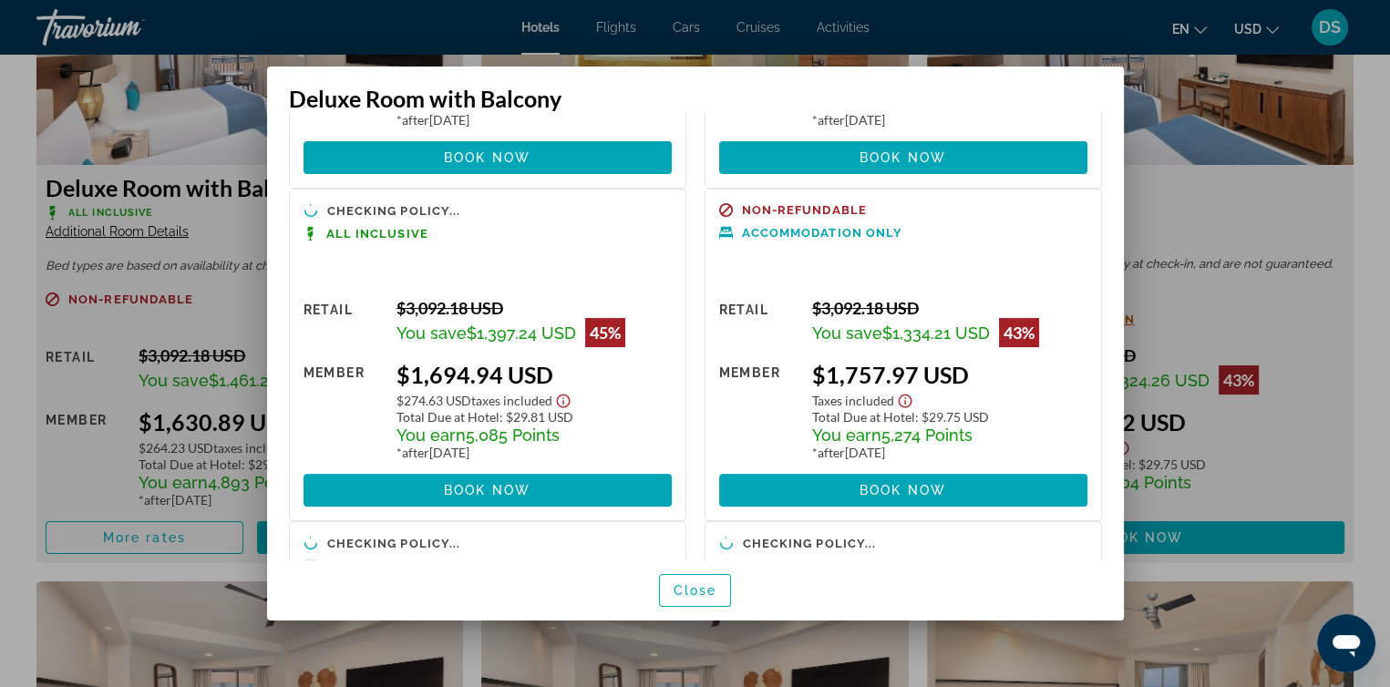
scroll to position [0, 0]
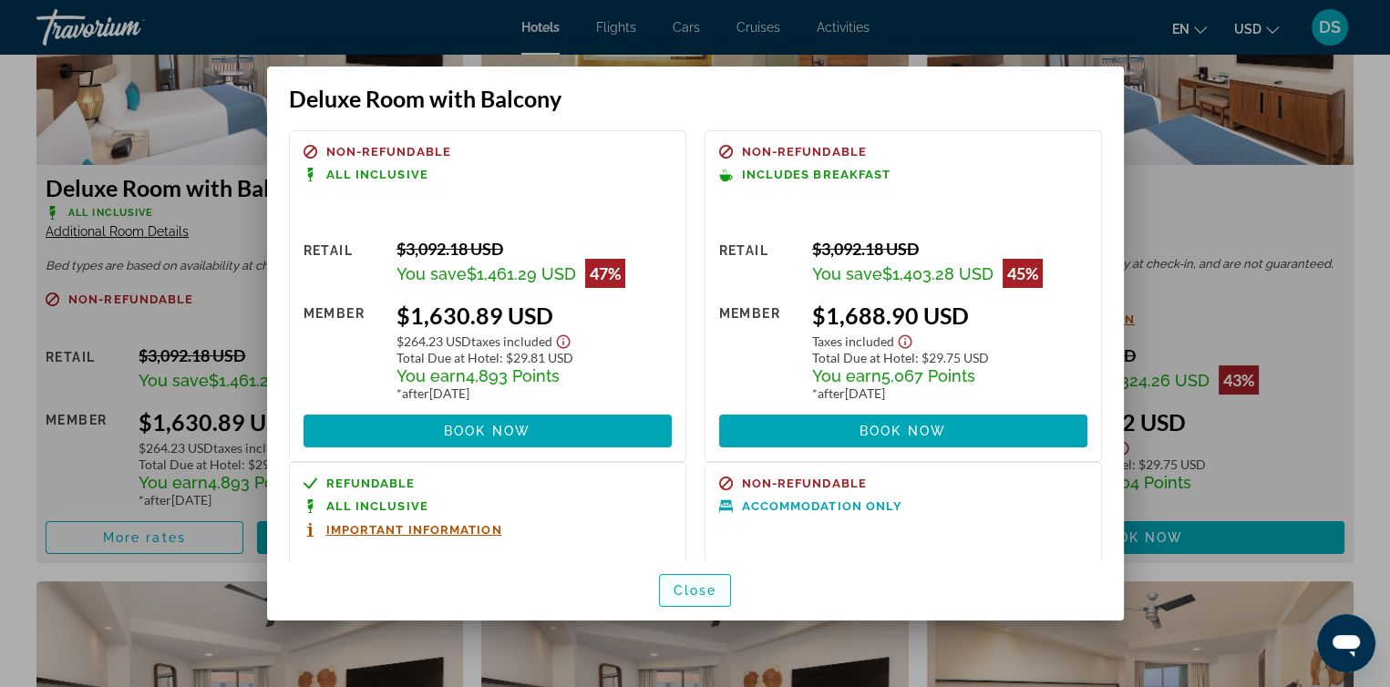
click at [675, 593] on span "Close" at bounding box center [696, 590] width 44 height 15
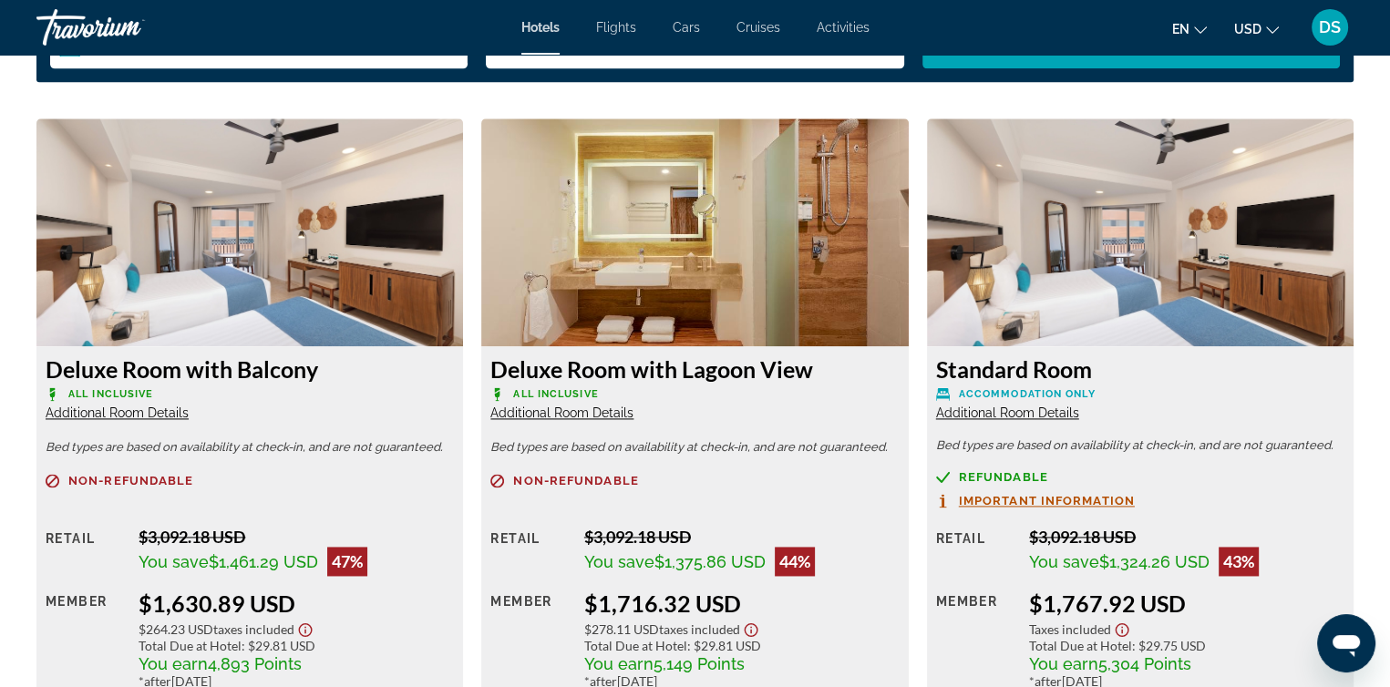
scroll to position [2461, 0]
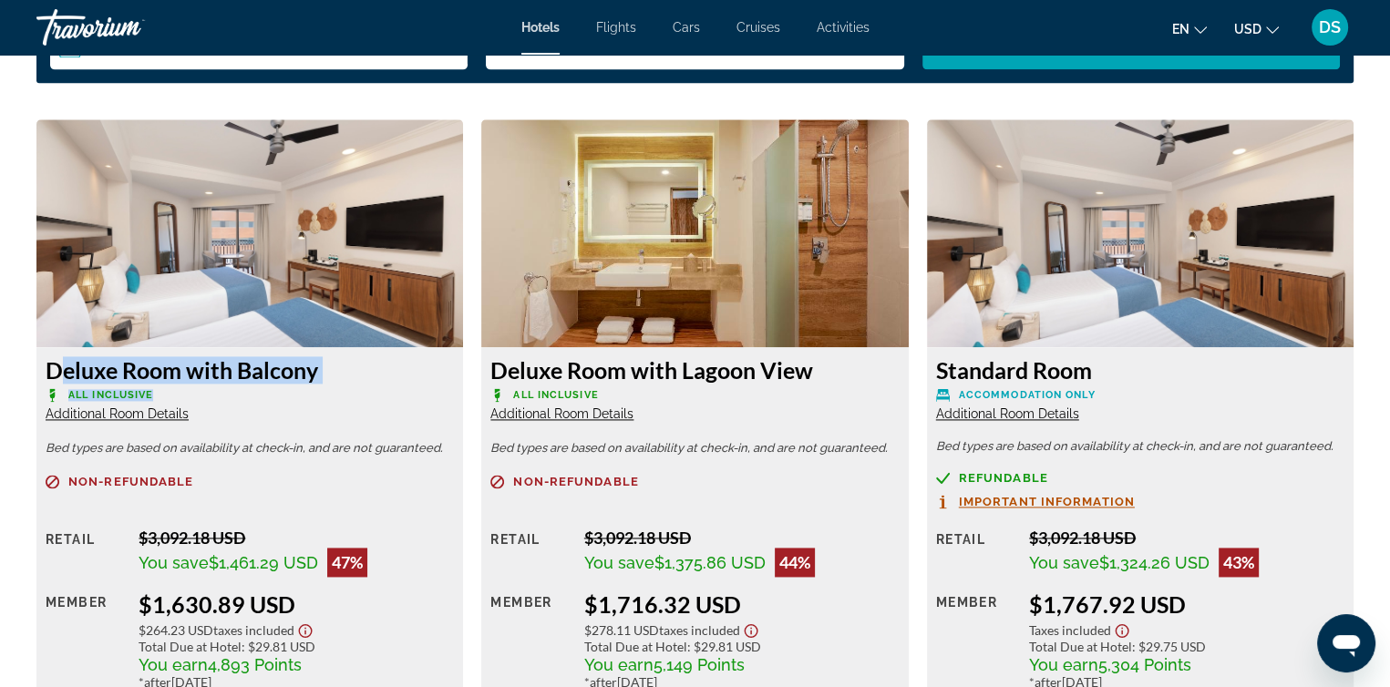
drag, startPoint x: 46, startPoint y: 366, endPoint x: 182, endPoint y: 394, distance: 139.6
click at [182, 394] on div "Deluxe Room with Balcony All Inclusive Additional Room Details" at bounding box center [250, 389] width 408 height 66
copy div "Deluxe Room with Balcony All Inclusive"
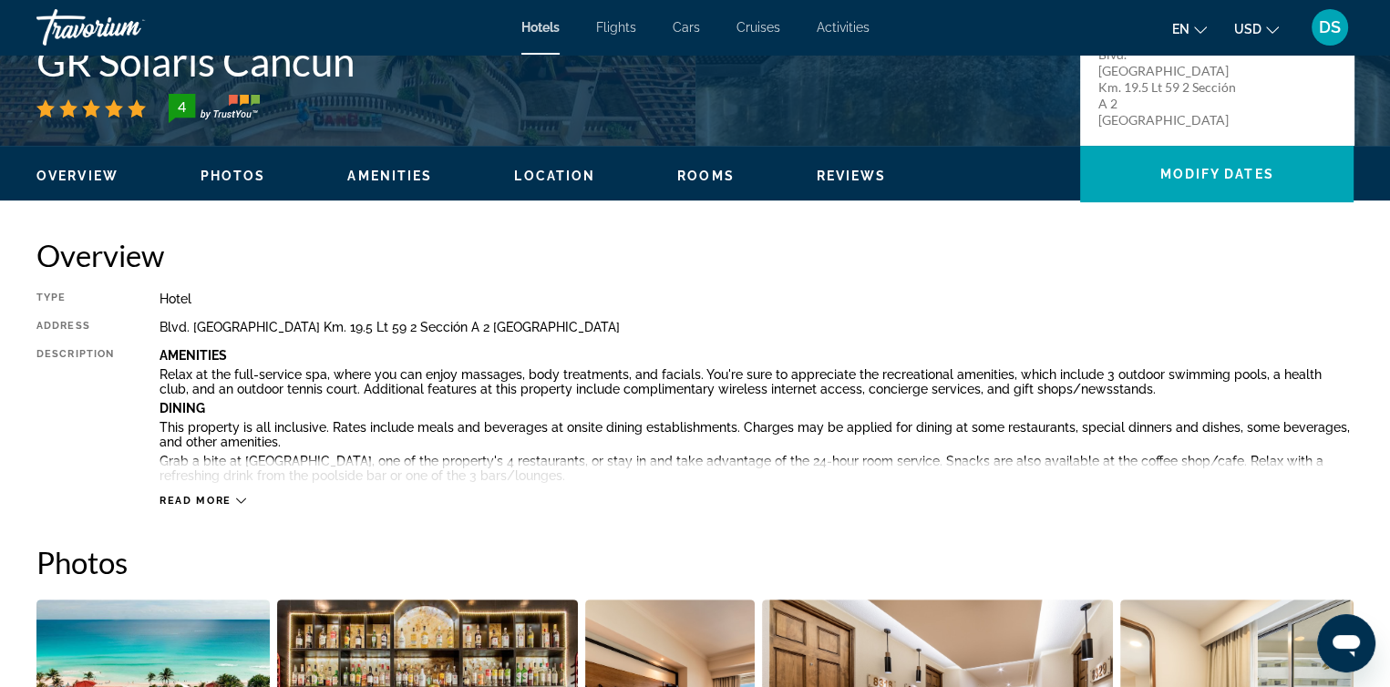
scroll to position [0, 0]
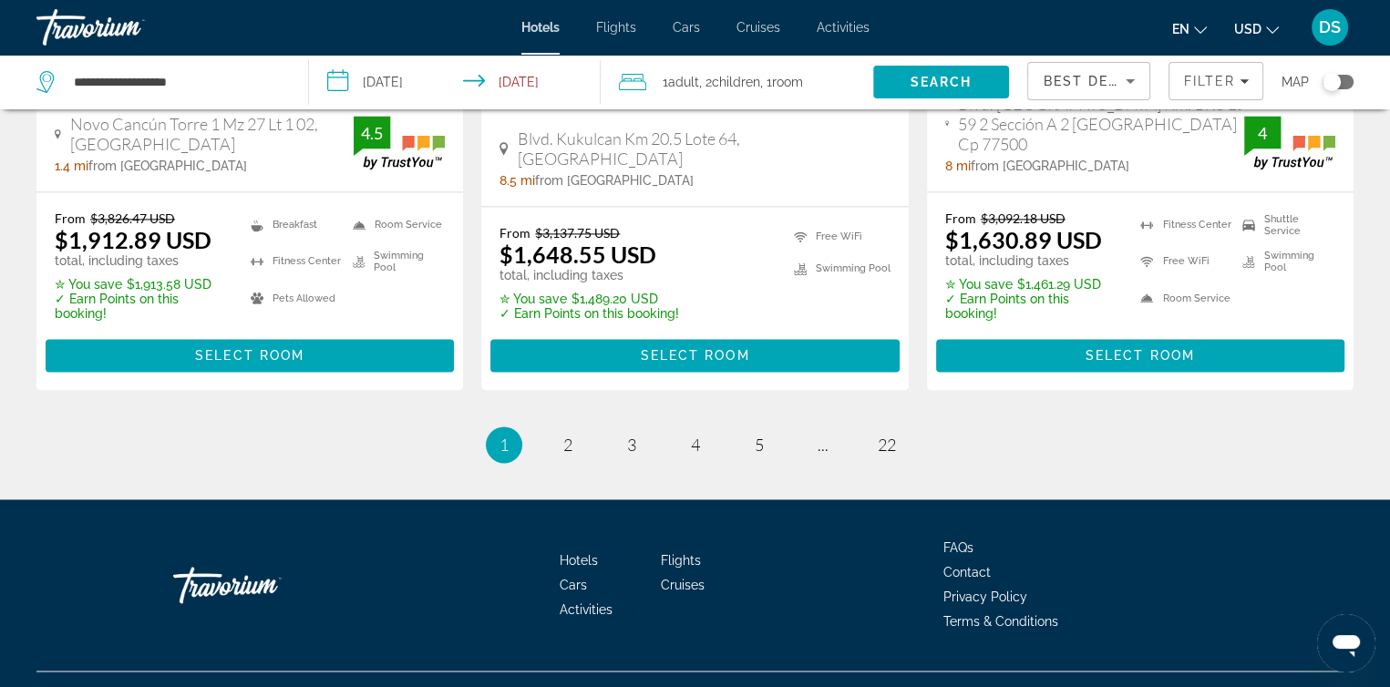
scroll to position [2579, 0]
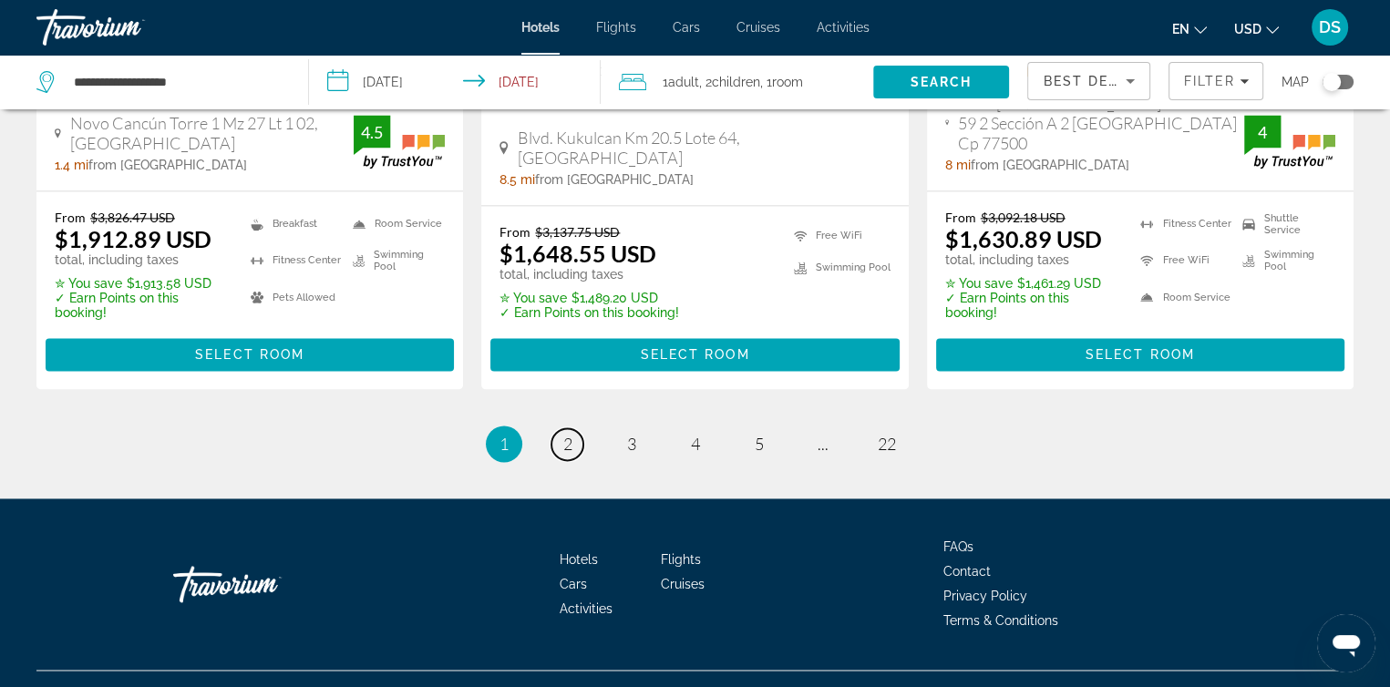
drag, startPoint x: 571, startPoint y: 414, endPoint x: 583, endPoint y: 415, distance: 11.9
click at [571, 434] on span "2" at bounding box center [567, 444] width 9 height 20
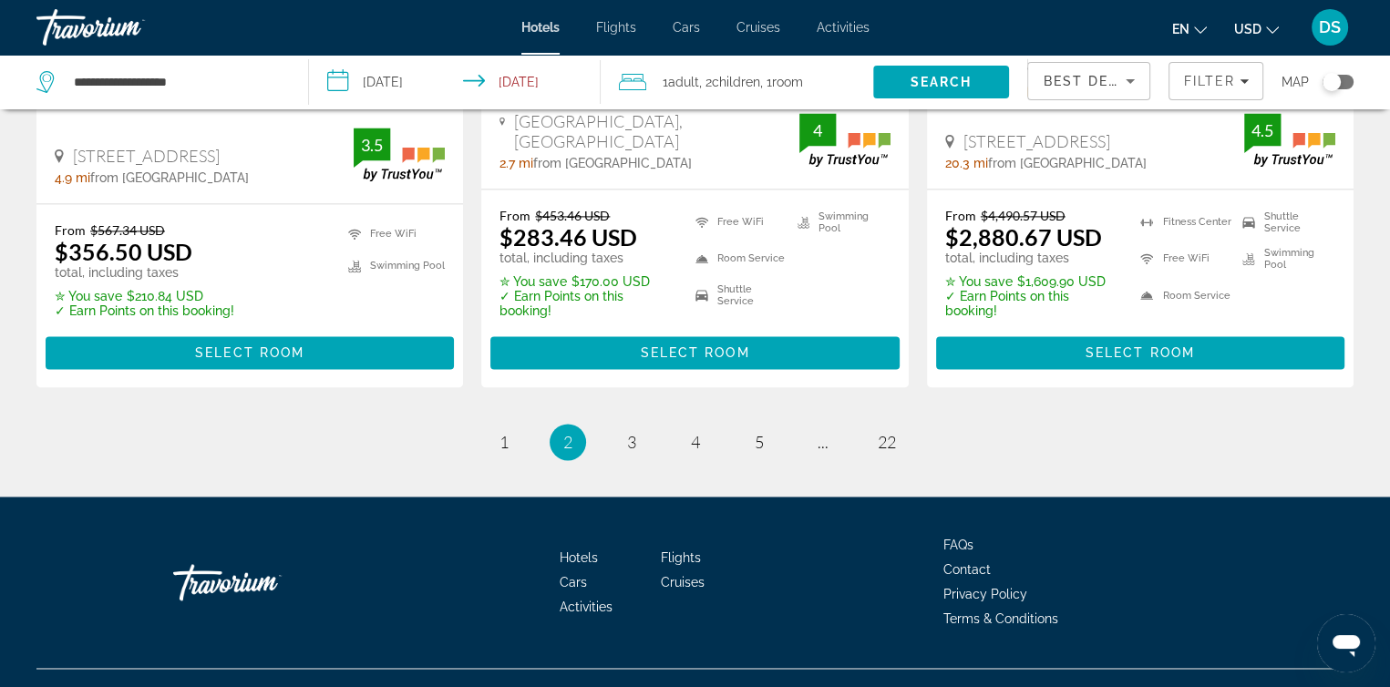
scroll to position [2589, 0]
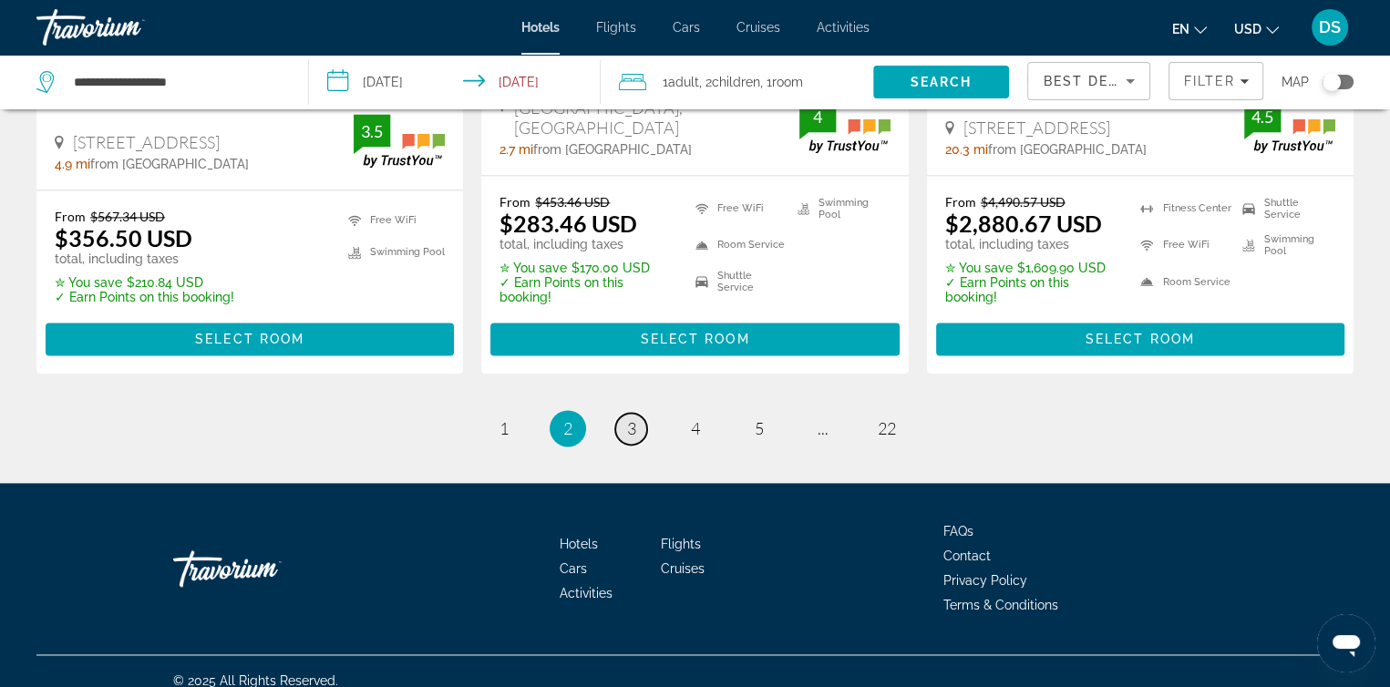
click at [639, 413] on link "page 3" at bounding box center [631, 429] width 32 height 32
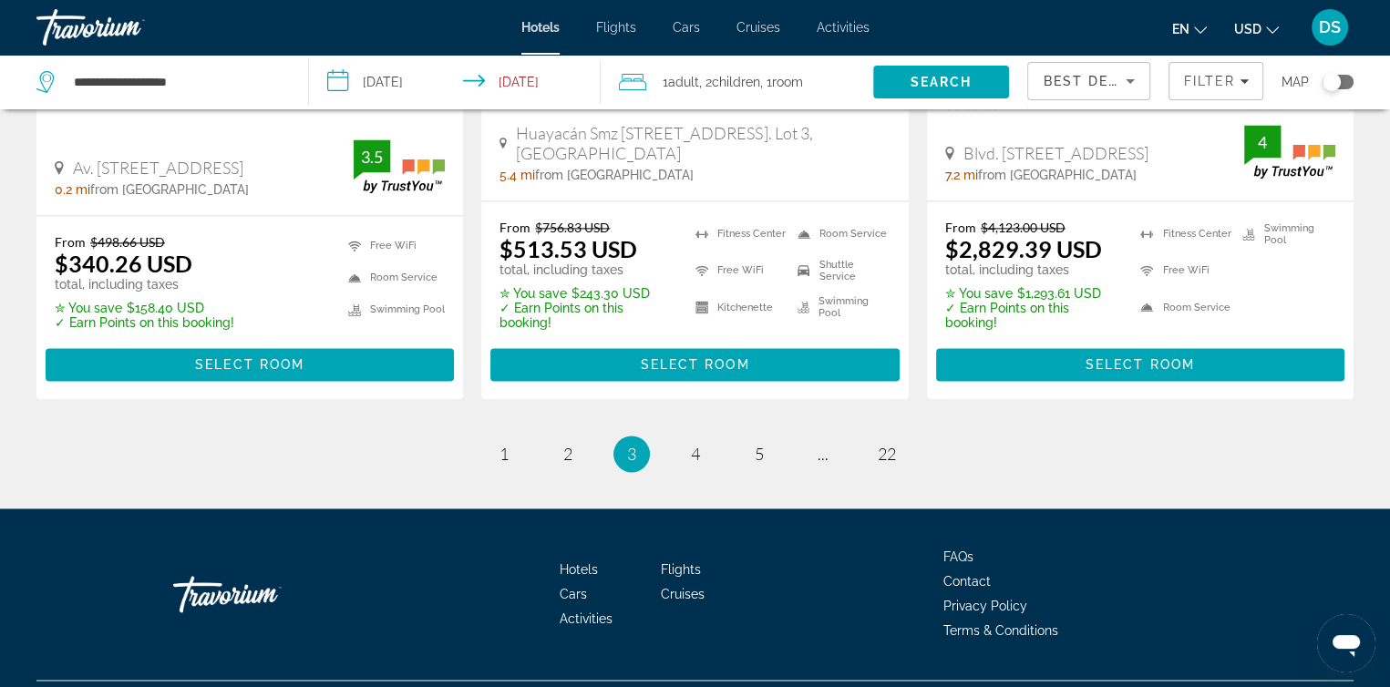
scroll to position [2608, 0]
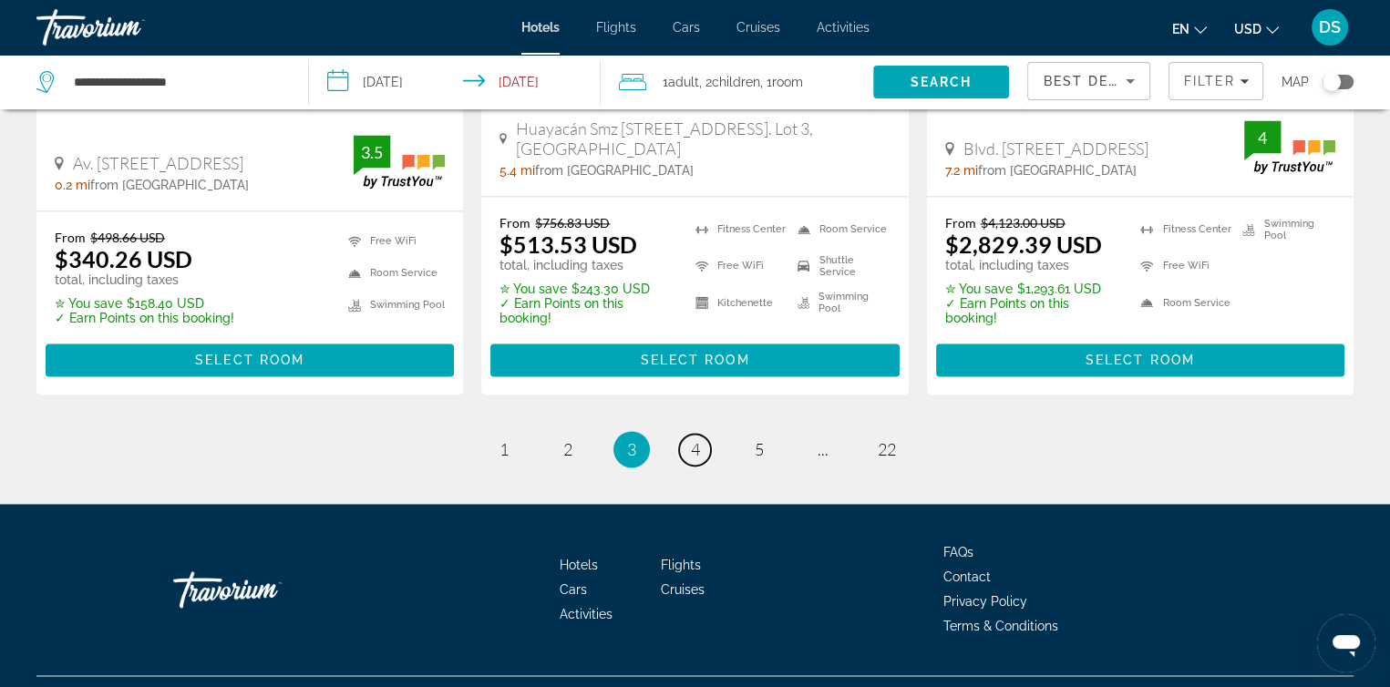
drag, startPoint x: 697, startPoint y: 407, endPoint x: 718, endPoint y: 417, distance: 22.9
click at [697, 439] on span "4" at bounding box center [695, 449] width 9 height 20
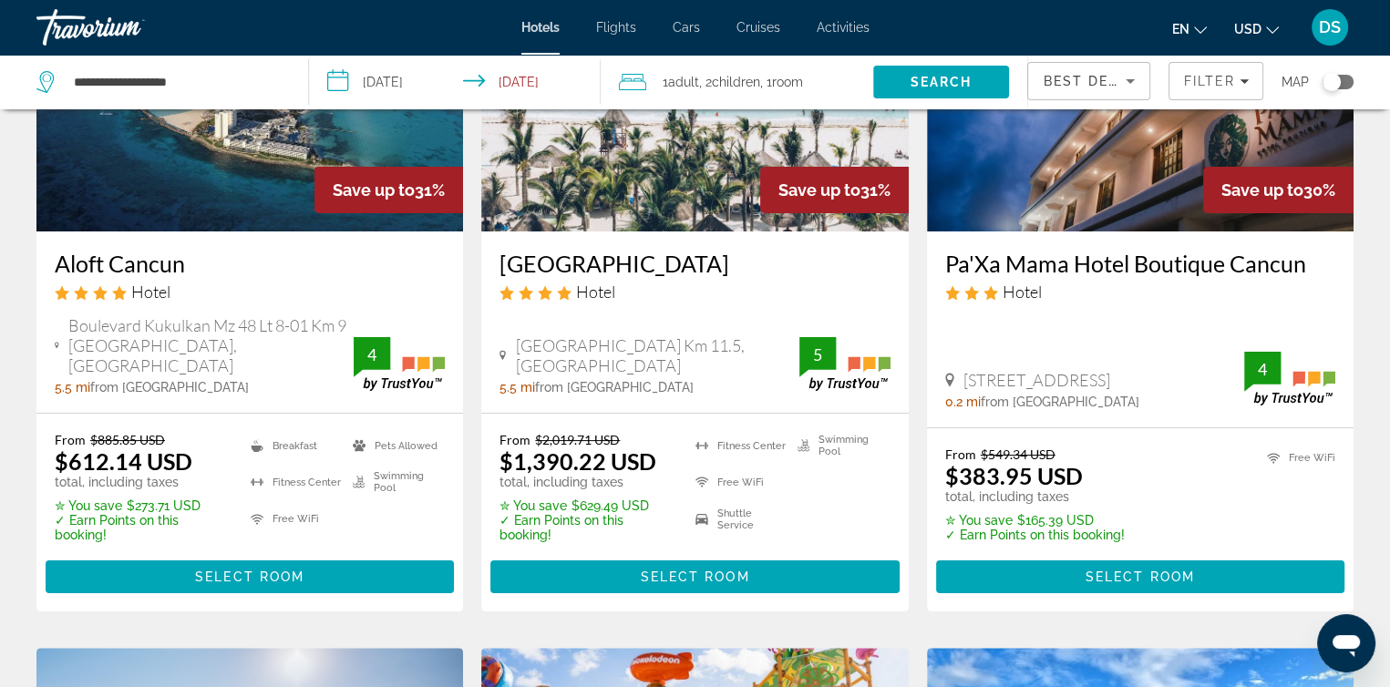
scroll to position [365, 0]
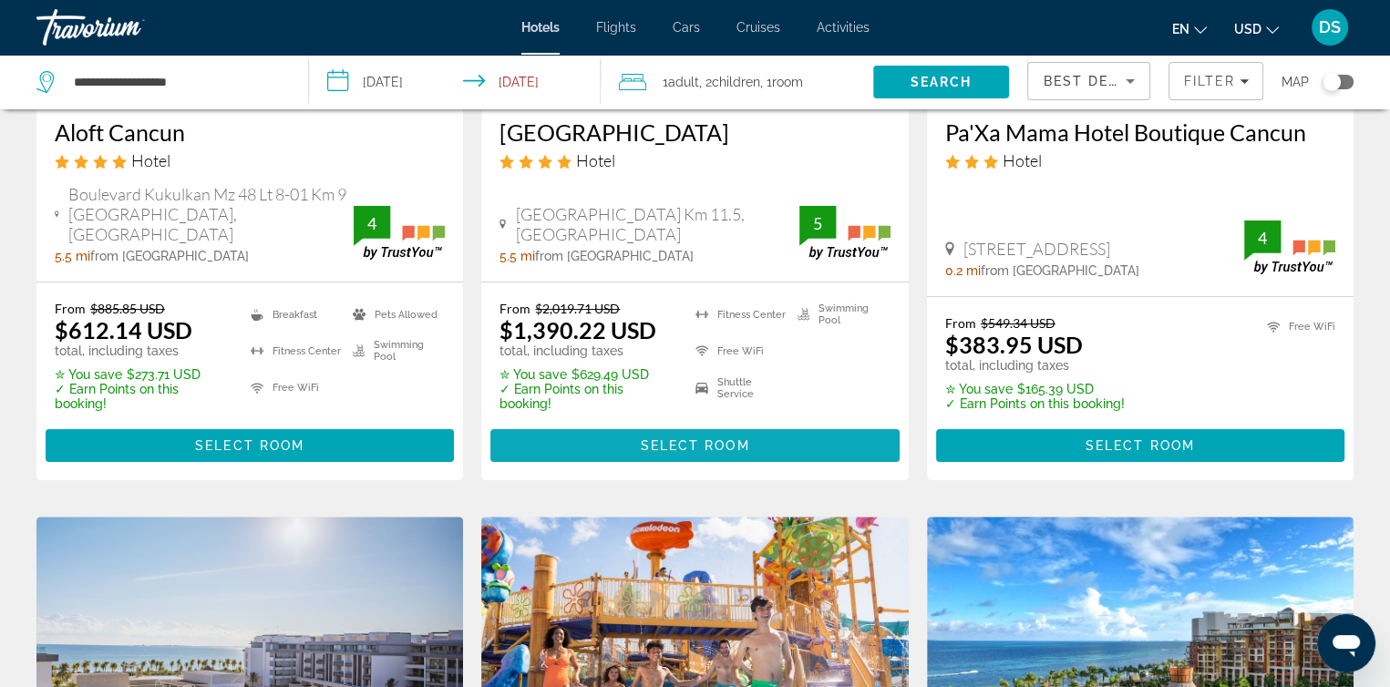
click at [698, 438] on span "Select Room" at bounding box center [694, 445] width 109 height 15
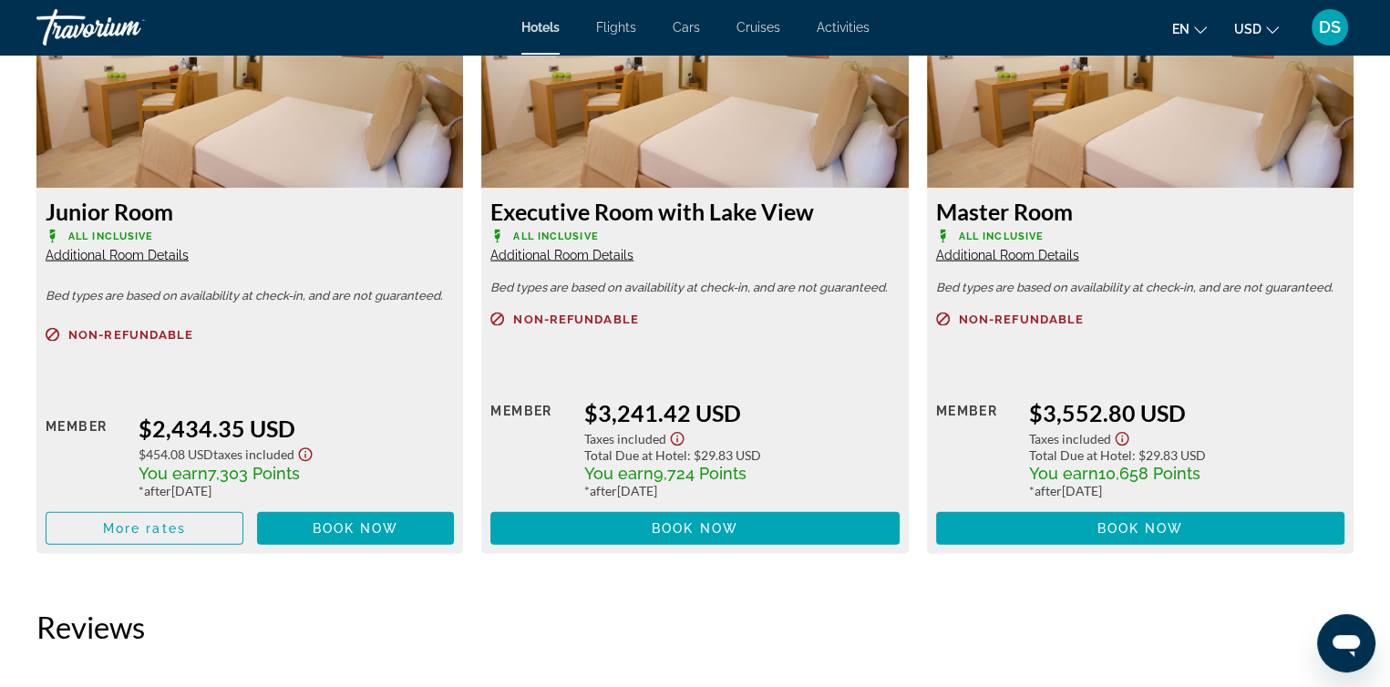
scroll to position [3920, 0]
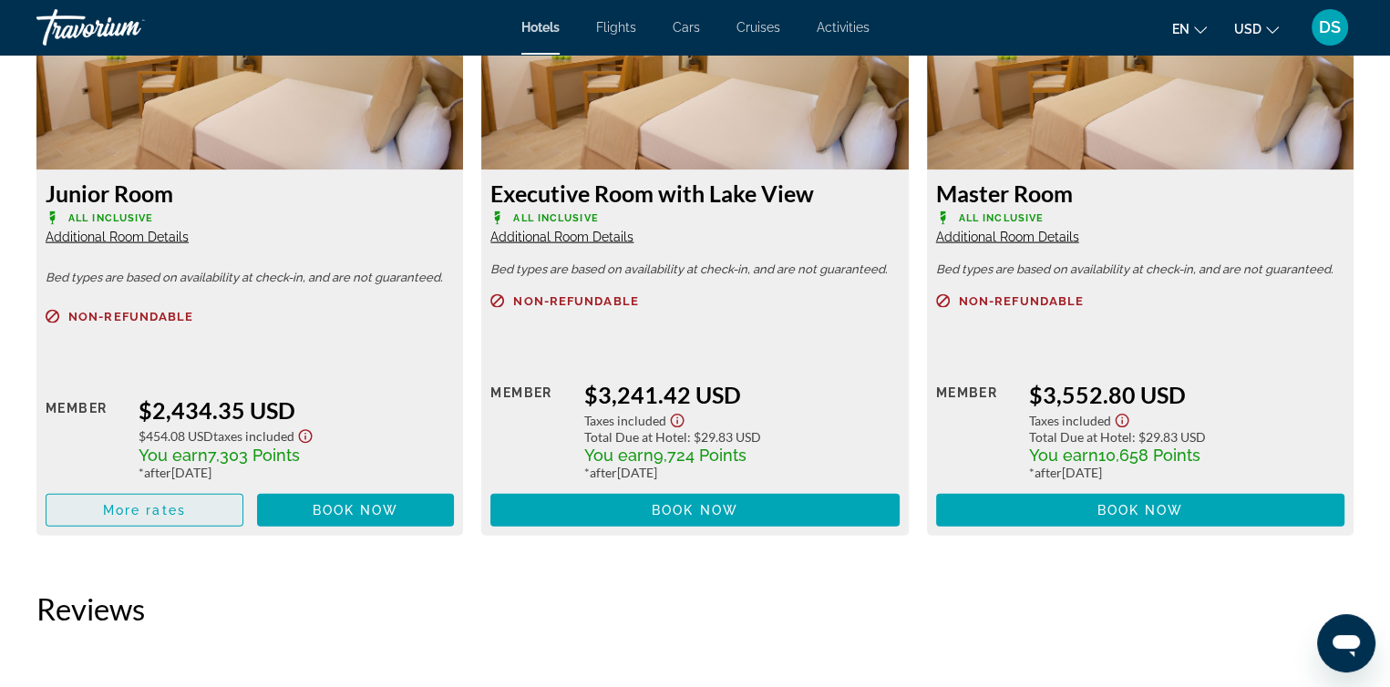
click at [114, 516] on span "More rates" at bounding box center [144, 510] width 83 height 15
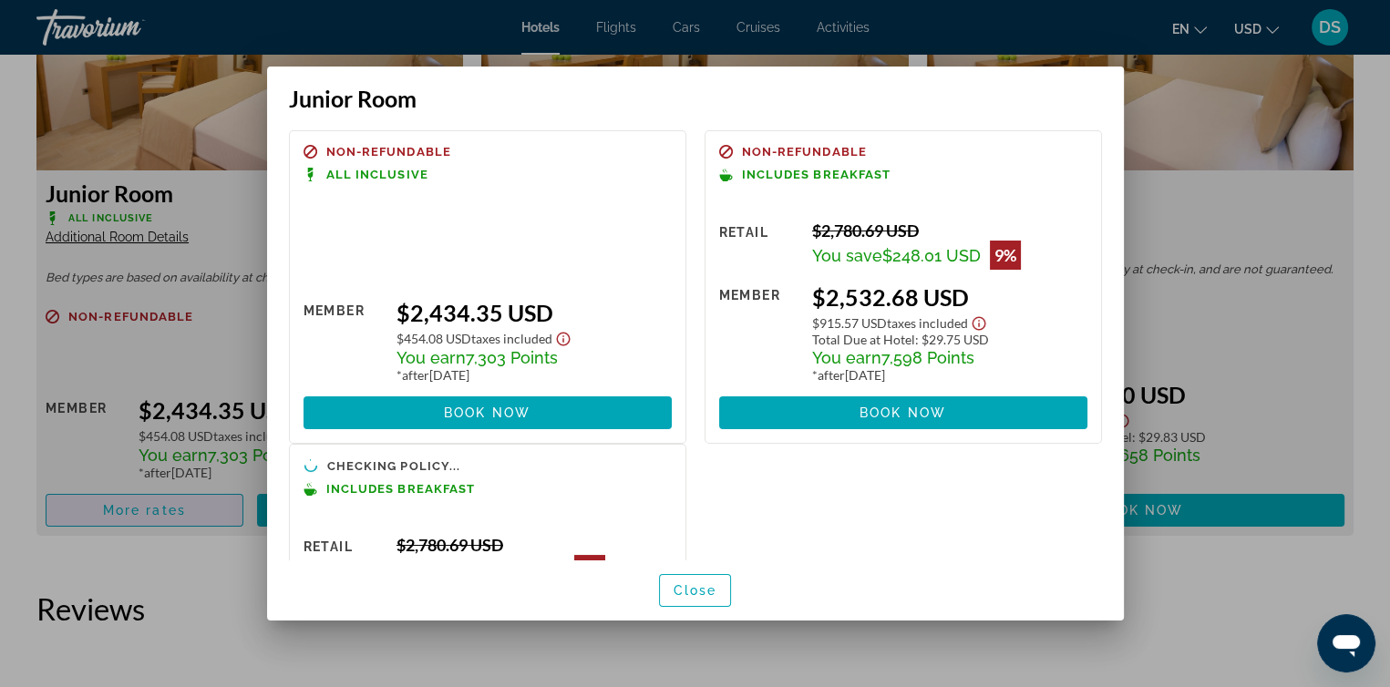
scroll to position [0, 0]
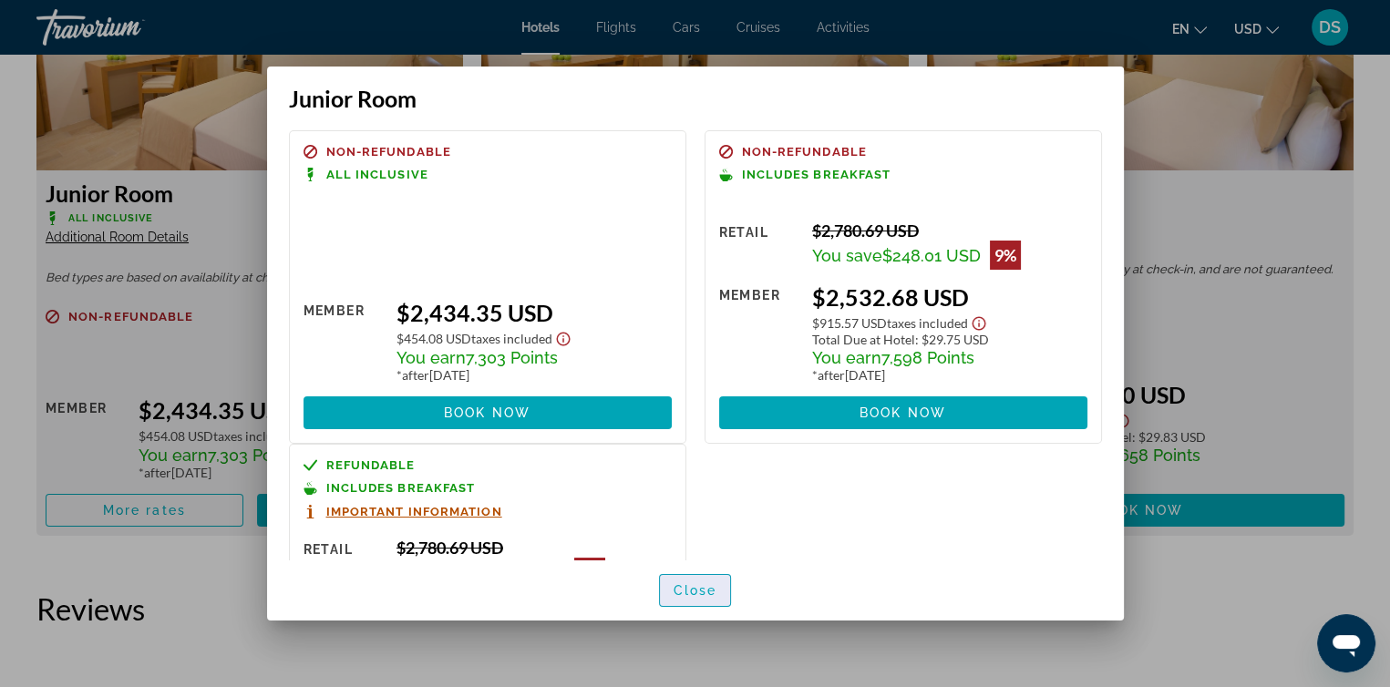
click at [697, 586] on span "Close" at bounding box center [696, 590] width 44 height 15
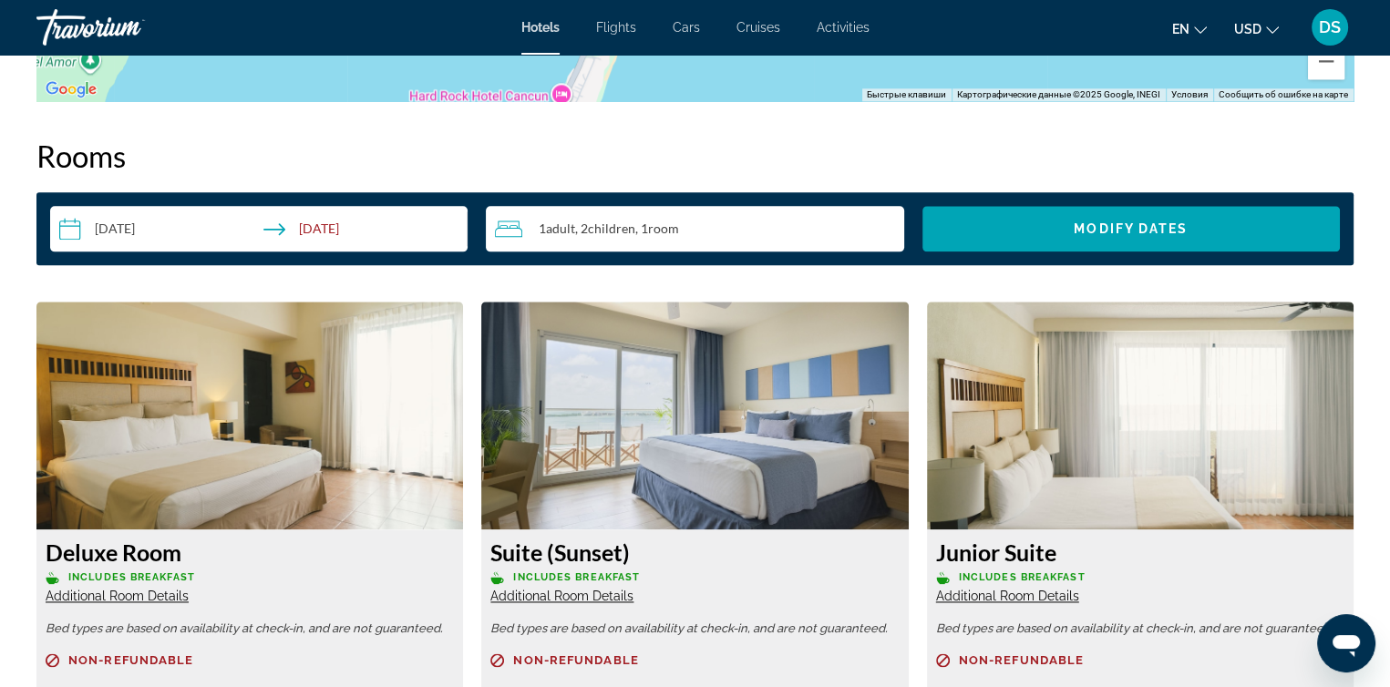
scroll to position [2644, 0]
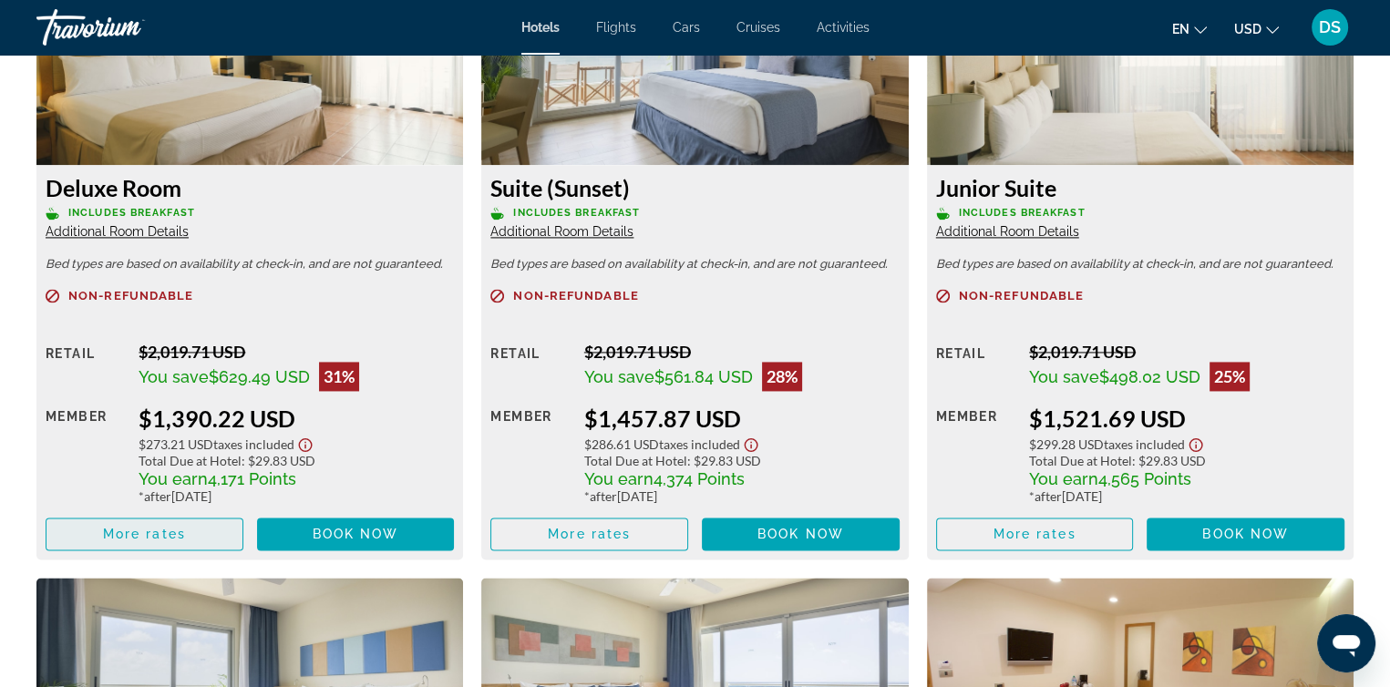
click at [172, 528] on span "More rates" at bounding box center [144, 534] width 83 height 15
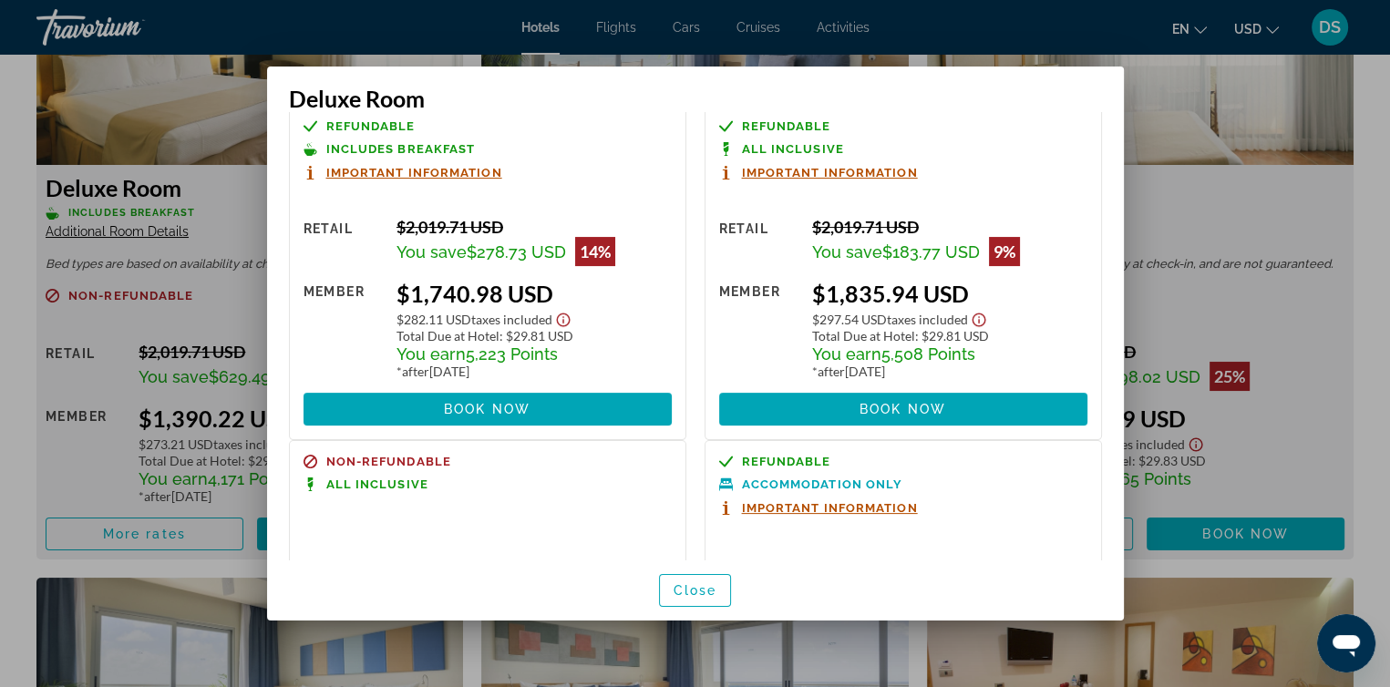
scroll to position [365, 0]
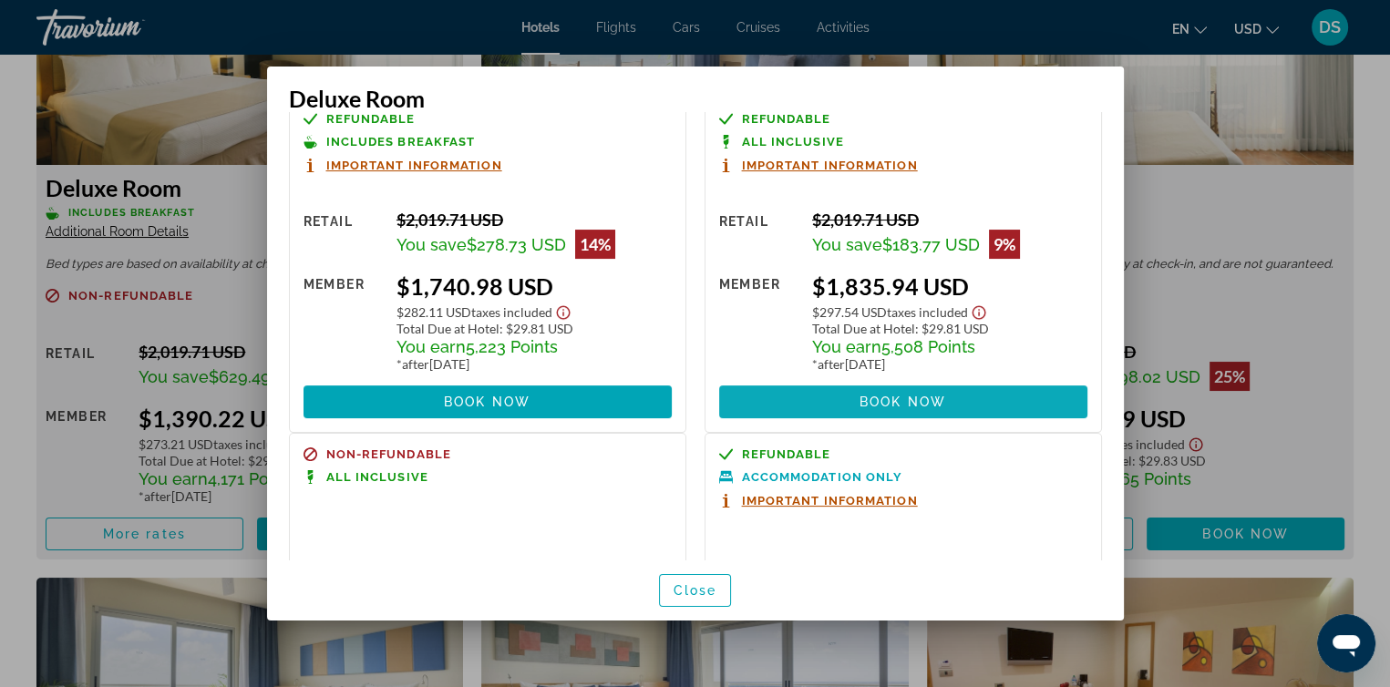
click at [879, 401] on span "Book now" at bounding box center [903, 402] width 87 height 15
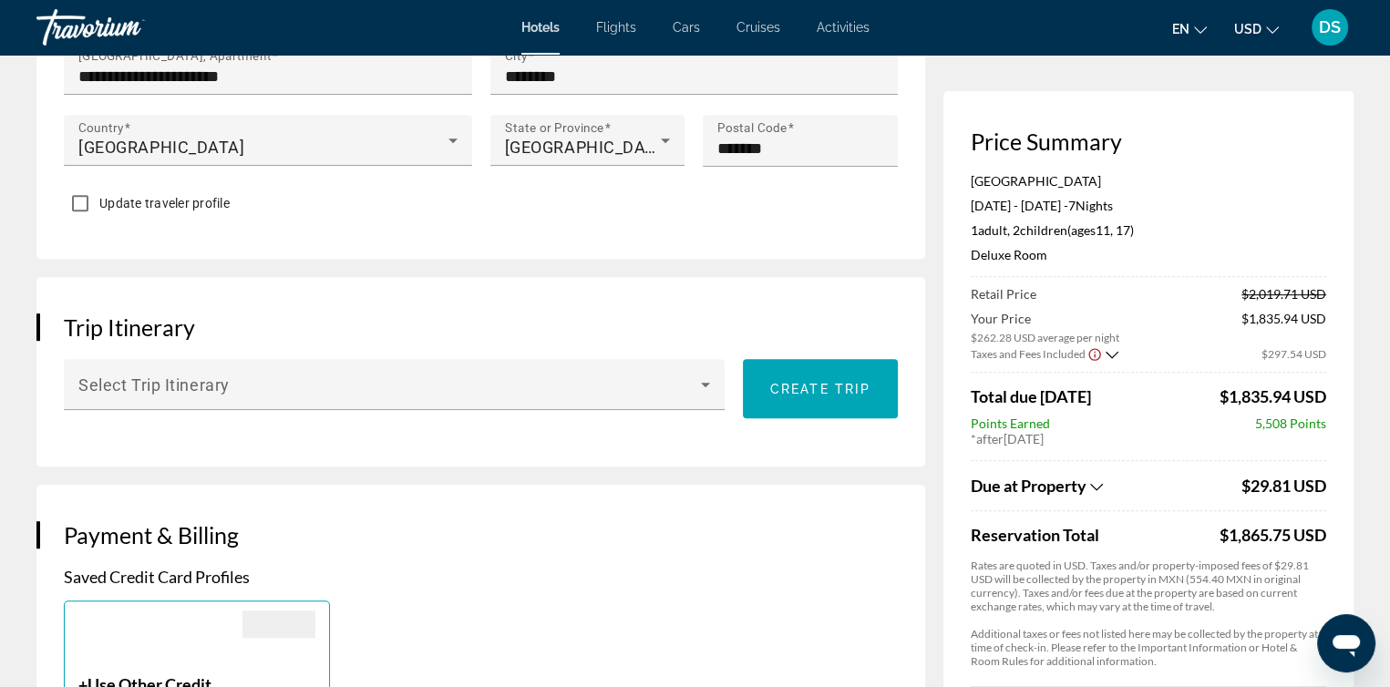
scroll to position [755, 0]
